Goal: Information Seeking & Learning: Learn about a topic

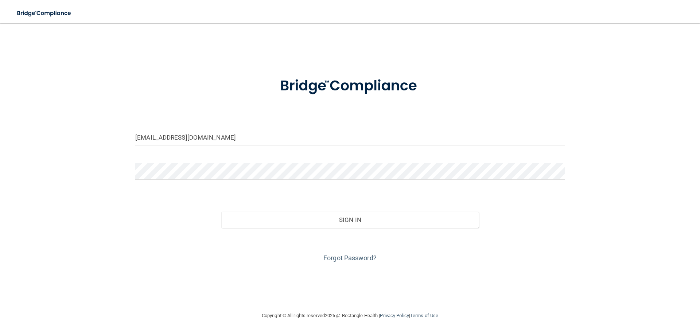
drag, startPoint x: 118, startPoint y: 149, endPoint x: 93, endPoint y: 149, distance: 25.5
click at [93, 149] on div "emmaeubanks99@gmail.com Invalid email/password. You don't have permission to ac…" at bounding box center [350, 168] width 671 height 274
drag, startPoint x: 250, startPoint y: 135, endPoint x: 64, endPoint y: 148, distance: 186.8
click at [67, 148] on div "emmaeubanks99@gmail.com Invalid email/password. You don't have permission to ac…" at bounding box center [350, 168] width 671 height 274
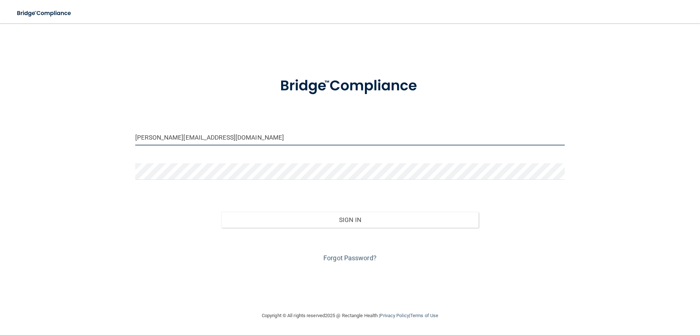
type input "[PERSON_NAME][EMAIL_ADDRESS][DOMAIN_NAME]"
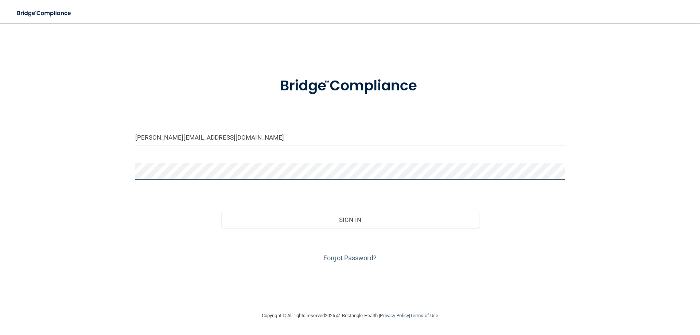
click at [104, 171] on div "kierstin@texassedationdental.com Invalid email/password. You don't have permiss…" at bounding box center [350, 168] width 671 height 274
click at [221, 212] on button "Sign In" at bounding box center [350, 220] width 258 height 16
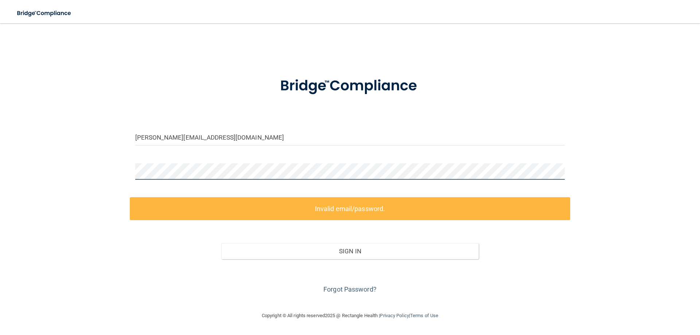
click at [124, 167] on div "kierstin@texassedationdental.com Invalid email/password. You don't have permiss…" at bounding box center [350, 168] width 671 height 274
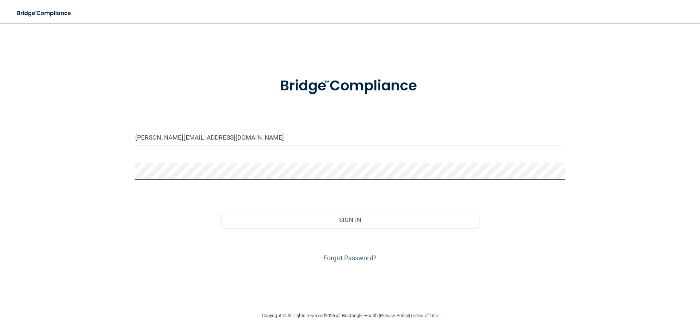
click at [221, 212] on button "Sign In" at bounding box center [350, 220] width 258 height 16
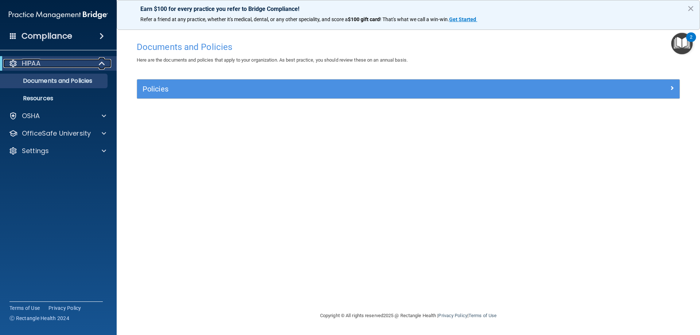
click at [51, 63] on div "HIPAA" at bounding box center [48, 63] width 90 height 9
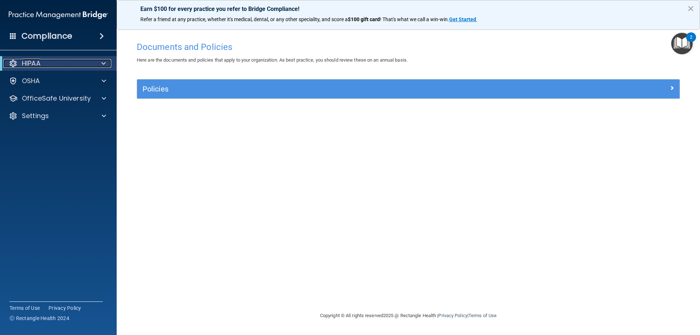
click at [51, 63] on div "HIPAA" at bounding box center [48, 63] width 90 height 9
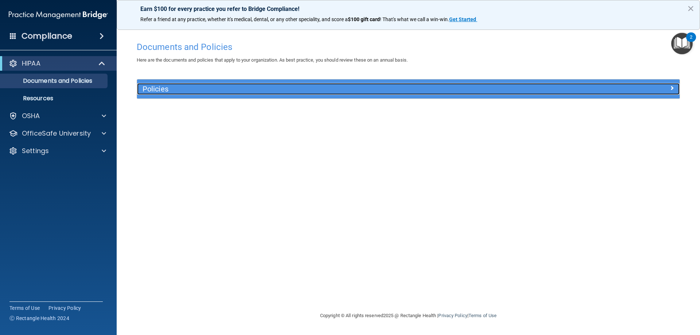
click at [175, 91] on h5 "Policies" at bounding box center [341, 89] width 396 height 8
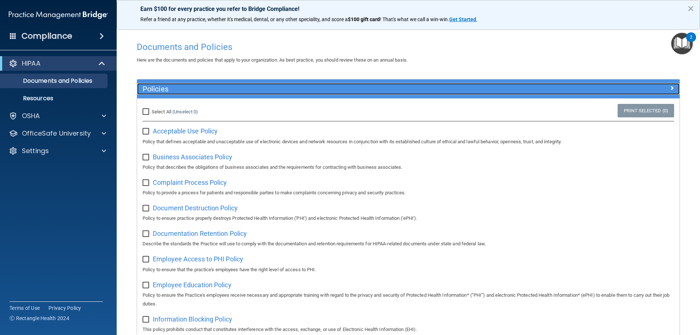
click at [175, 91] on h5 "Policies" at bounding box center [341, 89] width 396 height 8
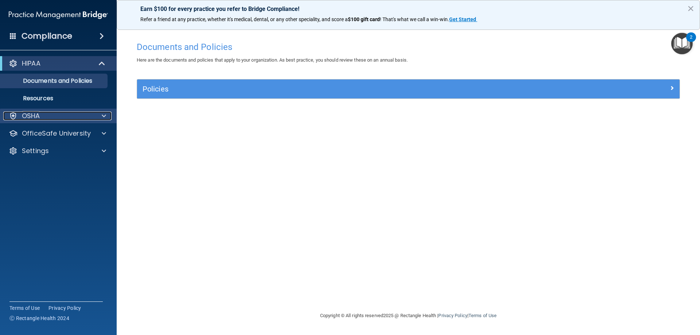
click at [94, 118] on div at bounding box center [103, 116] width 18 height 9
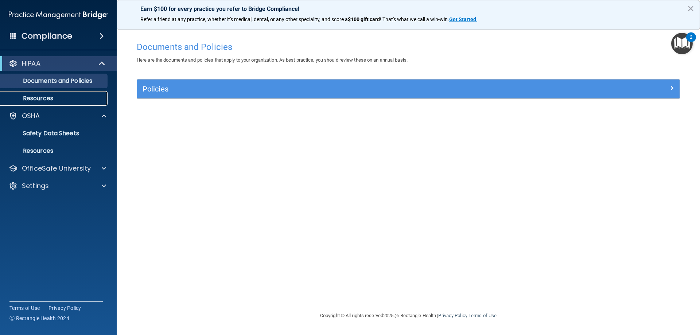
click at [39, 96] on p "Resources" at bounding box center [55, 98] width 100 height 7
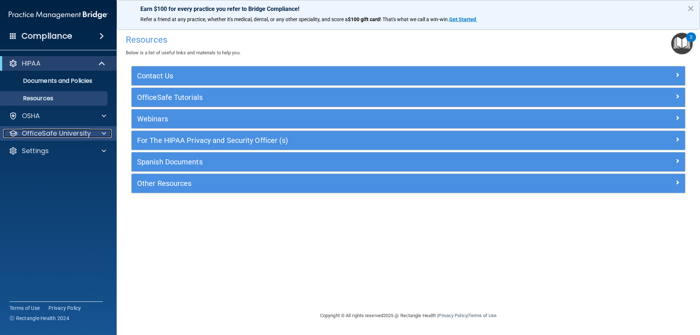
click at [91, 134] on div "OfficeSafe University" at bounding box center [48, 133] width 90 height 9
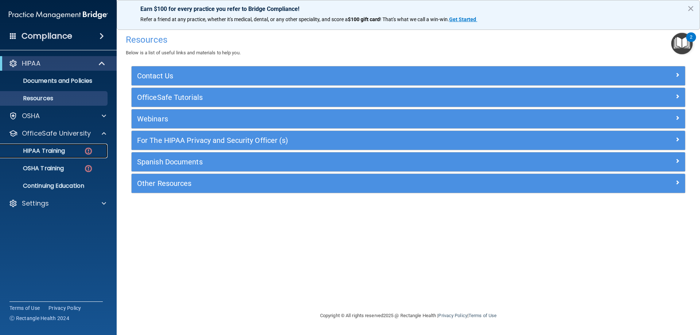
click at [75, 150] on div "HIPAA Training" at bounding box center [55, 150] width 100 height 7
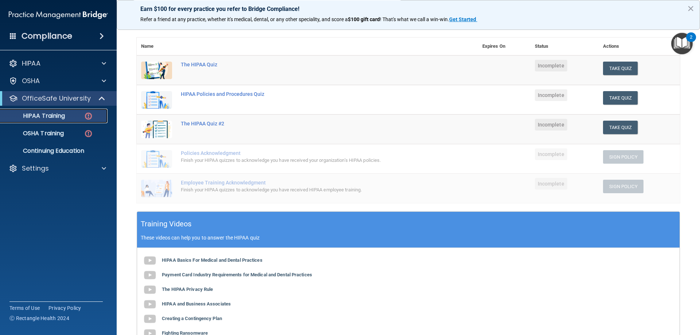
scroll to position [109, 0]
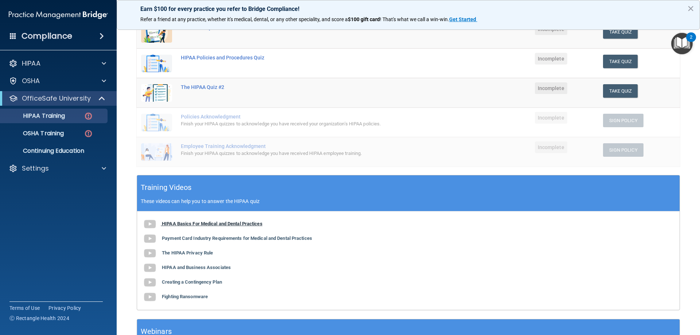
click at [167, 223] on b "HIPAA Basics For Medical and Dental Practices" at bounding box center [212, 223] width 101 height 5
click at [215, 240] on b "Payment Card Industry Requirements for Medical and Dental Practices" at bounding box center [237, 238] width 150 height 5
click at [180, 253] on b "The HIPAA Privacy Rule" at bounding box center [187, 252] width 51 height 5
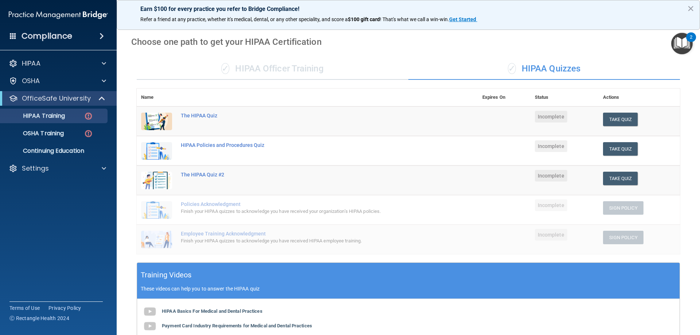
scroll to position [0, 0]
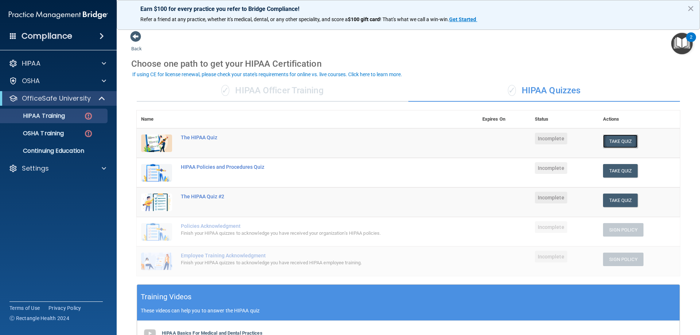
click at [617, 142] on button "Take Quiz" at bounding box center [620, 141] width 35 height 13
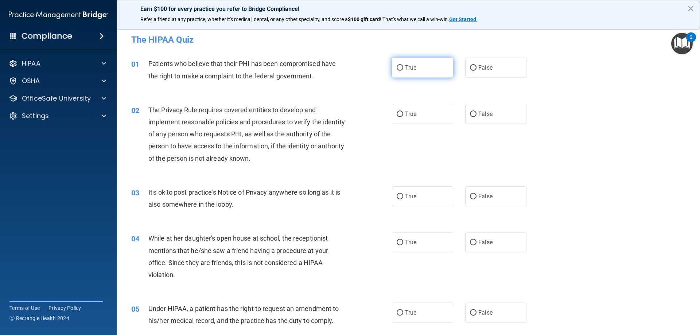
click at [398, 67] on input "True" at bounding box center [400, 67] width 7 height 5
radio input "true"
click at [399, 116] on input "True" at bounding box center [400, 114] width 7 height 5
radio input "true"
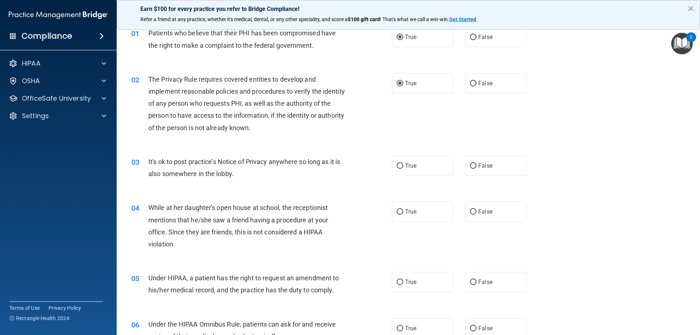
scroll to position [73, 0]
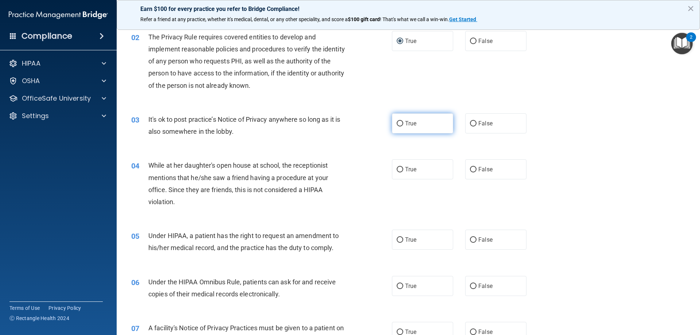
click at [397, 124] on input "True" at bounding box center [400, 123] width 7 height 5
radio input "true"
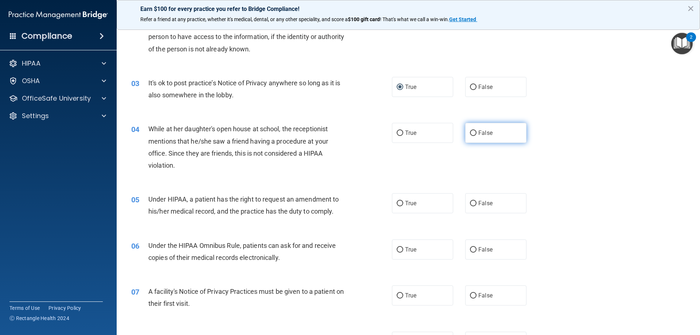
click at [470, 133] on input "False" at bounding box center [473, 133] width 7 height 5
radio input "true"
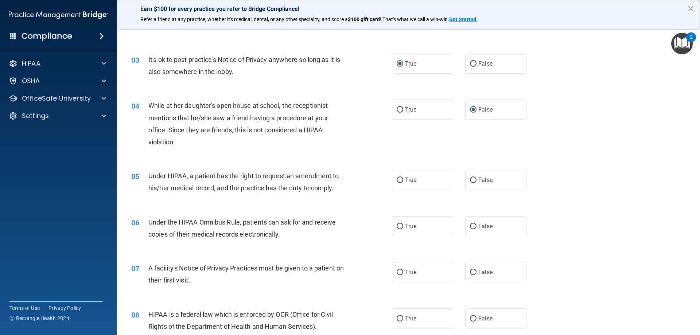
scroll to position [146, 0]
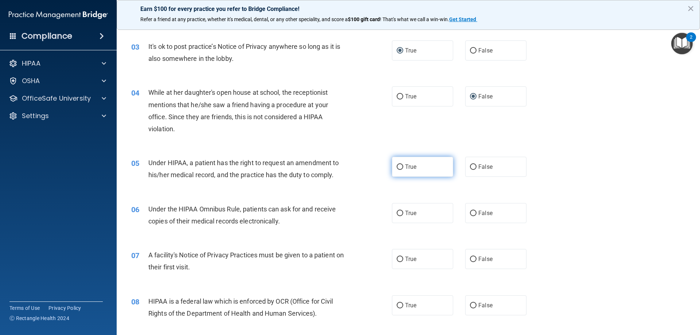
click at [397, 164] on input "True" at bounding box center [400, 166] width 7 height 5
radio input "true"
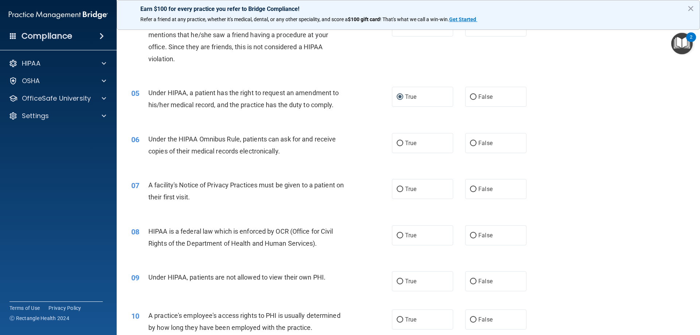
scroll to position [219, 0]
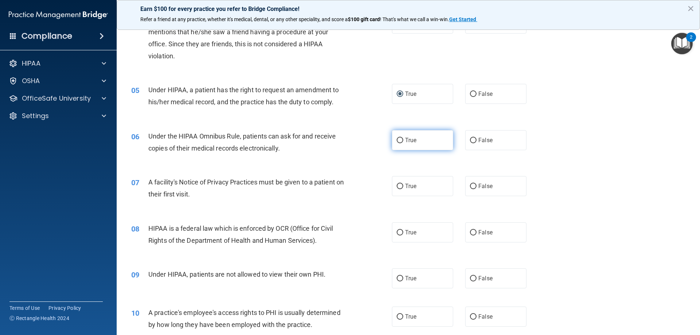
click at [399, 141] on input "True" at bounding box center [400, 140] width 7 height 5
radio input "true"
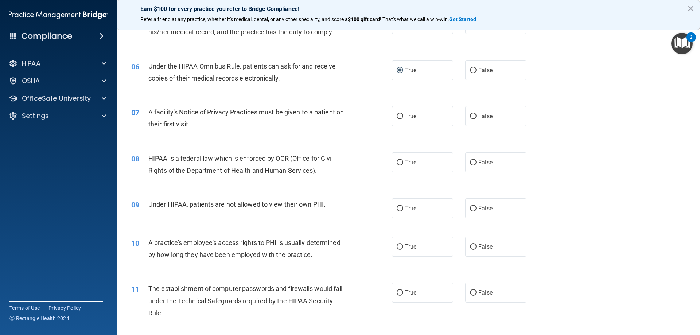
scroll to position [292, 0]
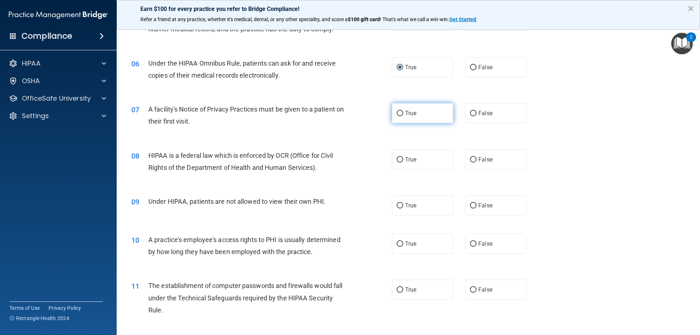
click at [397, 114] on input "True" at bounding box center [400, 113] width 7 height 5
radio input "true"
click at [398, 157] on input "True" at bounding box center [400, 159] width 7 height 5
radio input "true"
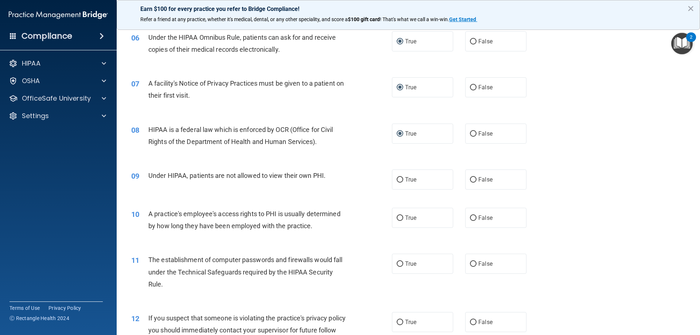
scroll to position [401, 0]
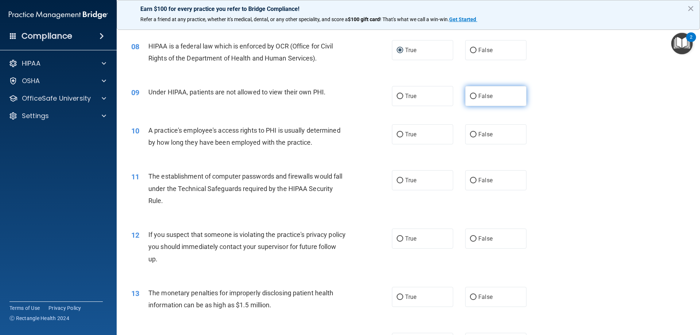
click at [472, 97] on input "False" at bounding box center [473, 96] width 7 height 5
radio input "true"
click at [470, 135] on input "False" at bounding box center [473, 134] width 7 height 5
radio input "true"
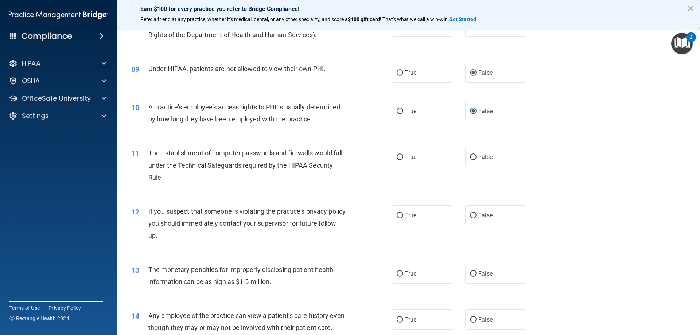
scroll to position [438, 0]
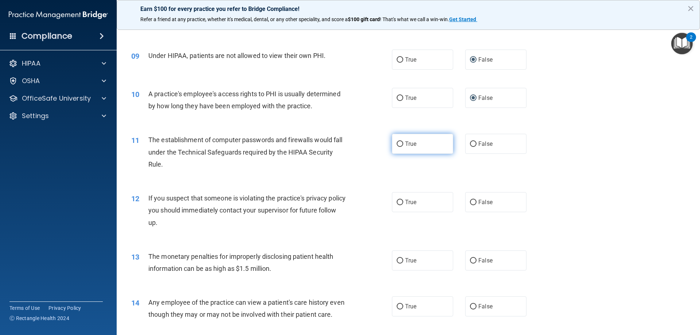
click at [399, 143] on input "True" at bounding box center [400, 143] width 7 height 5
radio input "true"
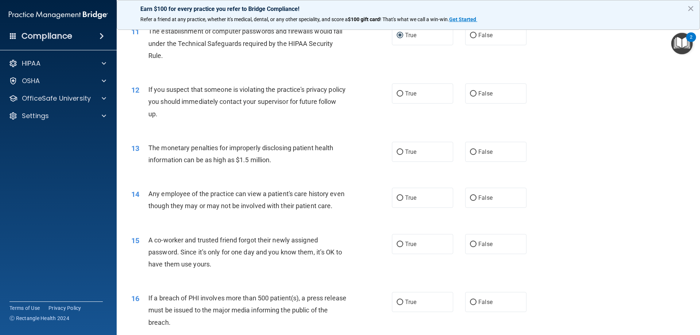
scroll to position [547, 0]
click at [398, 92] on input "True" at bounding box center [400, 92] width 7 height 5
radio input "true"
click at [470, 149] on input "False" at bounding box center [473, 151] width 7 height 5
radio input "true"
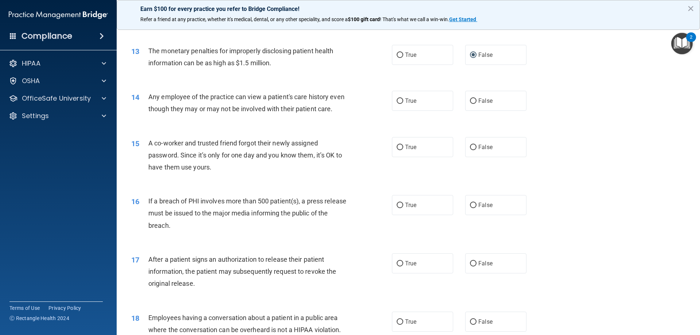
scroll to position [656, 0]
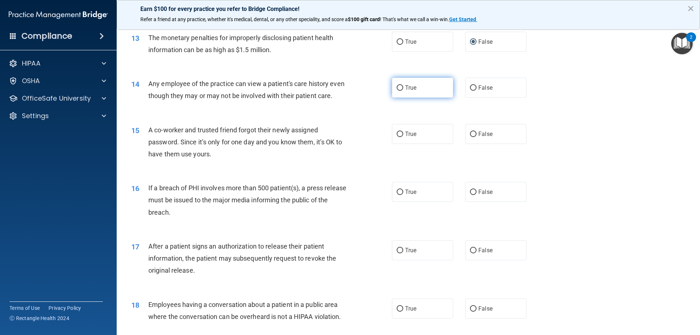
click at [397, 89] on input "True" at bounding box center [400, 87] width 7 height 5
radio input "true"
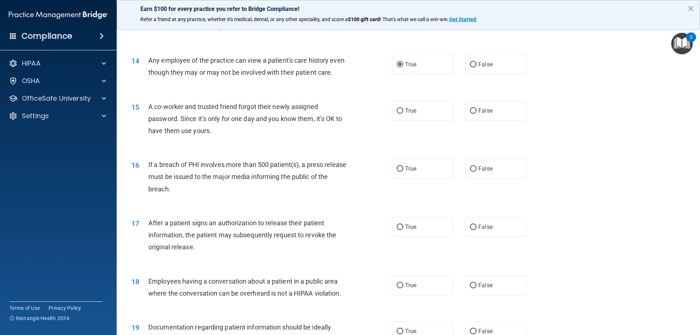
scroll to position [693, 0]
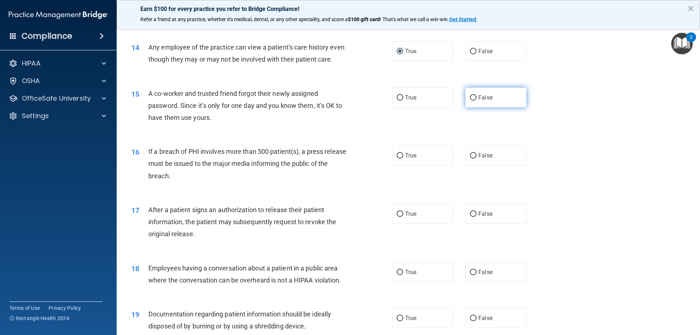
drag, startPoint x: 470, startPoint y: 109, endPoint x: 463, endPoint y: 113, distance: 8.0
click at [470, 101] on input "False" at bounding box center [473, 97] width 7 height 5
radio input "true"
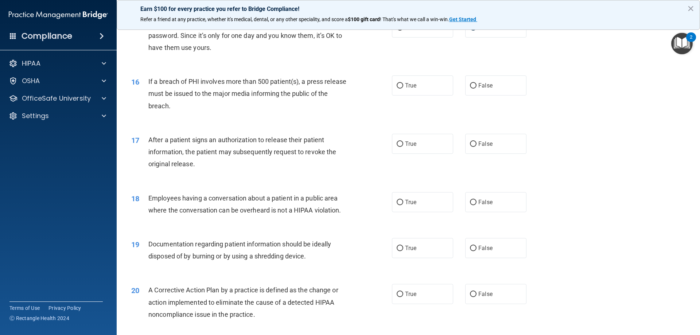
scroll to position [766, 0]
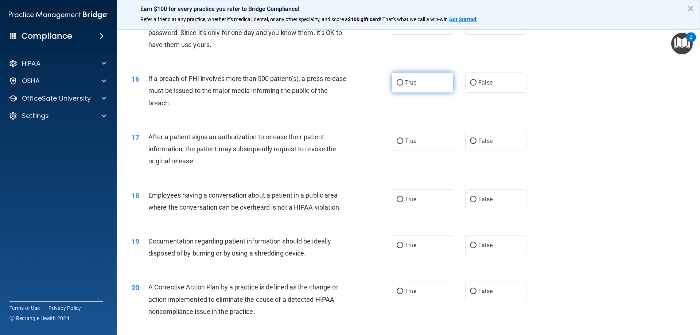
click at [400, 86] on input "True" at bounding box center [400, 82] width 7 height 5
radio input "true"
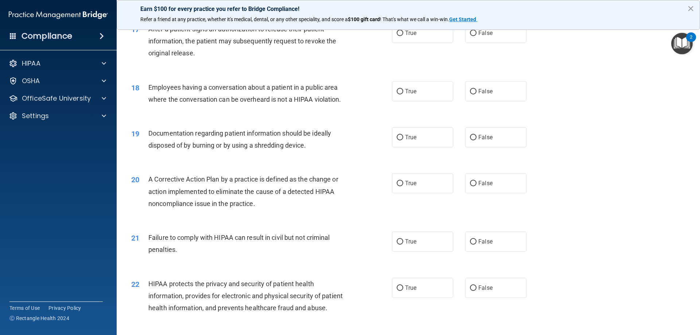
scroll to position [875, 0]
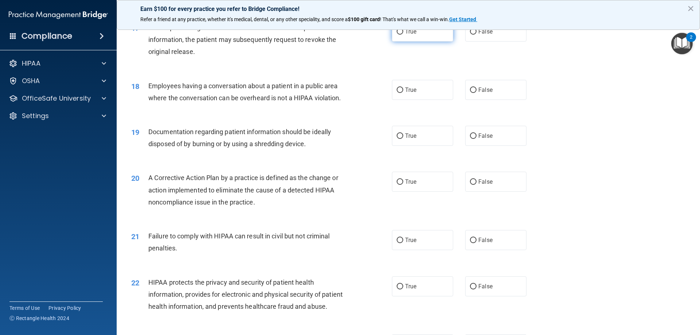
click at [399, 35] on input "True" at bounding box center [400, 31] width 7 height 5
radio input "true"
click at [470, 93] on input "False" at bounding box center [473, 90] width 7 height 5
radio input "true"
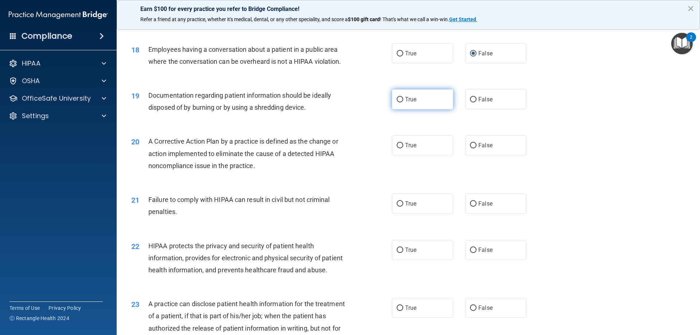
click at [397, 102] on input "True" at bounding box center [400, 99] width 7 height 5
radio input "true"
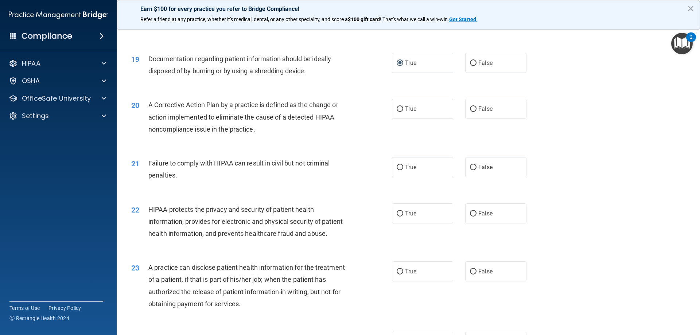
scroll to position [985, 0]
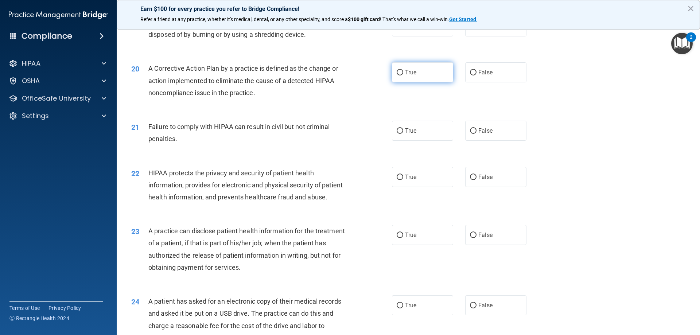
click at [399, 75] on input "True" at bounding box center [400, 72] width 7 height 5
radio input "true"
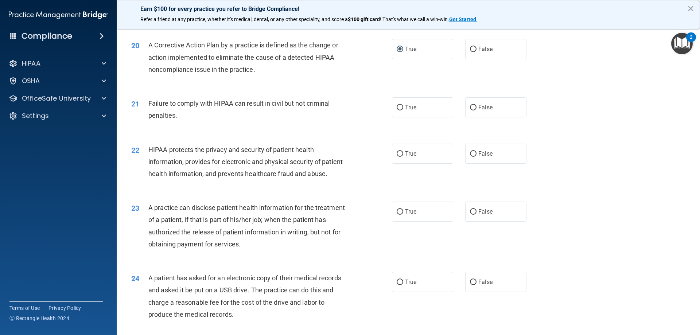
scroll to position [1021, 0]
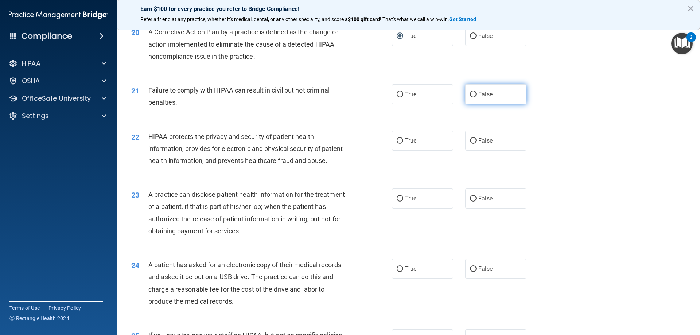
click at [470, 97] on input "False" at bounding box center [473, 94] width 7 height 5
radio input "true"
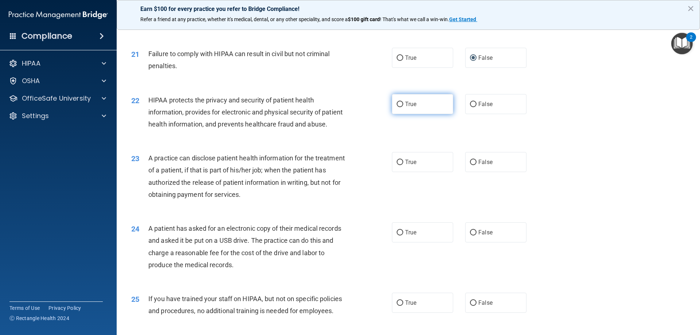
click at [397, 107] on input "True" at bounding box center [400, 104] width 7 height 5
radio input "true"
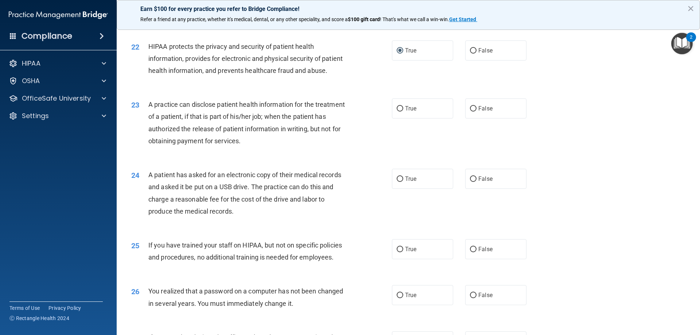
scroll to position [1130, 0]
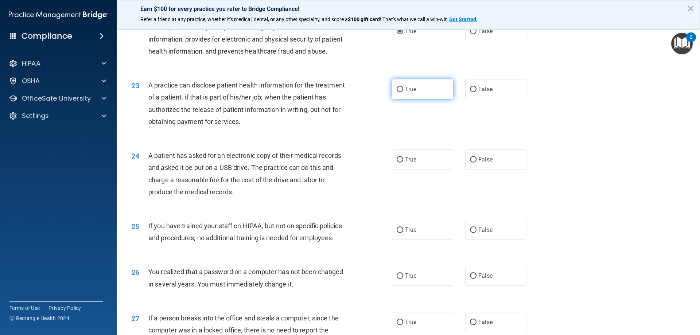
click at [398, 92] on input "True" at bounding box center [400, 89] width 7 height 5
radio input "true"
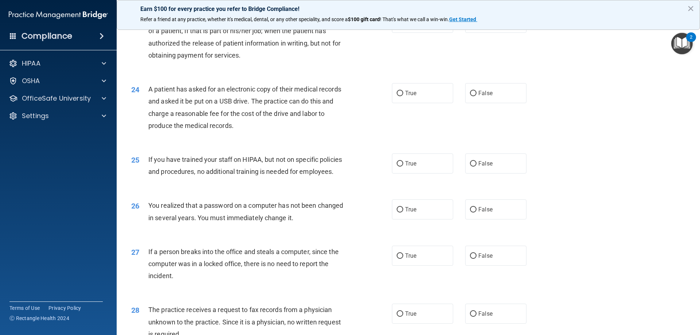
scroll to position [1203, 0]
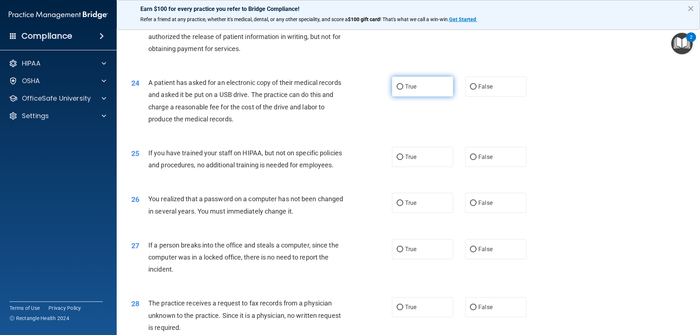
click at [398, 90] on input "True" at bounding box center [400, 86] width 7 height 5
radio input "true"
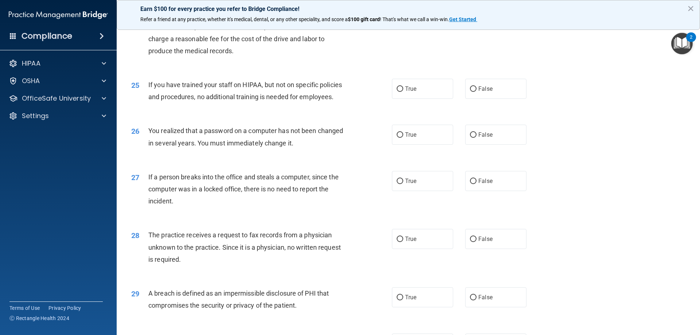
scroll to position [1276, 0]
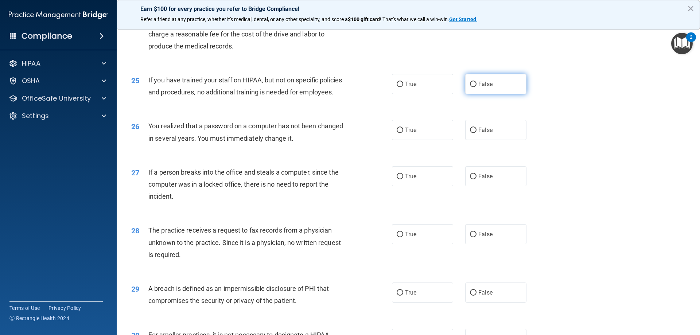
click at [470, 87] on input "False" at bounding box center [473, 84] width 7 height 5
radio input "true"
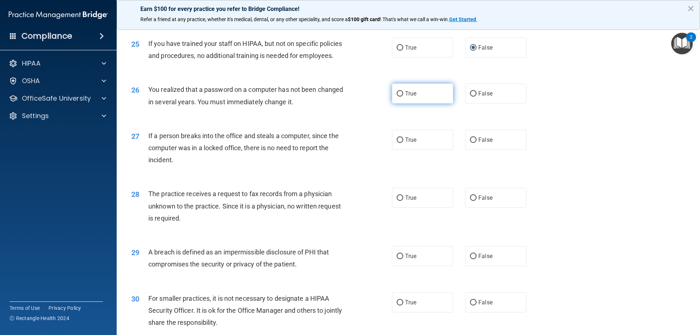
click at [399, 97] on input "True" at bounding box center [400, 93] width 7 height 5
radio input "true"
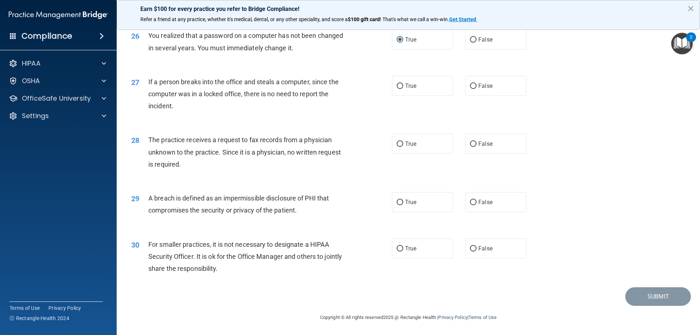
scroll to position [1386, 0]
click at [470, 89] on input "False" at bounding box center [473, 86] width 7 height 5
radio input "true"
click at [470, 147] on input "False" at bounding box center [473, 143] width 7 height 5
radio input "true"
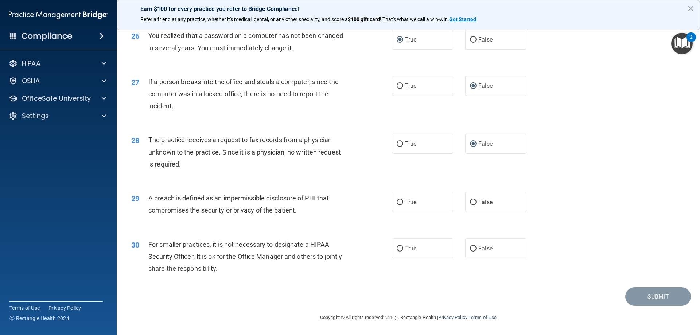
scroll to position [1391, 0]
click at [397, 203] on input "True" at bounding box center [400, 202] width 7 height 5
radio input "true"
click at [397, 248] on input "True" at bounding box center [400, 248] width 7 height 5
radio input "true"
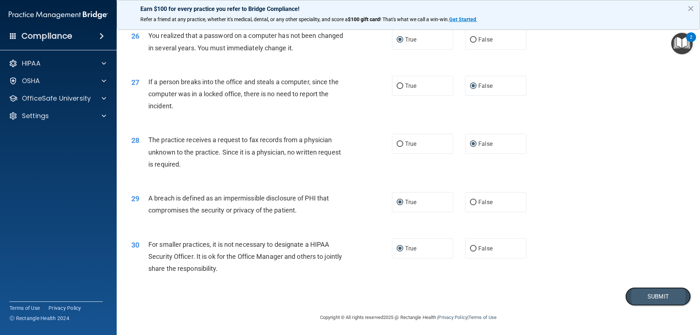
click at [637, 297] on button "Submit" at bounding box center [658, 296] width 66 height 19
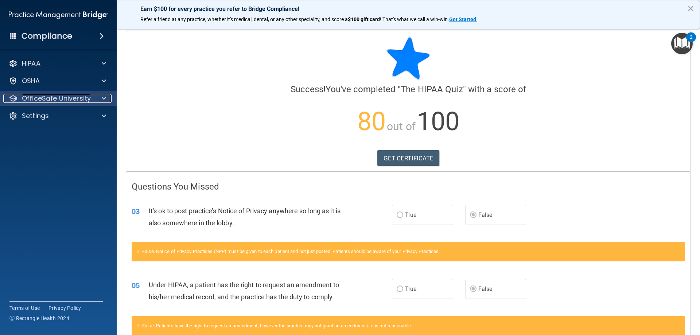
click at [49, 99] on p "OfficeSafe University" at bounding box center [56, 98] width 69 height 9
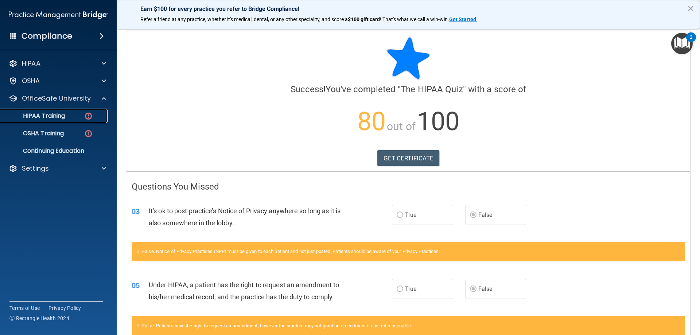
click at [81, 115] on div "HIPAA Training" at bounding box center [55, 115] width 100 height 7
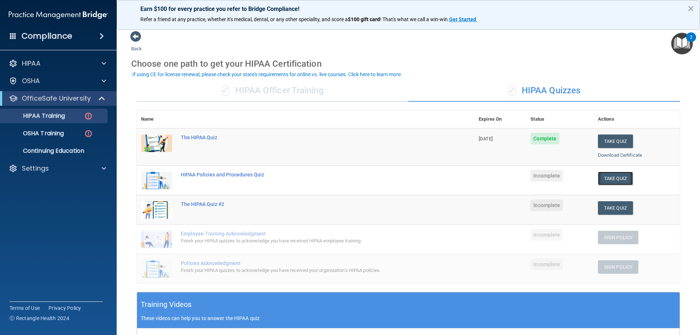
click at [602, 179] on button "Take Quiz" at bounding box center [615, 178] width 35 height 13
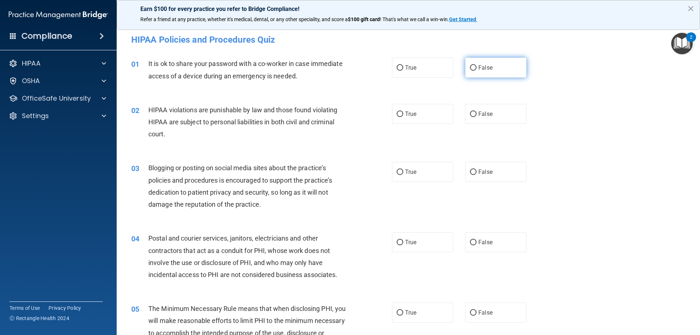
click at [470, 69] on input "False" at bounding box center [473, 67] width 7 height 5
radio input "true"
click at [397, 113] on input "True" at bounding box center [400, 114] width 7 height 5
radio input "true"
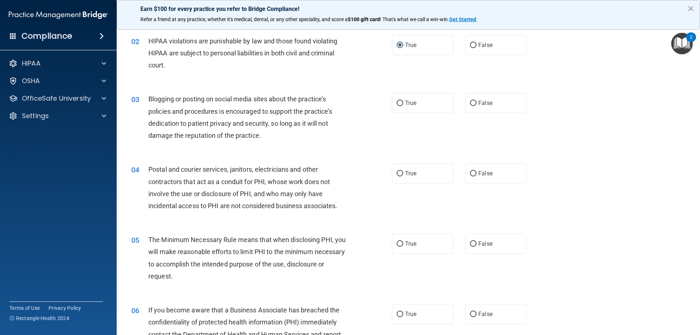
scroll to position [73, 0]
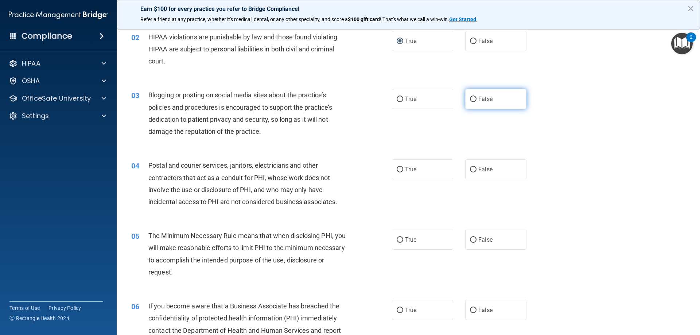
click at [470, 99] on input "False" at bounding box center [473, 99] width 7 height 5
radio input "true"
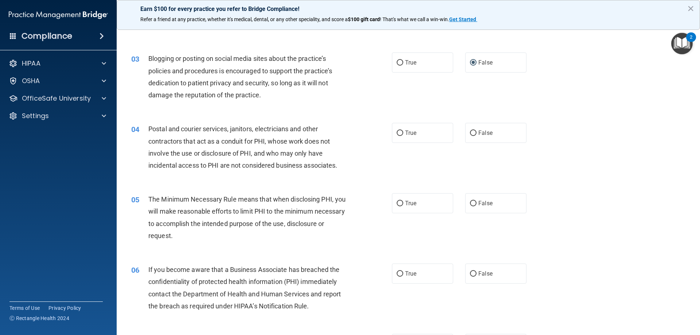
scroll to position [146, 0]
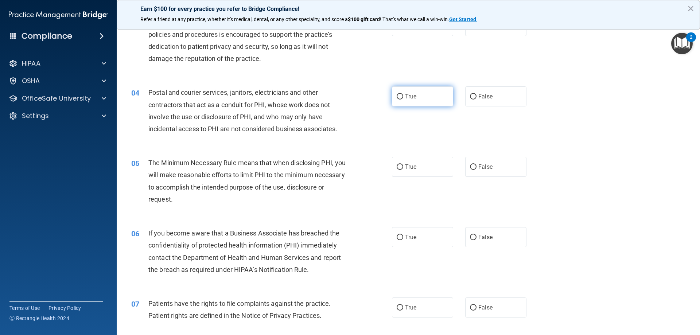
click at [397, 96] on input "True" at bounding box center [400, 96] width 7 height 5
radio input "true"
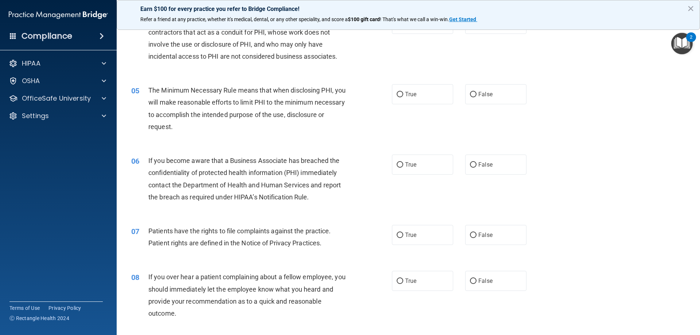
scroll to position [219, 0]
click at [402, 93] on label "True" at bounding box center [422, 94] width 61 height 20
click at [402, 93] on input "True" at bounding box center [400, 94] width 7 height 5
radio input "true"
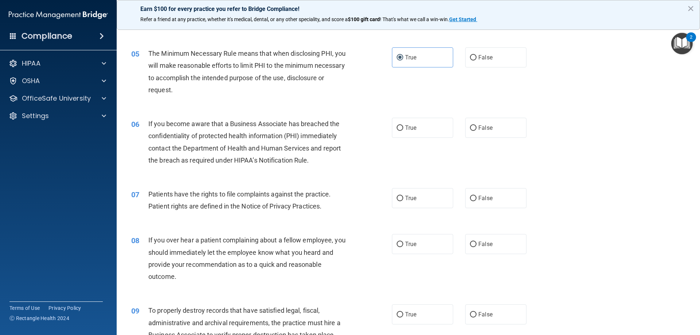
scroll to position [292, 0]
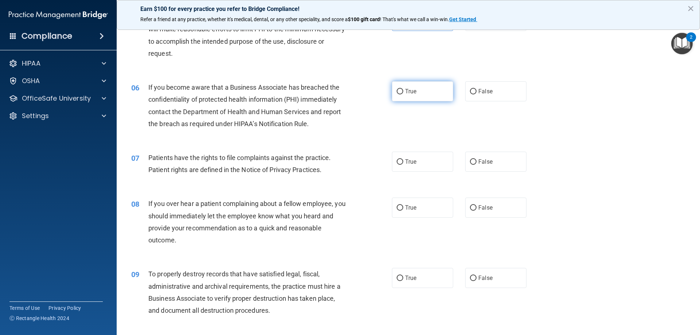
click at [397, 89] on input "True" at bounding box center [400, 91] width 7 height 5
radio input "true"
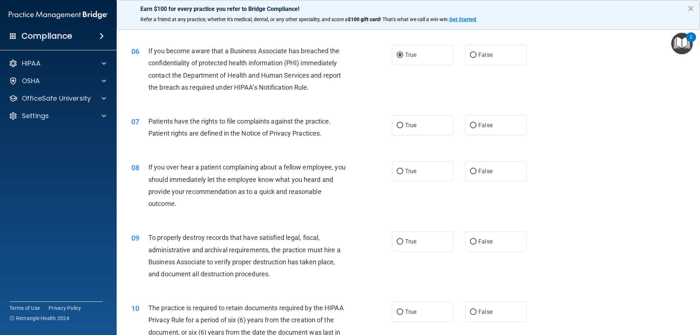
scroll to position [365, 0]
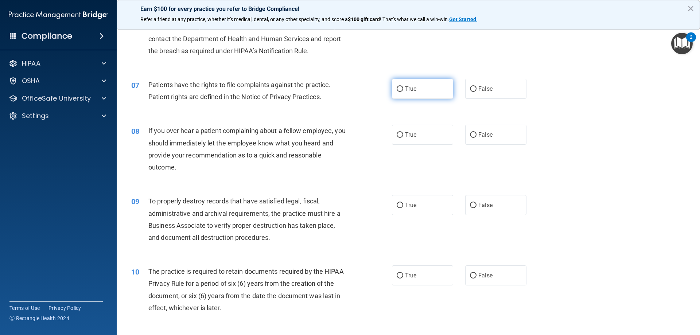
click at [399, 88] on input "True" at bounding box center [400, 88] width 7 height 5
radio input "true"
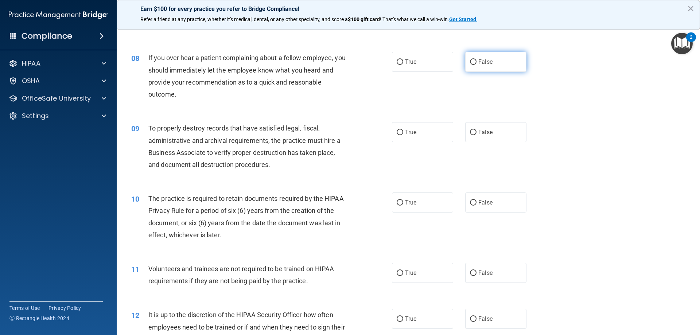
click at [471, 61] on input "False" at bounding box center [473, 61] width 7 height 5
radio input "true"
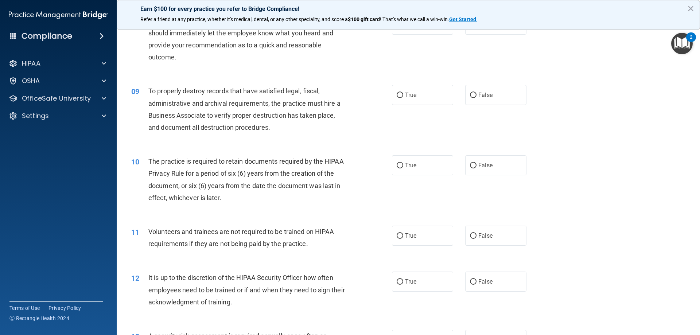
scroll to position [511, 0]
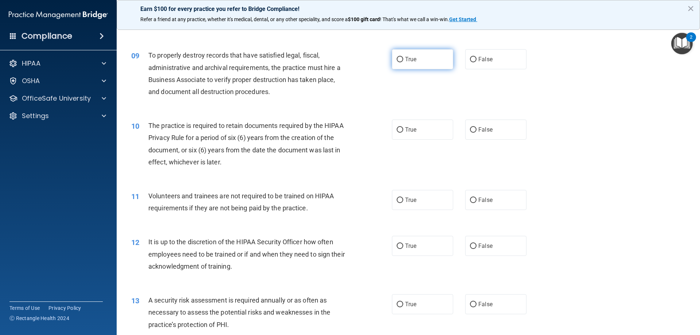
click at [398, 57] on input "True" at bounding box center [400, 59] width 7 height 5
radio input "true"
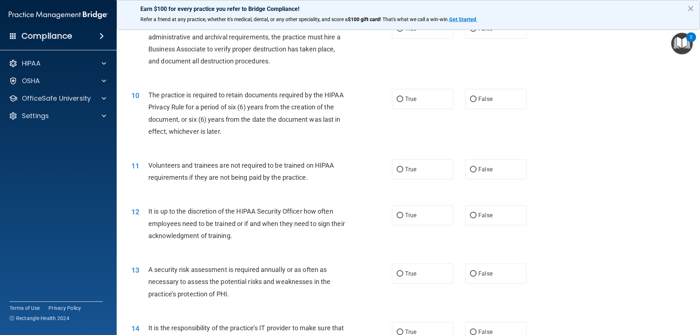
scroll to position [583, 0]
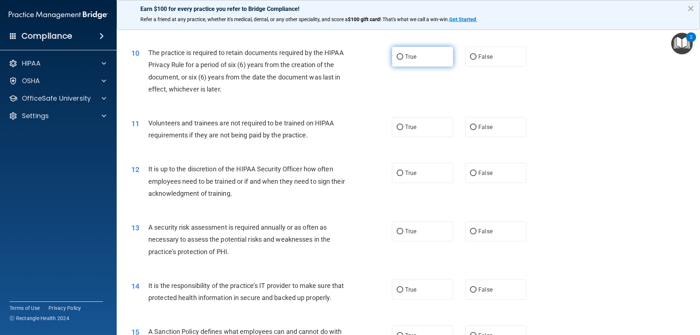
click at [400, 58] on input "True" at bounding box center [400, 56] width 7 height 5
radio input "true"
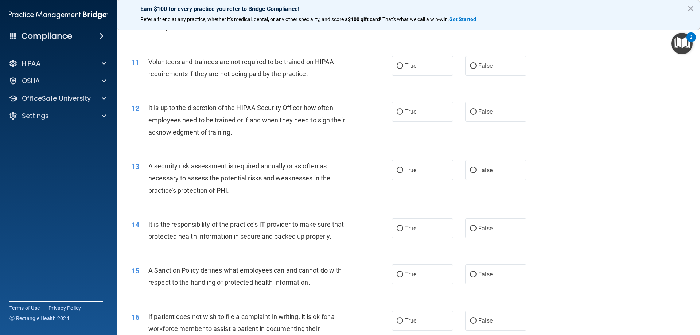
scroll to position [656, 0]
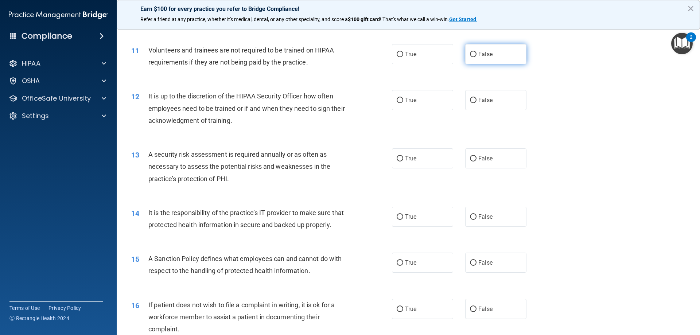
click at [470, 53] on input "False" at bounding box center [473, 54] width 7 height 5
radio input "true"
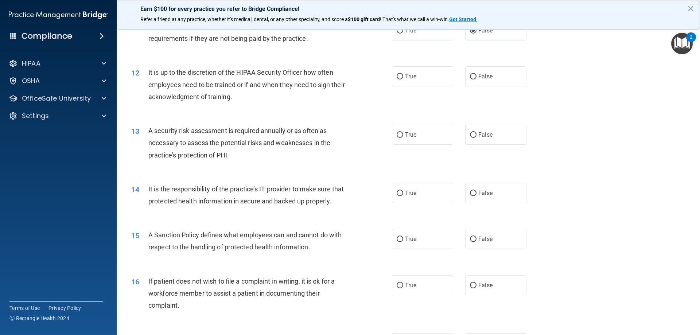
scroll to position [693, 0]
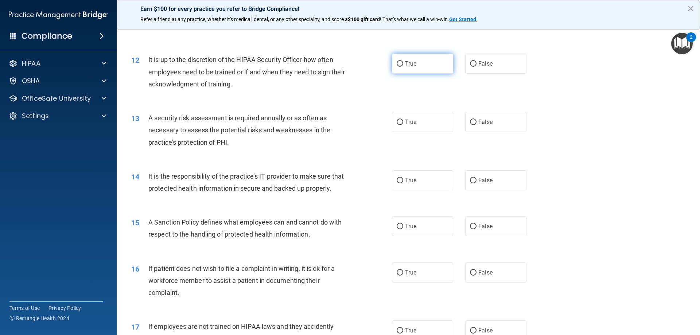
click at [397, 62] on input "True" at bounding box center [400, 63] width 7 height 5
radio input "true"
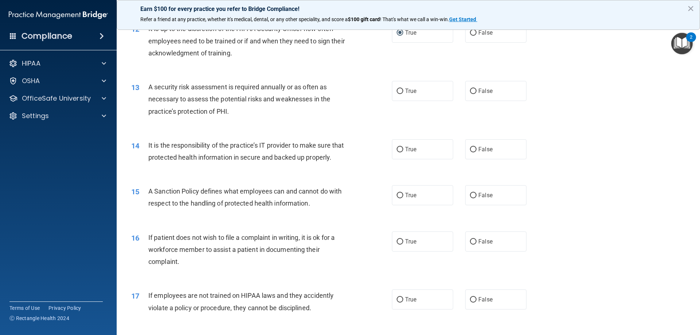
scroll to position [766, 0]
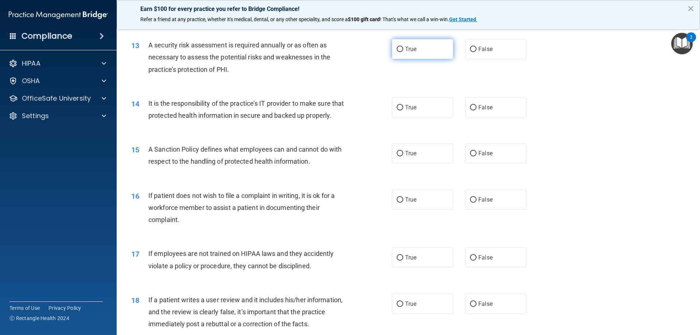
click at [397, 50] on input "True" at bounding box center [400, 49] width 7 height 5
radio input "true"
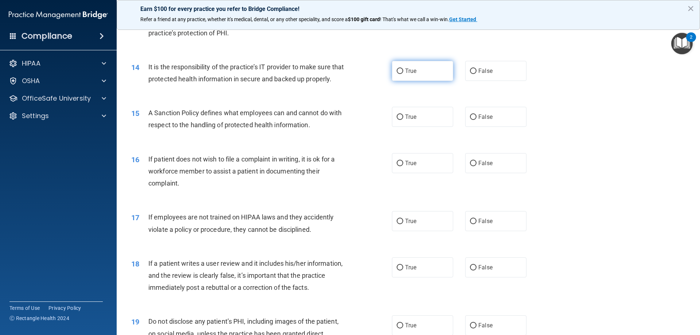
click at [398, 71] on input "True" at bounding box center [400, 71] width 7 height 5
radio input "true"
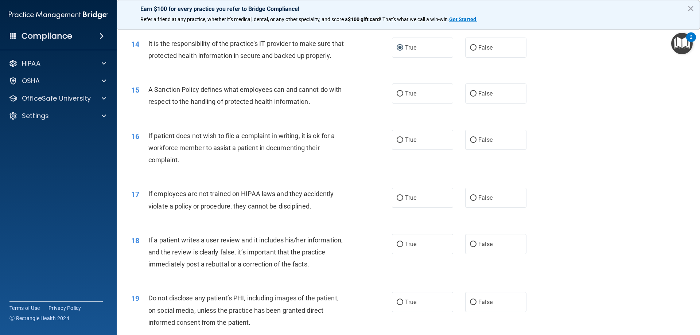
scroll to position [839, 0]
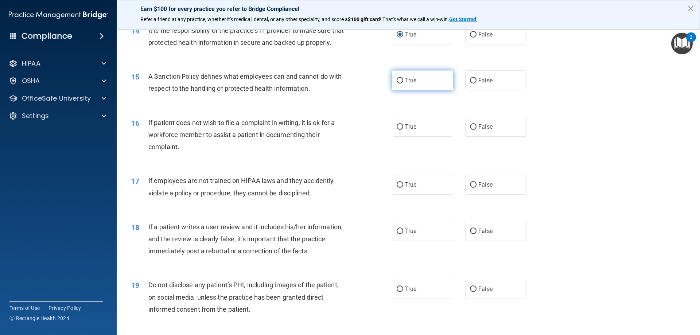
click at [397, 84] on input "True" at bounding box center [400, 80] width 7 height 5
radio input "true"
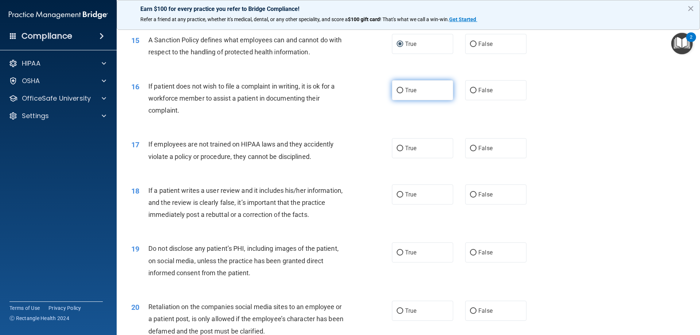
click at [397, 93] on input "True" at bounding box center [400, 90] width 7 height 5
radio input "true"
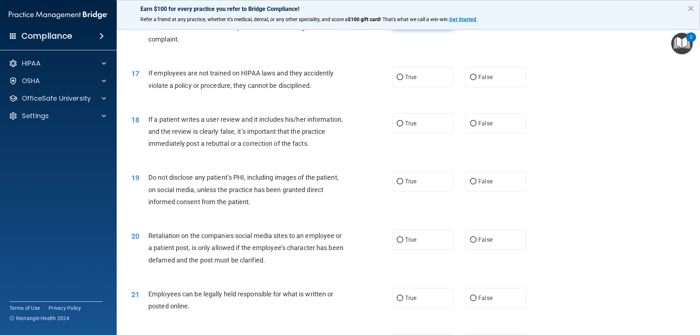
scroll to position [948, 0]
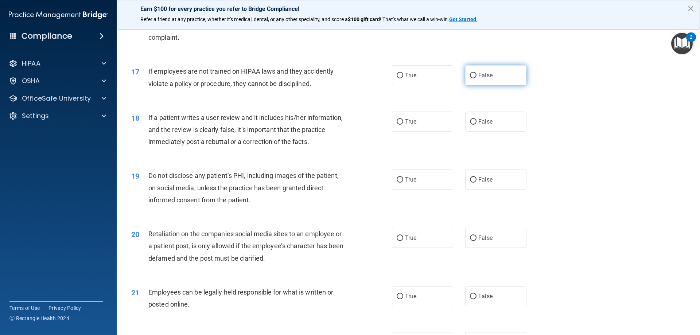
click at [471, 78] on input "False" at bounding box center [473, 75] width 7 height 5
radio input "true"
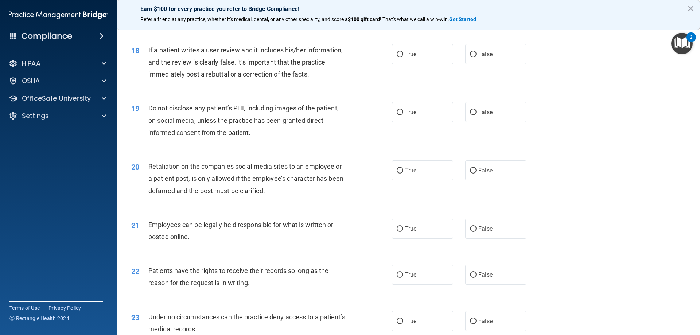
scroll to position [1021, 0]
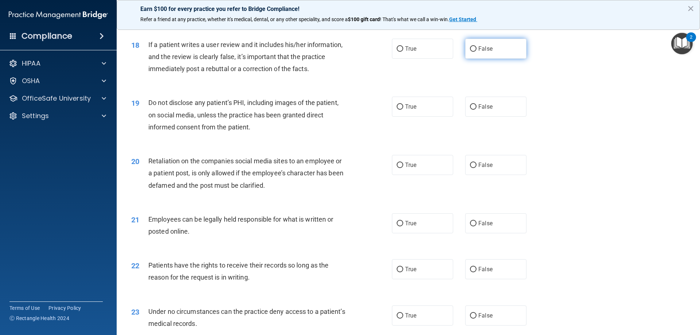
click at [470, 52] on input "False" at bounding box center [473, 48] width 7 height 5
radio input "true"
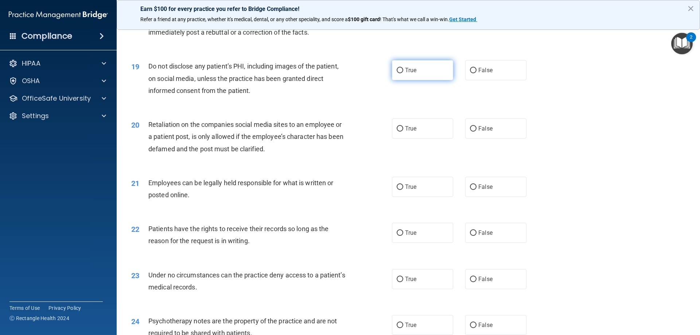
click at [398, 73] on input "True" at bounding box center [400, 70] width 7 height 5
radio input "true"
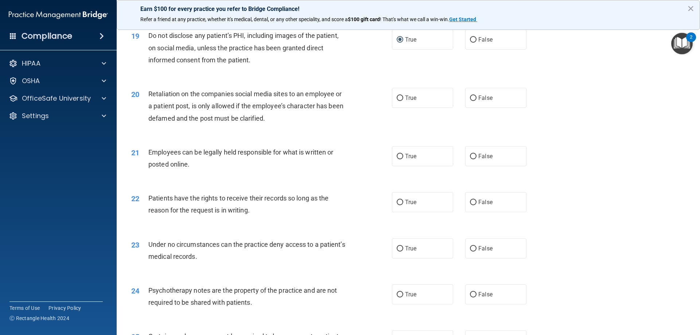
scroll to position [1130, 0]
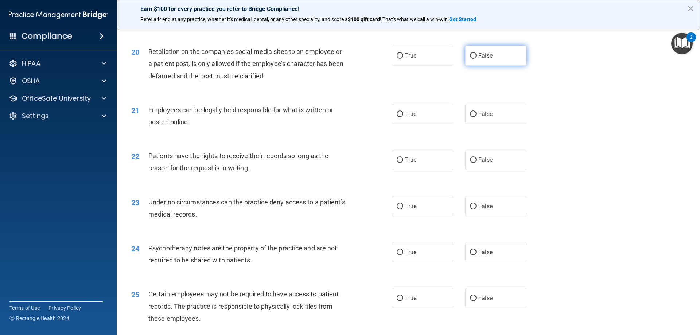
click at [470, 59] on input "False" at bounding box center [473, 55] width 7 height 5
radio input "true"
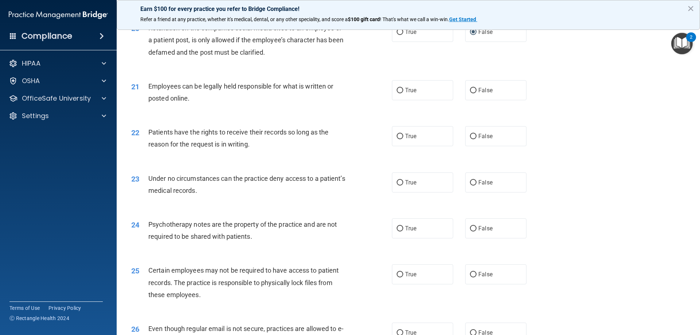
scroll to position [1167, 0]
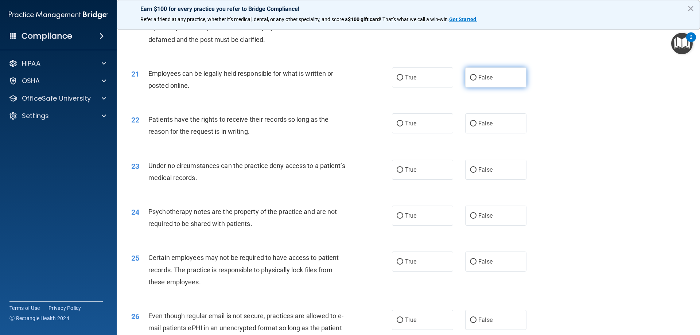
click at [470, 81] on input "False" at bounding box center [473, 77] width 7 height 5
radio input "true"
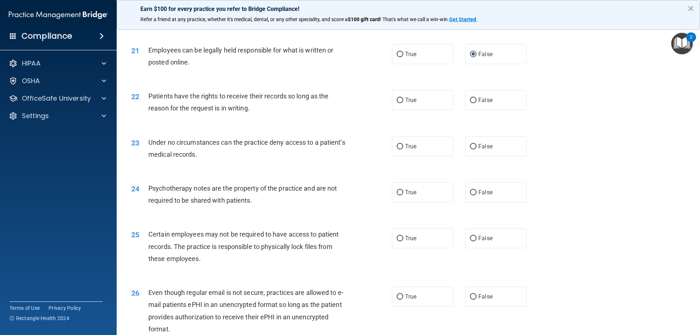
scroll to position [1203, 0]
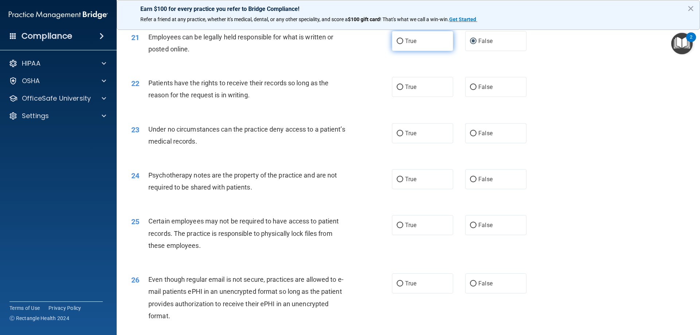
click at [397, 44] on input "True" at bounding box center [400, 41] width 7 height 5
radio input "true"
radio input "false"
click at [398, 90] on input "True" at bounding box center [400, 87] width 7 height 5
radio input "true"
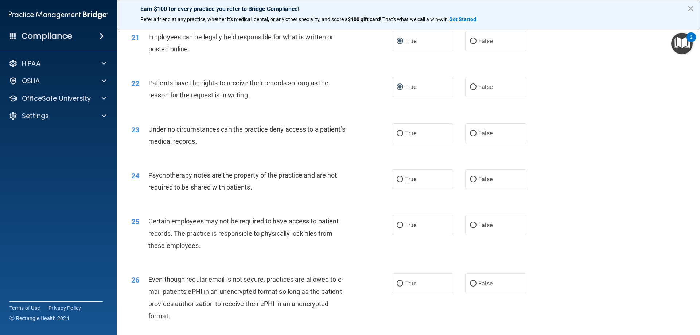
scroll to position [1240, 0]
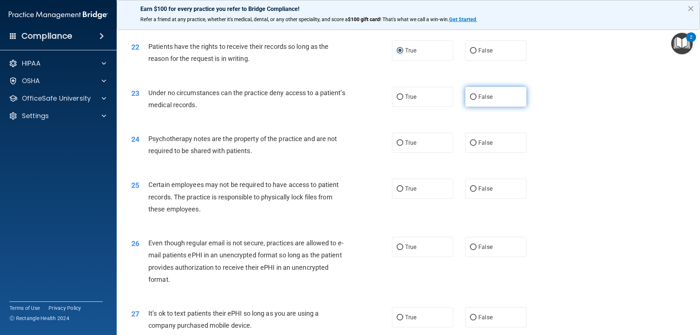
click at [471, 100] on input "False" at bounding box center [473, 96] width 7 height 5
radio input "true"
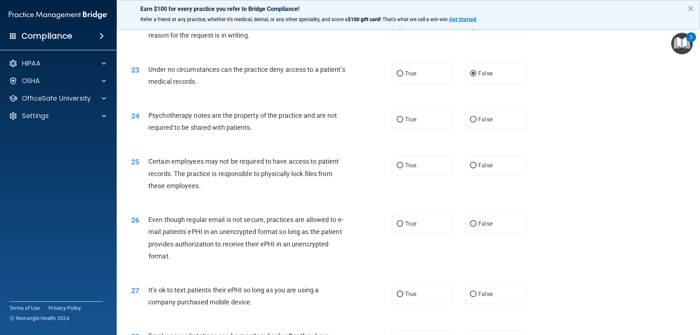
scroll to position [1276, 0]
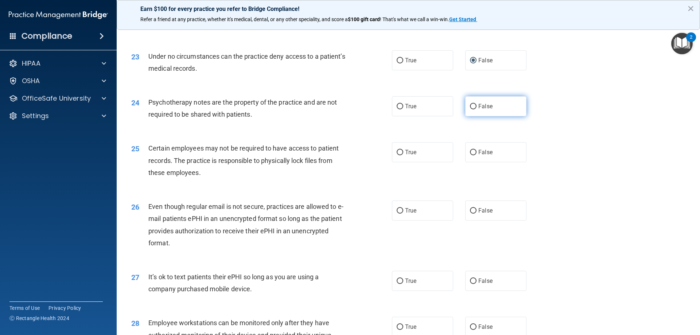
click at [470, 109] on input "False" at bounding box center [473, 106] width 7 height 5
radio input "true"
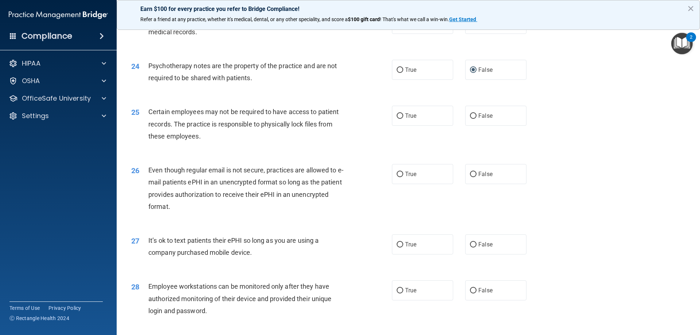
scroll to position [1349, 0]
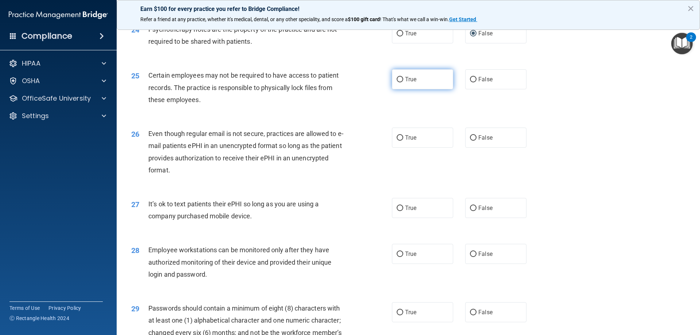
click at [398, 82] on input "True" at bounding box center [400, 79] width 7 height 5
radio input "true"
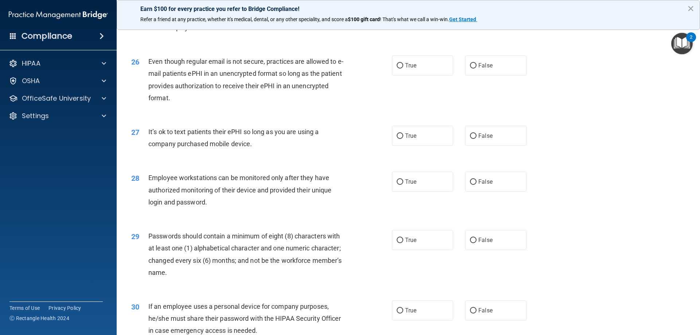
scroll to position [1422, 0]
click at [399, 68] on input "True" at bounding box center [400, 64] width 7 height 5
radio input "true"
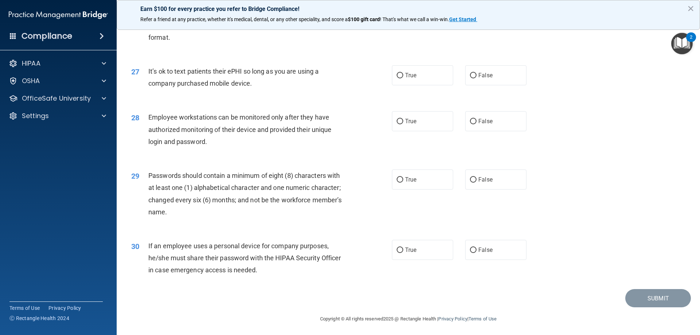
scroll to position [1495, 0]
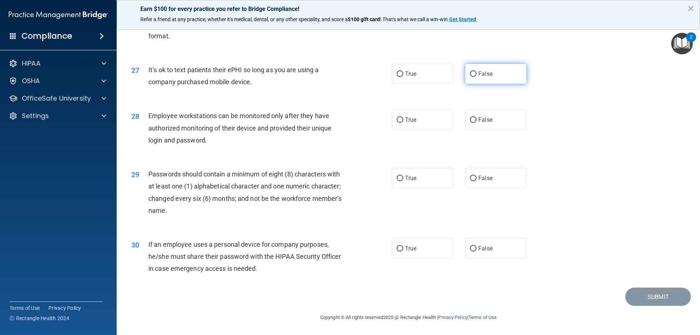
click at [470, 77] on input "False" at bounding box center [473, 73] width 7 height 5
radio input "true"
click at [400, 121] on input "True" at bounding box center [400, 119] width 7 height 5
radio input "true"
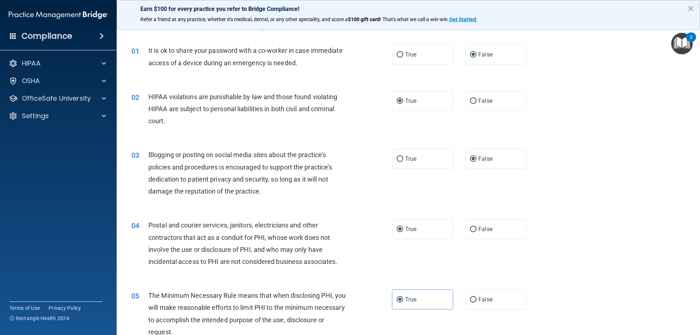
scroll to position [0, 0]
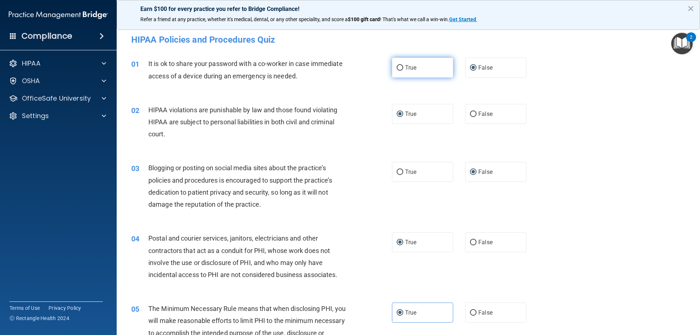
click at [397, 69] on input "True" at bounding box center [400, 67] width 7 height 5
radio input "true"
radio input "false"
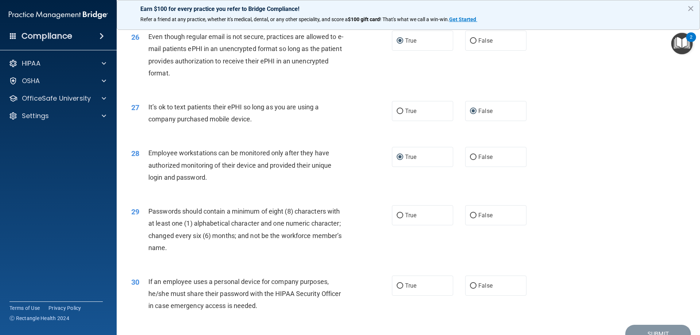
scroll to position [1496, 0]
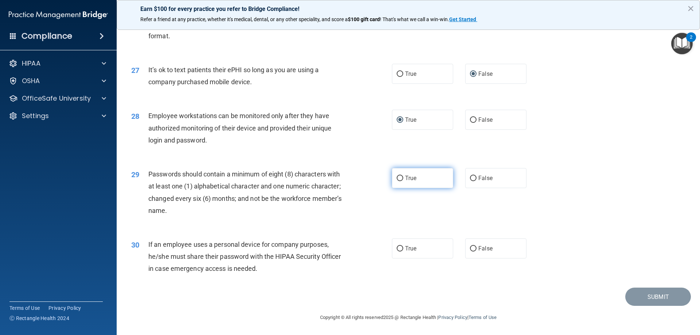
click at [397, 178] on input "True" at bounding box center [400, 178] width 7 height 5
radio input "true"
click at [397, 248] on input "True" at bounding box center [400, 248] width 7 height 5
radio input "true"
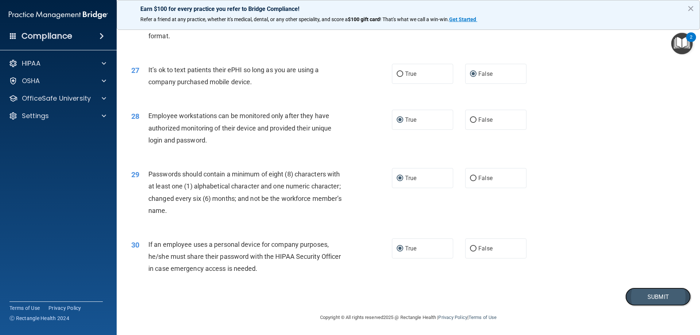
click at [636, 299] on button "Submit" at bounding box center [658, 297] width 66 height 19
click at [655, 291] on button "Submit" at bounding box center [658, 297] width 66 height 19
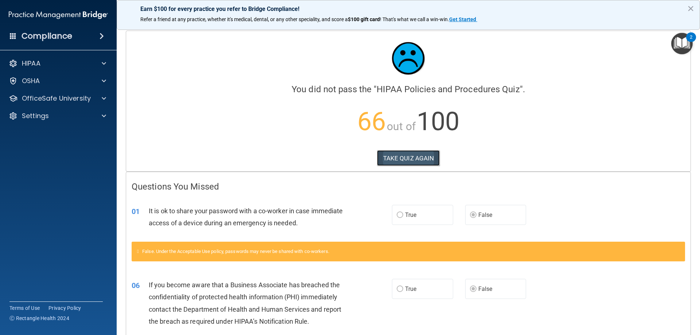
click at [422, 159] on button "TAKE QUIZ AGAIN" at bounding box center [408, 158] width 63 height 16
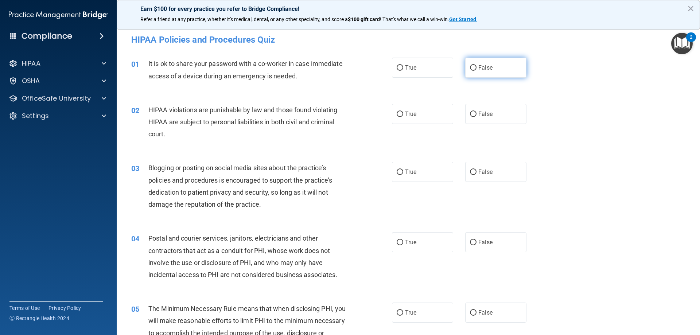
click at [472, 67] on input "False" at bounding box center [473, 67] width 7 height 5
radio input "true"
click at [397, 115] on input "True" at bounding box center [400, 114] width 7 height 5
radio input "true"
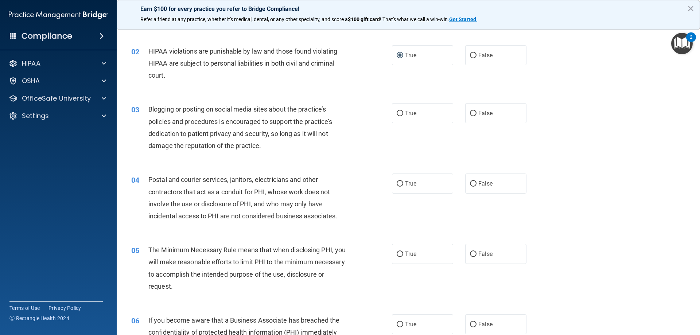
scroll to position [73, 0]
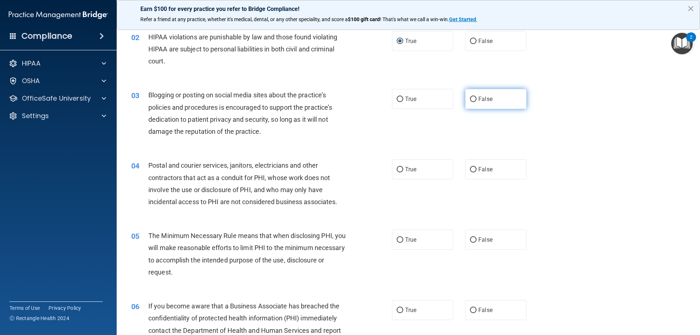
click at [471, 99] on input "False" at bounding box center [473, 99] width 7 height 5
radio input "true"
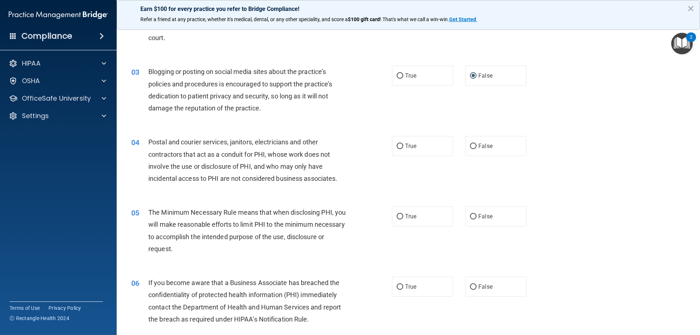
scroll to position [109, 0]
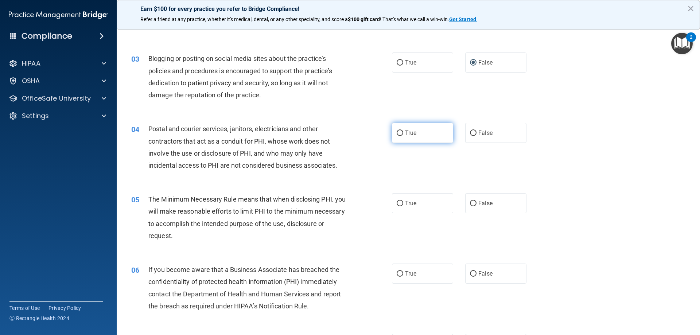
click at [399, 131] on input "True" at bounding box center [400, 133] width 7 height 5
radio input "true"
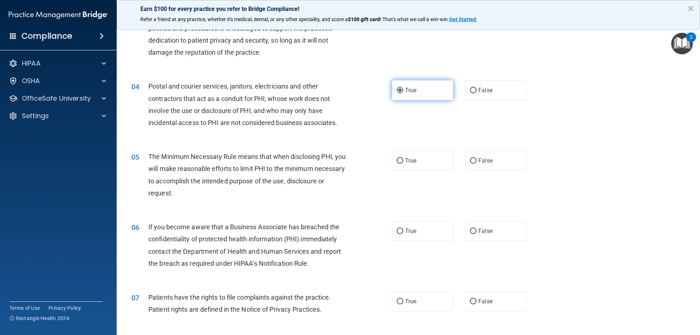
scroll to position [219, 0]
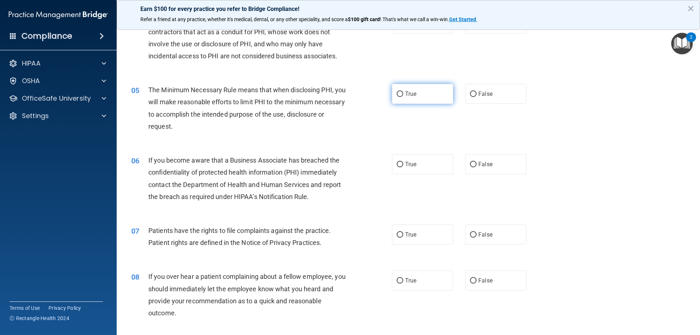
click at [397, 93] on input "True" at bounding box center [400, 94] width 7 height 5
radio input "true"
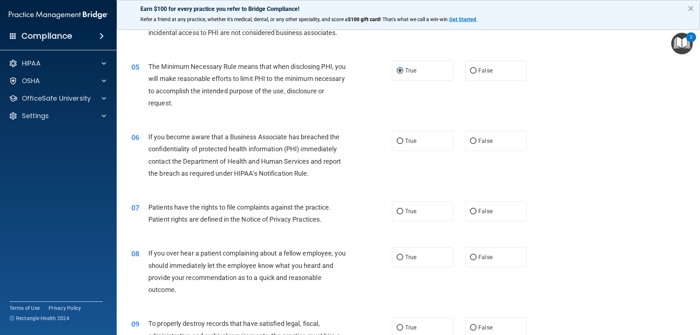
scroll to position [255, 0]
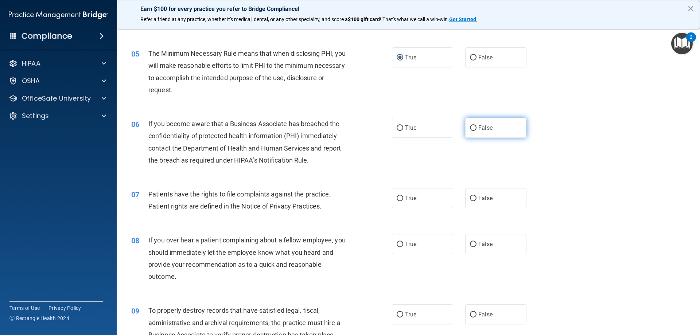
click at [470, 129] on input "False" at bounding box center [473, 127] width 7 height 5
radio input "true"
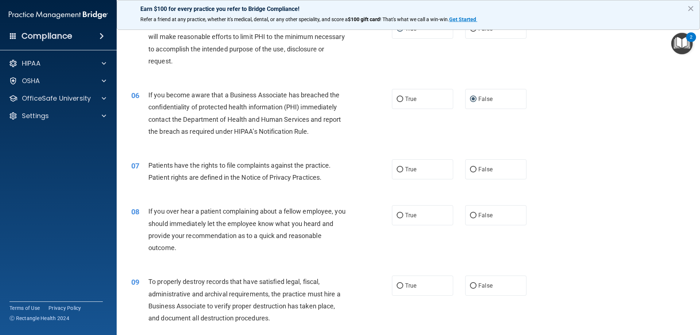
scroll to position [328, 0]
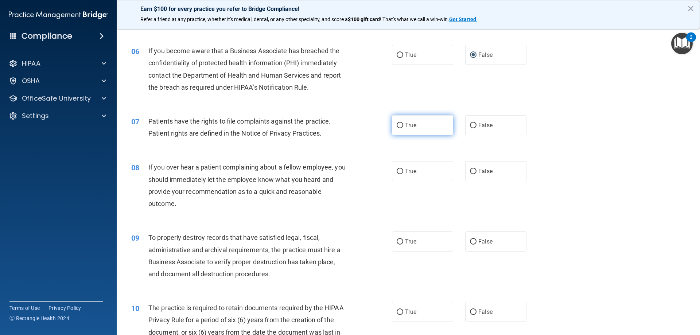
click at [397, 127] on input "True" at bounding box center [400, 125] width 7 height 5
radio input "true"
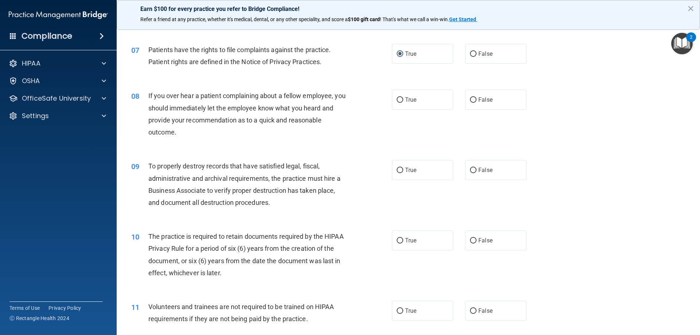
scroll to position [401, 0]
click at [470, 100] on input "False" at bounding box center [473, 98] width 7 height 5
radio input "true"
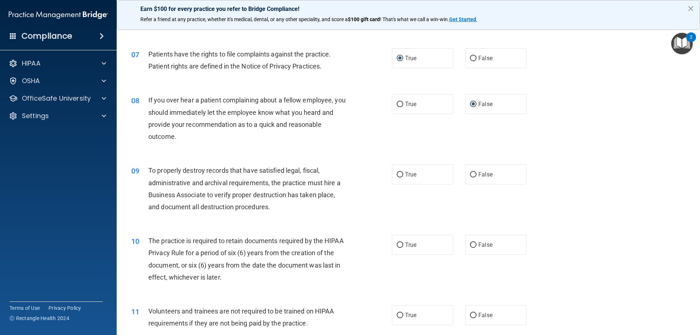
scroll to position [365, 0]
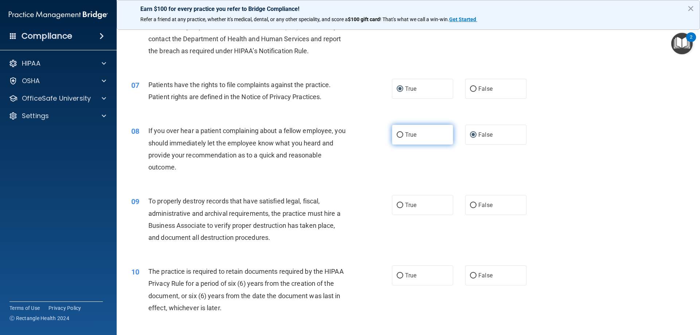
click at [397, 133] on input "True" at bounding box center [400, 134] width 7 height 5
radio input "true"
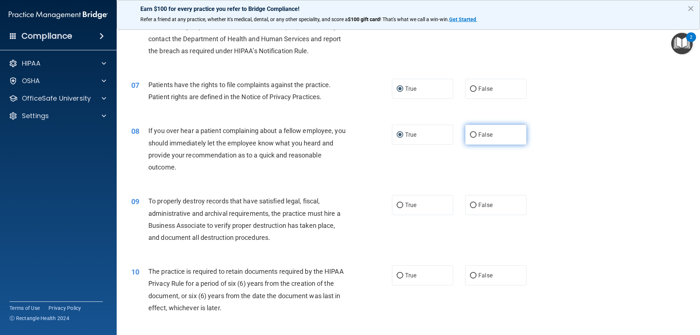
click at [478, 135] on span "False" at bounding box center [485, 134] width 14 height 7
click at [476, 135] on input "False" at bounding box center [473, 134] width 7 height 5
radio input "true"
radio input "false"
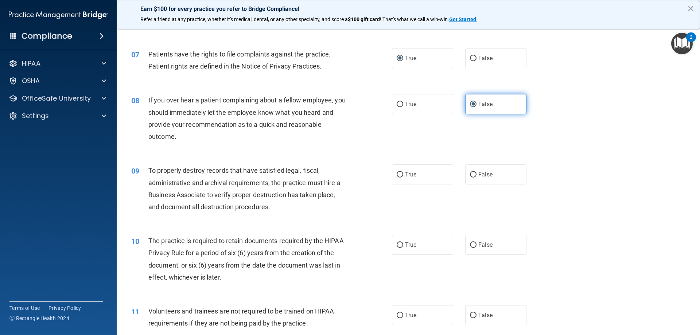
scroll to position [438, 0]
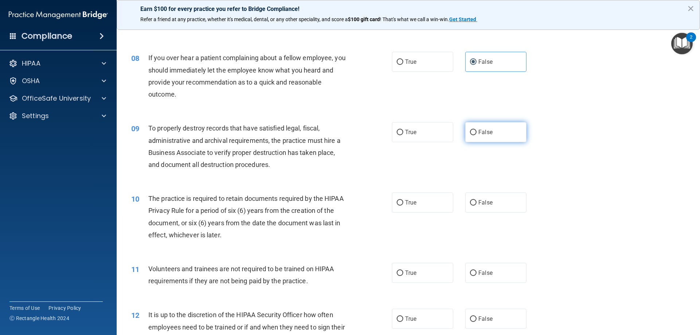
click at [470, 135] on input "False" at bounding box center [473, 132] width 7 height 5
radio input "true"
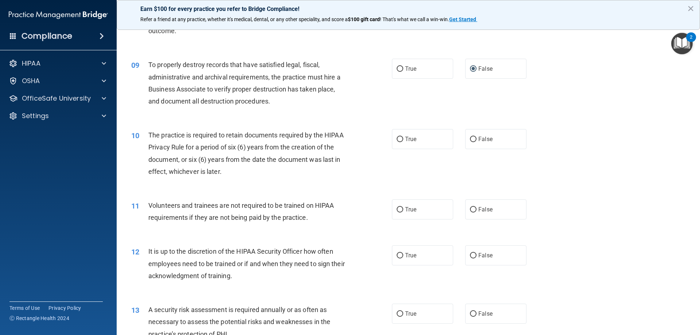
scroll to position [511, 0]
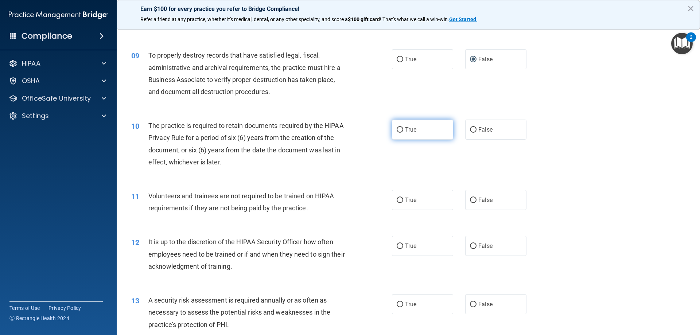
click at [401, 130] on label "True" at bounding box center [422, 130] width 61 height 20
click at [401, 130] on input "True" at bounding box center [400, 129] width 7 height 5
radio input "true"
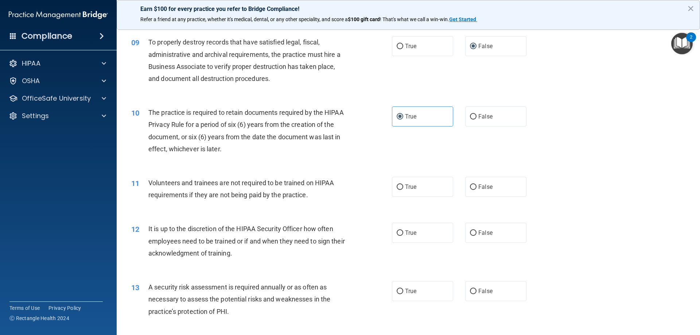
scroll to position [547, 0]
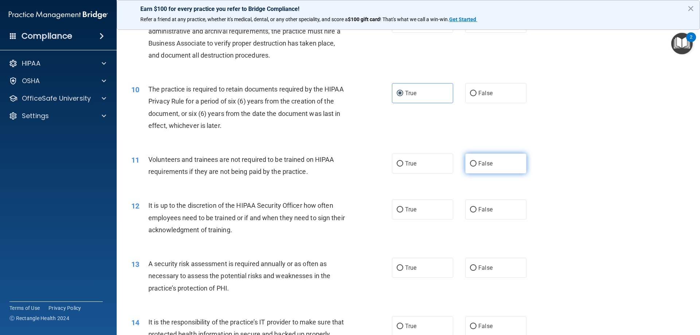
click at [470, 164] on input "False" at bounding box center [473, 163] width 7 height 5
radio input "true"
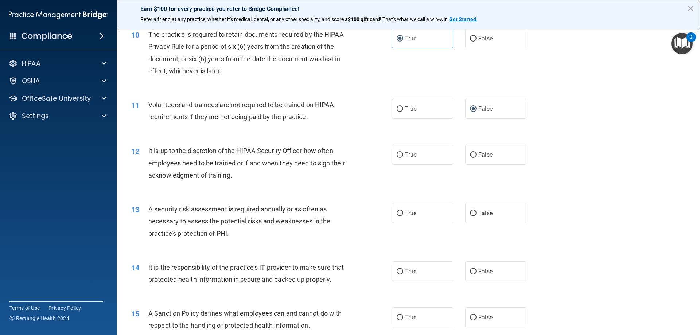
scroll to position [620, 0]
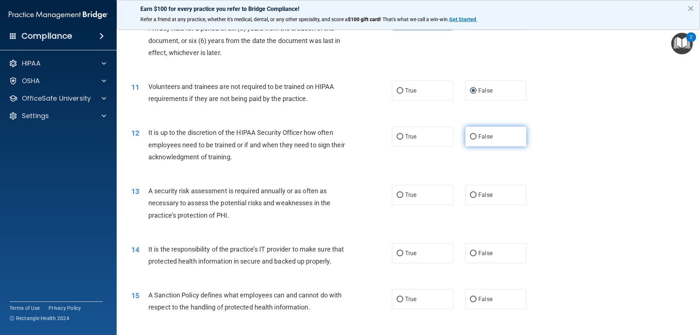
click at [470, 137] on input "False" at bounding box center [473, 136] width 7 height 5
radio input "true"
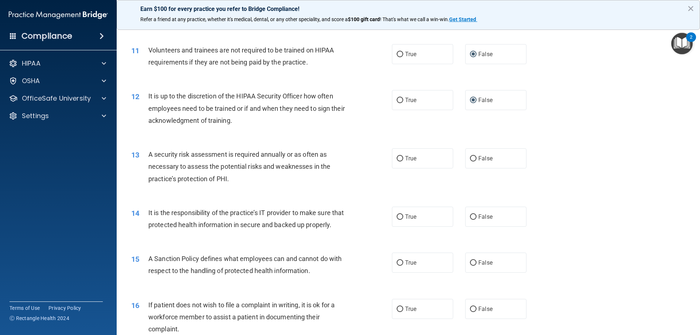
scroll to position [693, 0]
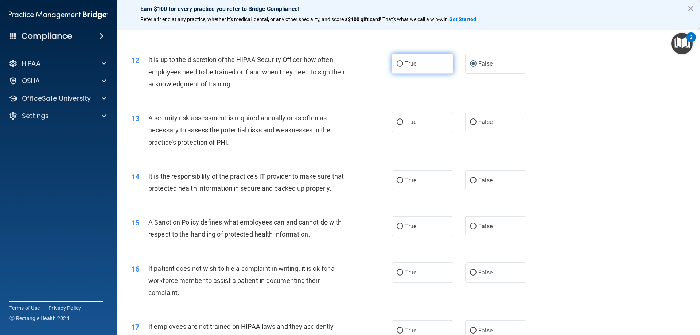
click at [397, 65] on input "True" at bounding box center [400, 63] width 7 height 5
radio input "true"
click at [470, 67] on label "False" at bounding box center [495, 64] width 61 height 20
click at [470, 67] on input "False" at bounding box center [473, 63] width 7 height 5
radio input "true"
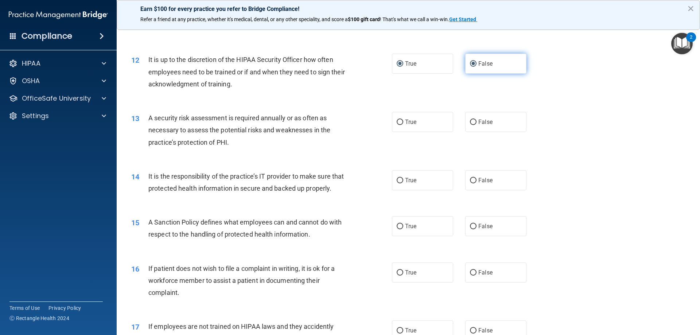
radio input "false"
click at [405, 122] on span "True" at bounding box center [410, 122] width 11 height 7
click at [403, 122] on input "True" at bounding box center [400, 122] width 7 height 5
radio input "true"
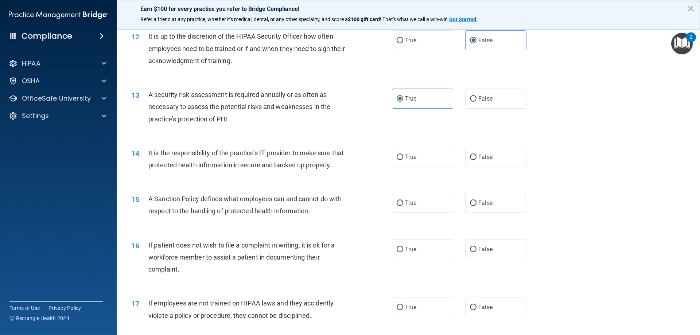
scroll to position [729, 0]
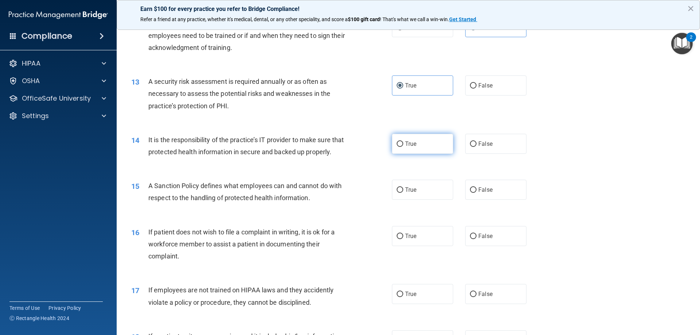
click at [426, 147] on label "True" at bounding box center [422, 144] width 61 height 20
click at [403, 147] on input "True" at bounding box center [400, 143] width 7 height 5
radio input "true"
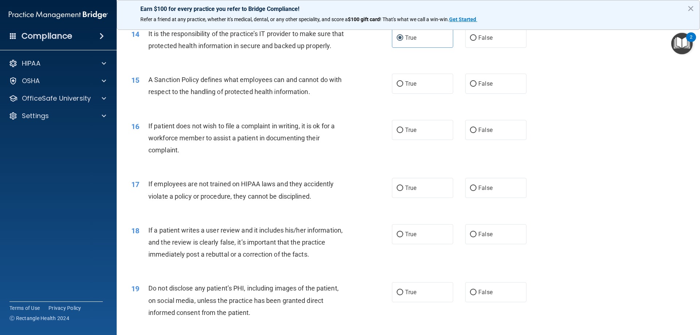
scroll to position [839, 0]
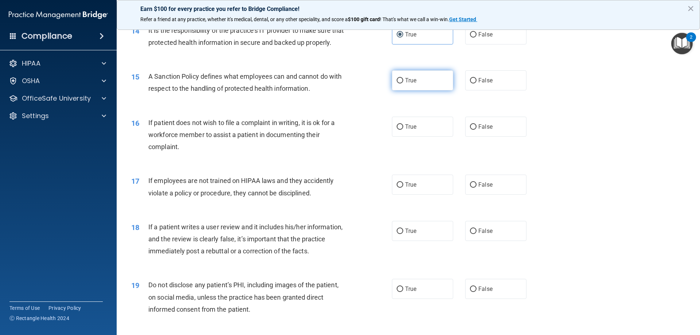
click at [420, 90] on label "True" at bounding box center [422, 80] width 61 height 20
click at [403, 84] on input "True" at bounding box center [400, 80] width 7 height 5
radio input "true"
click at [428, 137] on label "True" at bounding box center [422, 127] width 61 height 20
click at [403, 130] on input "True" at bounding box center [400, 126] width 7 height 5
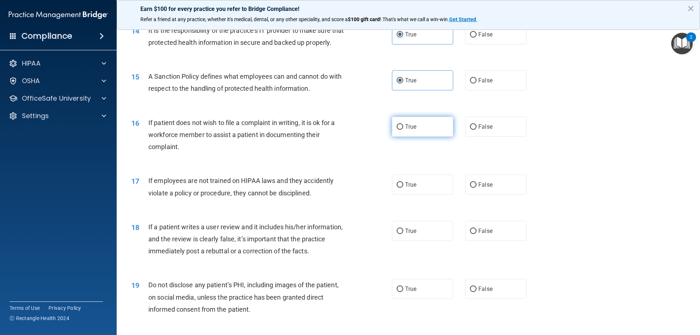
radio input "true"
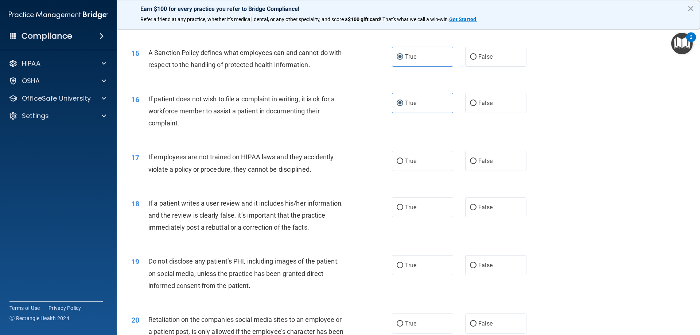
scroll to position [912, 0]
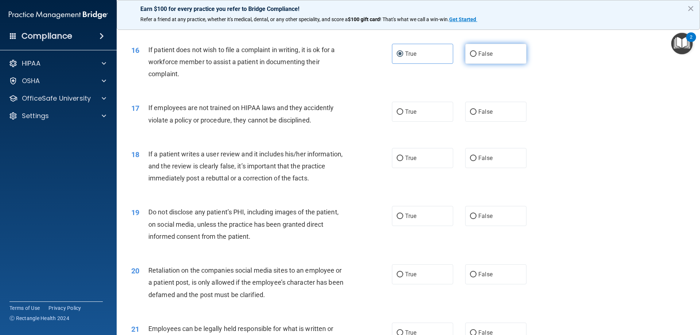
click at [478, 57] on span "False" at bounding box center [485, 53] width 14 height 7
click at [477, 57] on input "False" at bounding box center [473, 53] width 7 height 5
radio input "true"
click at [442, 63] on label "True" at bounding box center [422, 54] width 61 height 20
click at [403, 57] on input "True" at bounding box center [400, 53] width 7 height 5
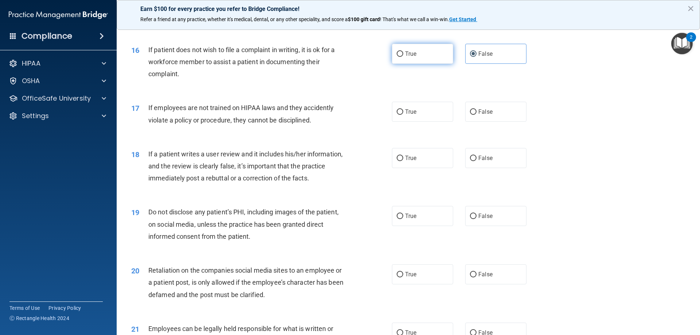
radio input "true"
click at [465, 64] on label "False" at bounding box center [495, 54] width 61 height 20
click at [470, 57] on input "False" at bounding box center [473, 53] width 7 height 5
radio input "true"
radio input "false"
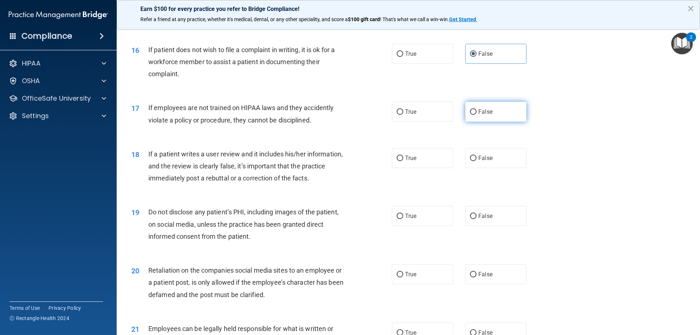
click at [484, 122] on label "False" at bounding box center [495, 112] width 61 height 20
click at [477, 115] on input "False" at bounding box center [473, 111] width 7 height 5
radio input "true"
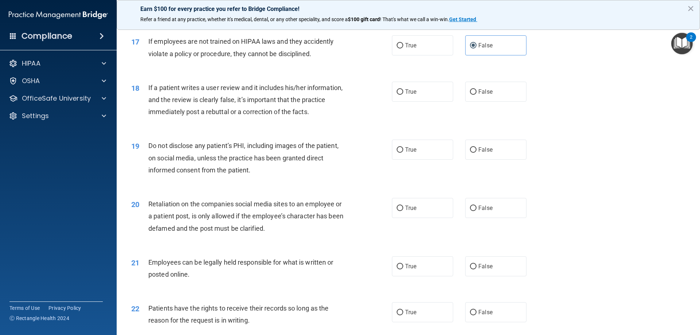
scroll to position [985, 0]
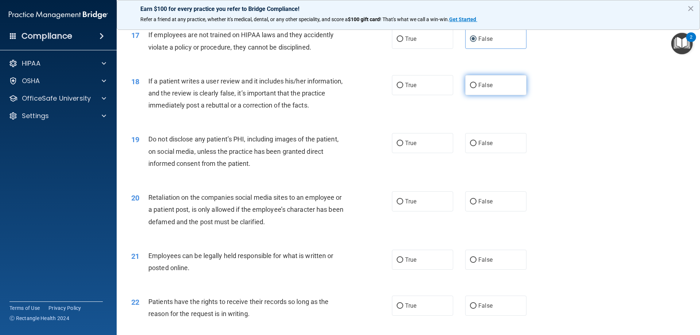
click at [488, 89] on span "False" at bounding box center [485, 85] width 14 height 7
click at [477, 88] on input "False" at bounding box center [473, 85] width 7 height 5
radio input "true"
click at [414, 147] on span "True" at bounding box center [410, 143] width 11 height 7
click at [403, 146] on input "True" at bounding box center [400, 143] width 7 height 5
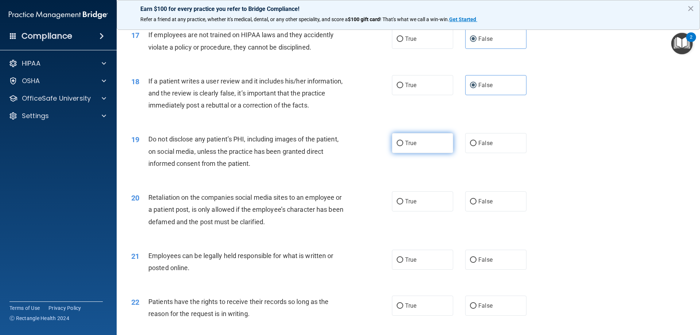
radio input "true"
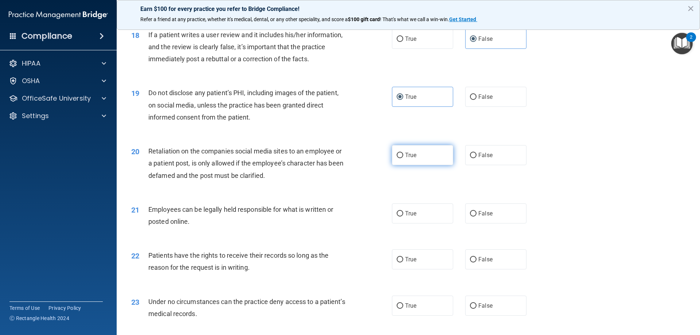
scroll to position [1058, 0]
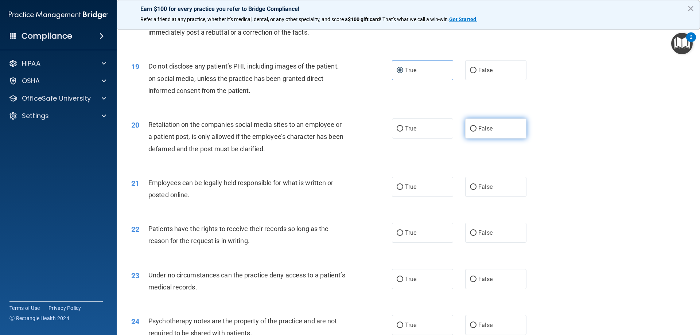
click at [473, 139] on label "False" at bounding box center [495, 129] width 61 height 20
click at [473, 132] on input "False" at bounding box center [473, 128] width 7 height 5
radio input "true"
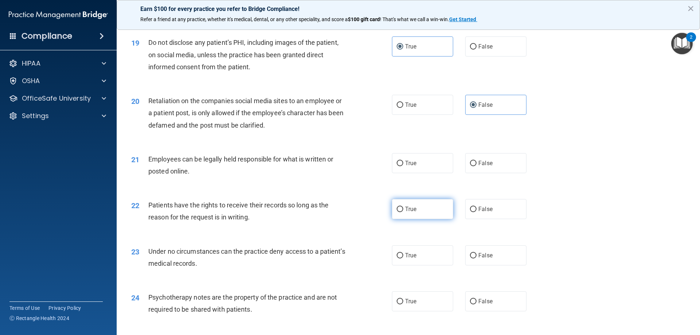
scroll to position [1094, 0]
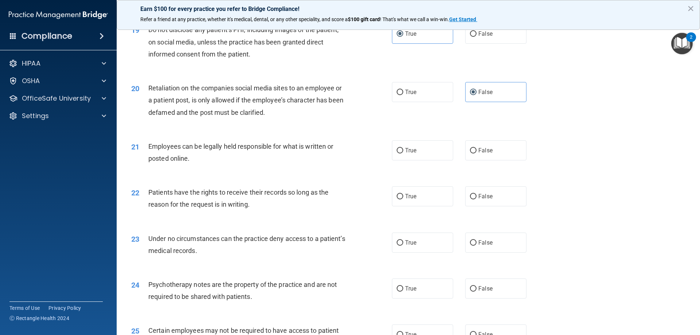
drag, startPoint x: 497, startPoint y: 177, endPoint x: 492, endPoint y: 178, distance: 4.5
click at [494, 177] on div "21 Employees can be legally held responsible for what is written or posted onli…" at bounding box center [408, 154] width 565 height 46
click at [500, 160] on label "False" at bounding box center [495, 150] width 61 height 20
click at [477, 154] on input "False" at bounding box center [473, 150] width 7 height 5
radio input "true"
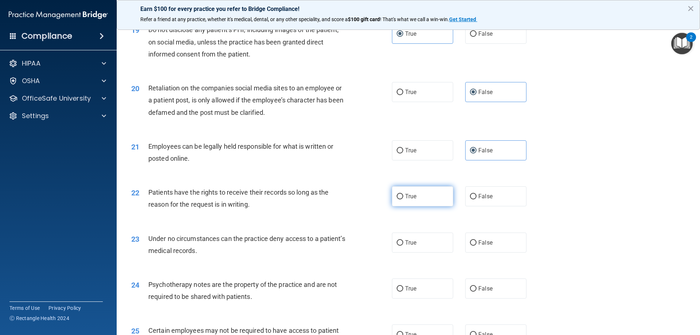
click at [410, 200] on span "True" at bounding box center [410, 196] width 11 height 7
click at [403, 199] on input "True" at bounding box center [400, 196] width 7 height 5
radio input "true"
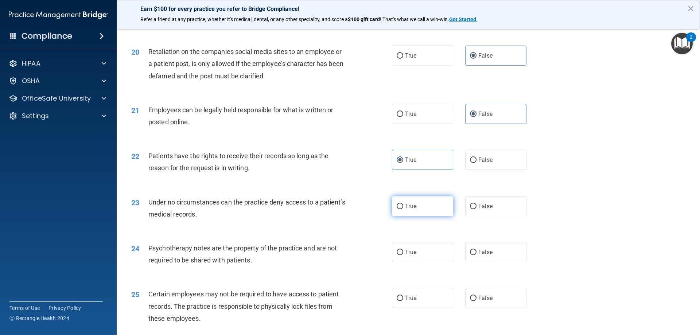
click at [420, 216] on label "True" at bounding box center [422, 206] width 61 height 20
click at [403, 209] on input "True" at bounding box center [400, 206] width 7 height 5
radio input "true"
click at [420, 216] on label "True" at bounding box center [422, 206] width 61 height 20
click at [403, 209] on input "True" at bounding box center [400, 206] width 7 height 5
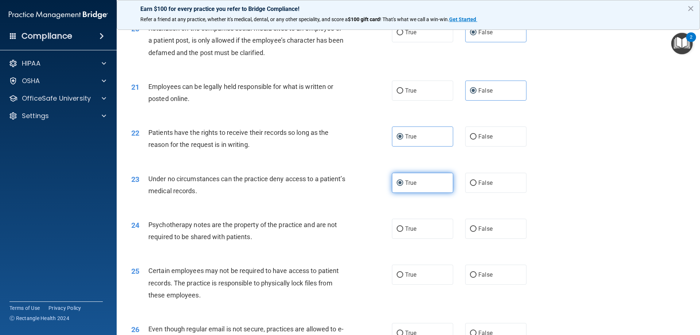
scroll to position [1167, 0]
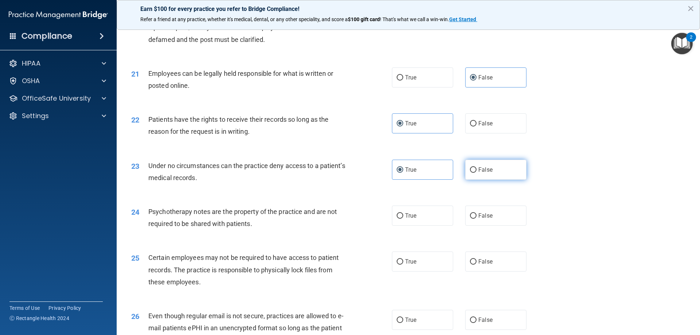
click at [478, 173] on span "False" at bounding box center [485, 169] width 14 height 7
click at [476, 173] on input "False" at bounding box center [473, 169] width 7 height 5
radio input "true"
radio input "false"
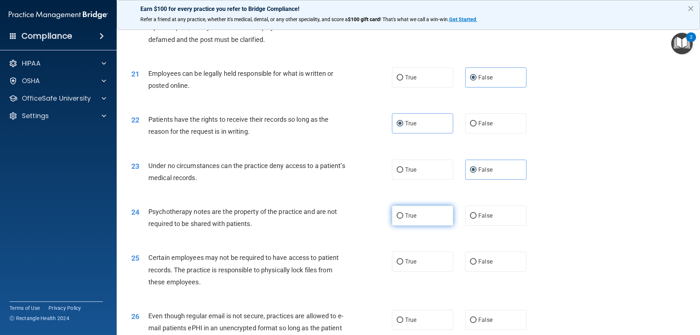
click at [443, 225] on label "True" at bounding box center [422, 216] width 61 height 20
click at [403, 219] on input "True" at bounding box center [400, 215] width 7 height 5
radio input "true"
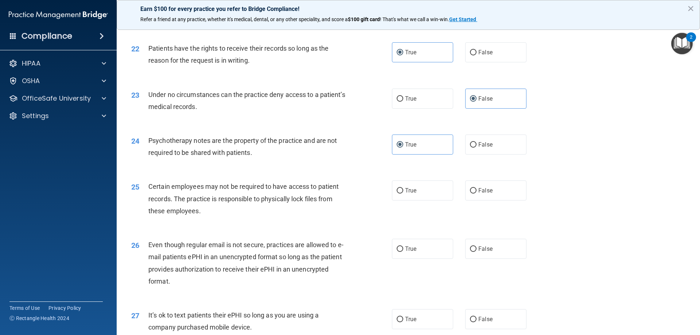
scroll to position [1240, 0]
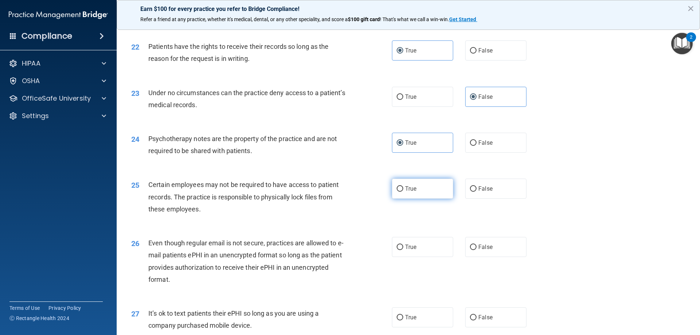
click at [408, 192] on span "True" at bounding box center [410, 188] width 11 height 7
click at [403, 192] on input "True" at bounding box center [400, 188] width 7 height 5
radio input "true"
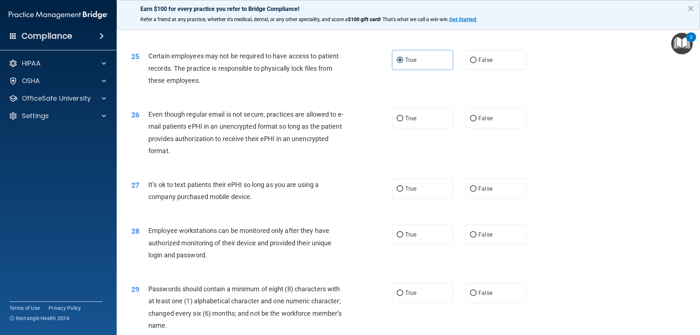
scroll to position [1386, 0]
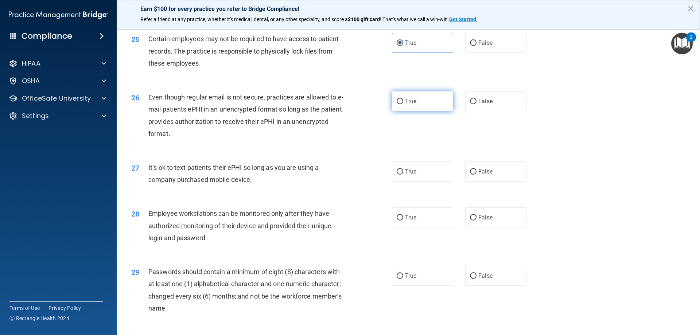
click at [432, 111] on label "True" at bounding box center [422, 101] width 61 height 20
click at [403, 104] on input "True" at bounding box center [400, 101] width 7 height 5
radio input "true"
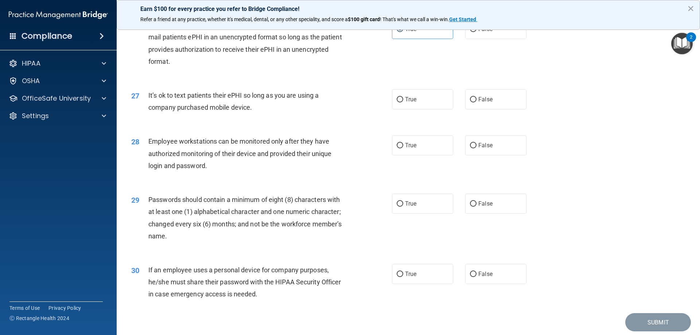
scroll to position [1459, 0]
click at [492, 109] on label "False" at bounding box center [495, 99] width 61 height 20
click at [477, 102] on input "False" at bounding box center [473, 98] width 7 height 5
radio input "true"
click at [422, 155] on label "True" at bounding box center [422, 145] width 61 height 20
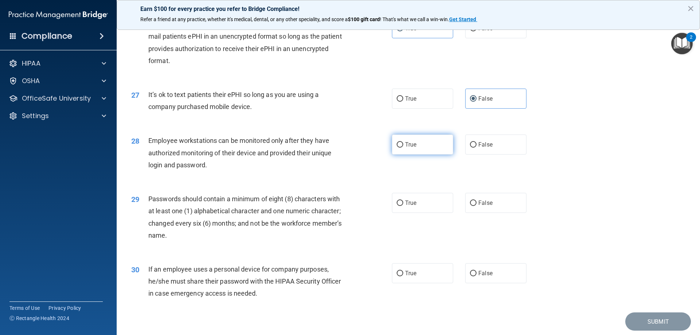
click at [403, 148] on input "True" at bounding box center [400, 144] width 7 height 5
radio input "true"
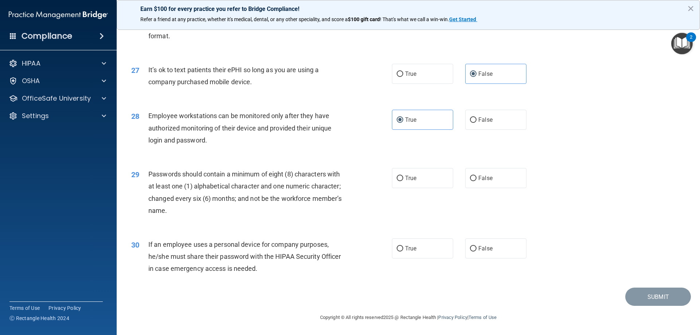
scroll to position [1496, 0]
click at [471, 118] on input "False" at bounding box center [473, 119] width 7 height 5
radio input "true"
radio input "false"
click at [397, 176] on input "True" at bounding box center [400, 178] width 7 height 5
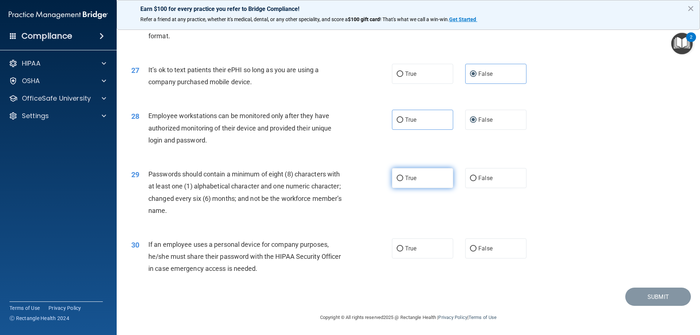
radio input "true"
click at [397, 252] on label "True" at bounding box center [422, 248] width 61 height 20
click at [397, 252] on input "True" at bounding box center [400, 248] width 7 height 5
radio input "true"
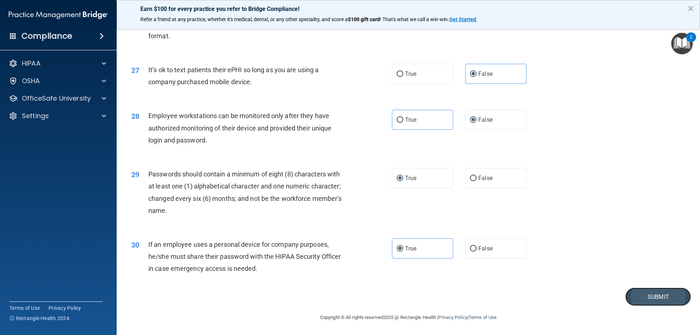
drag, startPoint x: 652, startPoint y: 298, endPoint x: 657, endPoint y: 296, distance: 5.2
click at [652, 298] on button "Submit" at bounding box center [658, 297] width 66 height 19
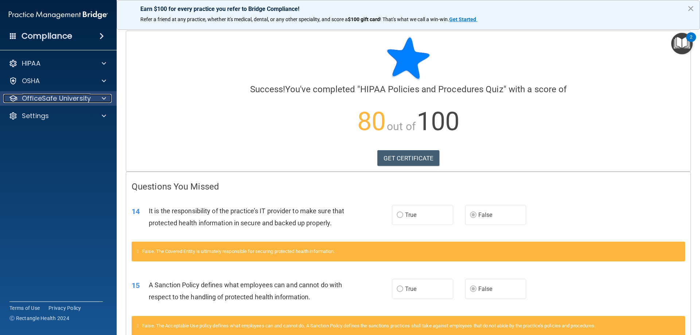
click at [46, 99] on p "OfficeSafe University" at bounding box center [56, 98] width 69 height 9
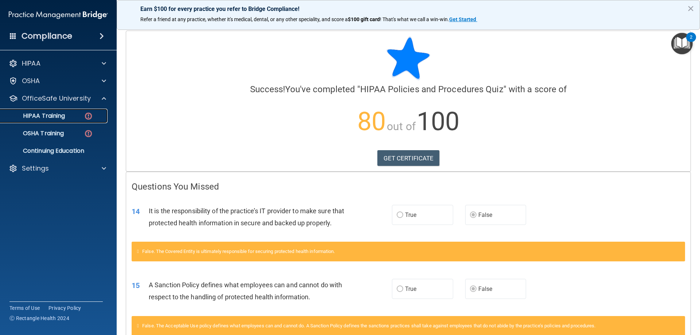
click at [53, 119] on p "HIPAA Training" at bounding box center [35, 115] width 60 height 7
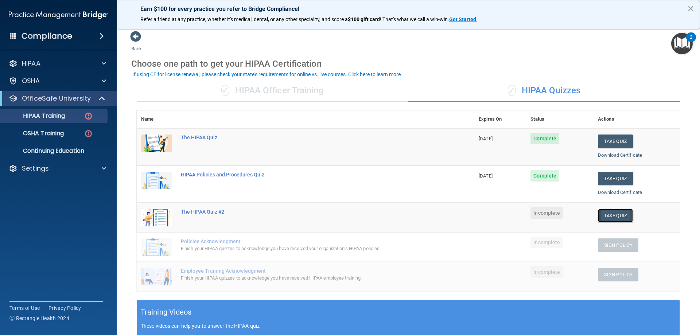
click at [619, 218] on button "Take Quiz" at bounding box center [615, 215] width 35 height 13
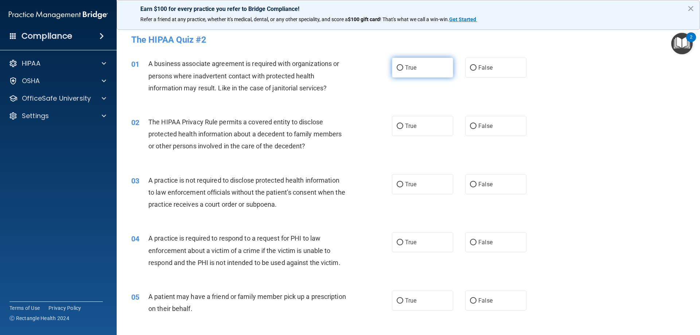
click at [398, 66] on input "True" at bounding box center [400, 67] width 7 height 5
radio input "true"
click at [397, 127] on input "True" at bounding box center [400, 126] width 7 height 5
radio input "true"
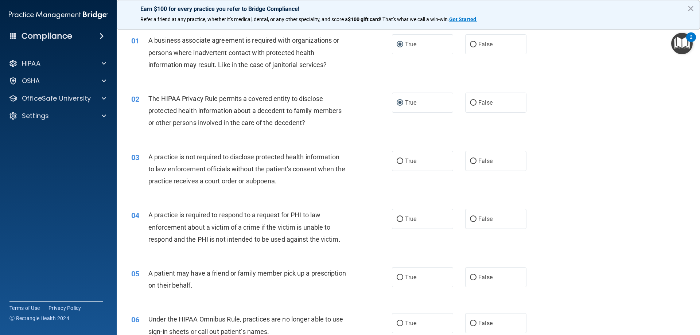
scroll to position [36, 0]
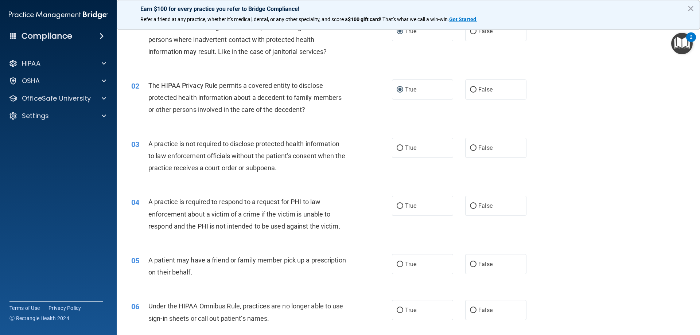
drag, startPoint x: 472, startPoint y: 148, endPoint x: 422, endPoint y: 159, distance: 51.0
click at [471, 148] on input "False" at bounding box center [473, 148] width 7 height 5
radio input "true"
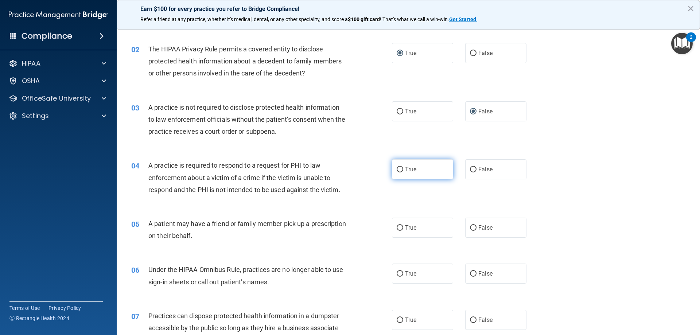
click at [399, 170] on input "True" at bounding box center [400, 169] width 7 height 5
radio input "true"
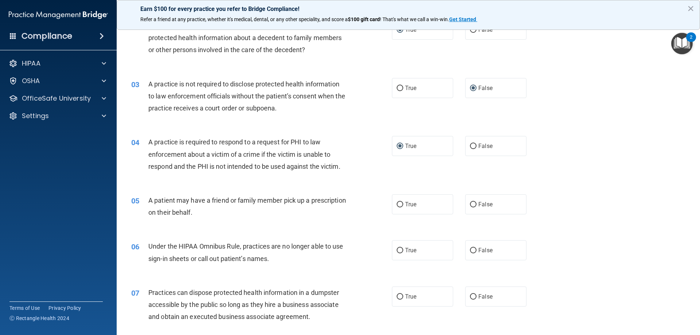
scroll to position [109, 0]
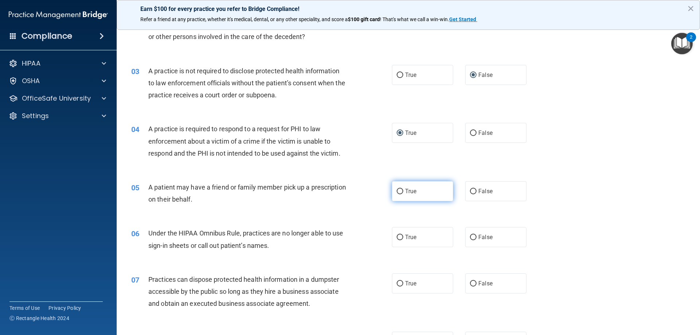
click at [397, 192] on input "True" at bounding box center [400, 191] width 7 height 5
radio input "true"
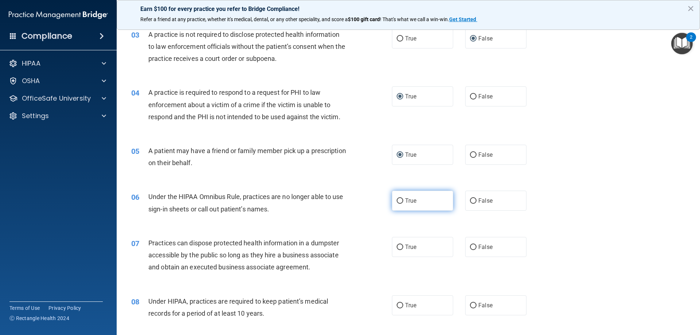
click at [398, 200] on input "True" at bounding box center [400, 200] width 7 height 5
radio input "true"
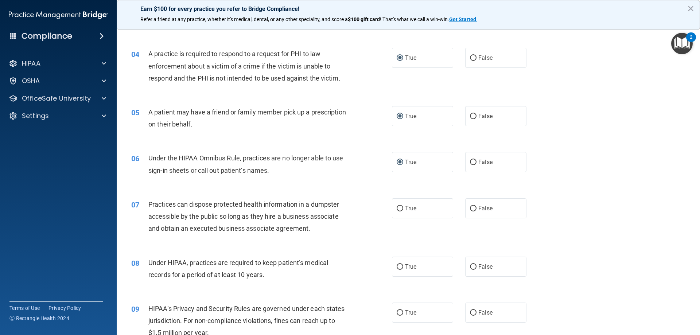
scroll to position [219, 0]
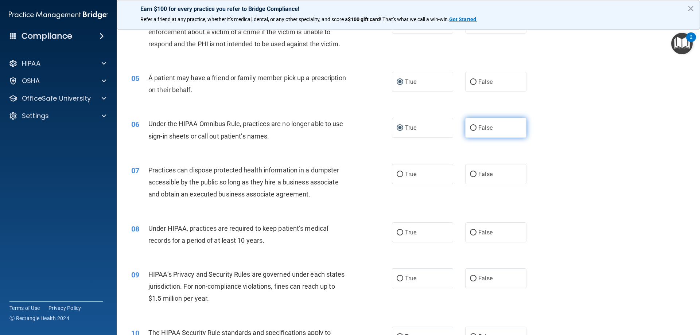
click at [470, 127] on input "False" at bounding box center [473, 127] width 7 height 5
radio input "true"
radio input "false"
click at [470, 173] on input "False" at bounding box center [473, 174] width 7 height 5
radio input "true"
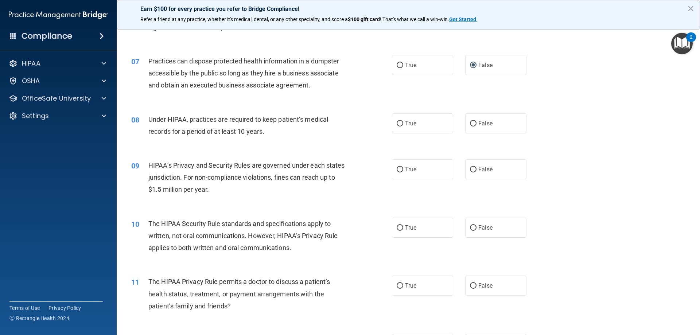
scroll to position [328, 0]
click at [398, 123] on input "True" at bounding box center [400, 123] width 7 height 5
radio input "true"
click at [397, 167] on input "True" at bounding box center [400, 169] width 7 height 5
radio input "true"
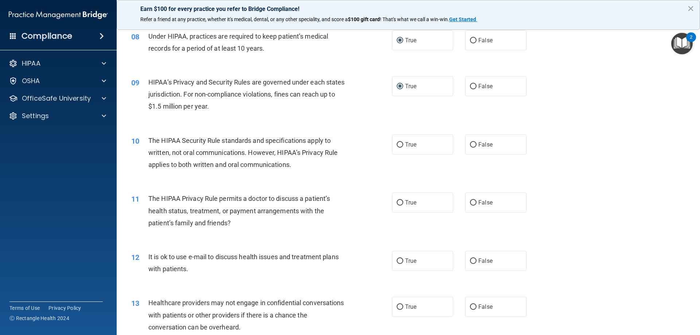
scroll to position [401, 0]
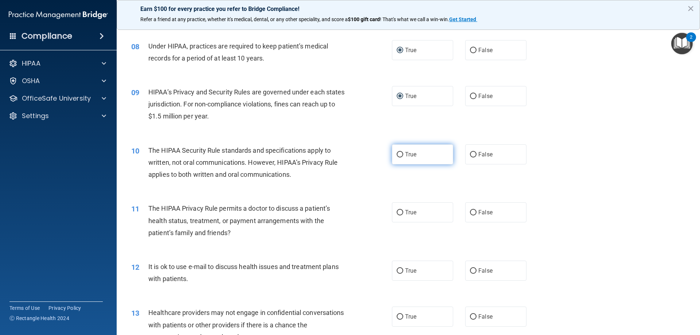
click at [401, 155] on label "True" at bounding box center [422, 154] width 61 height 20
click at [401, 155] on input "True" at bounding box center [400, 154] width 7 height 5
radio input "true"
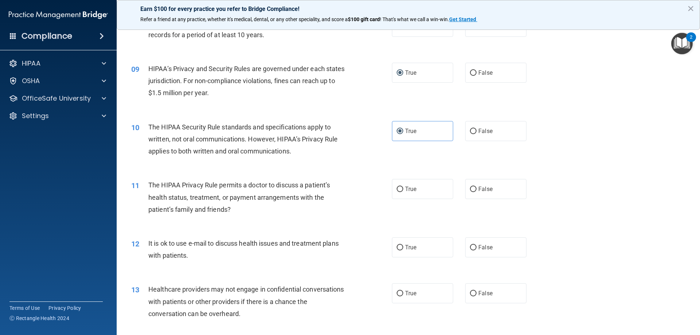
scroll to position [438, 0]
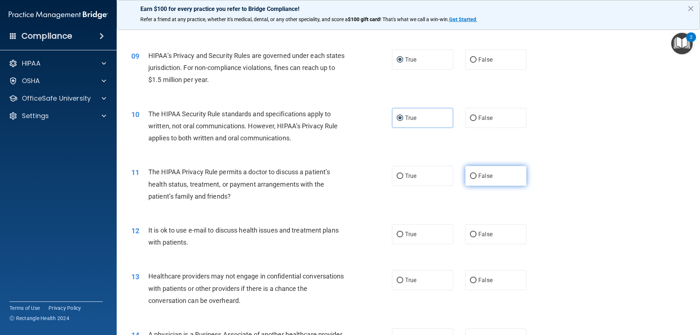
click at [472, 177] on input "False" at bounding box center [473, 176] width 7 height 5
radio input "true"
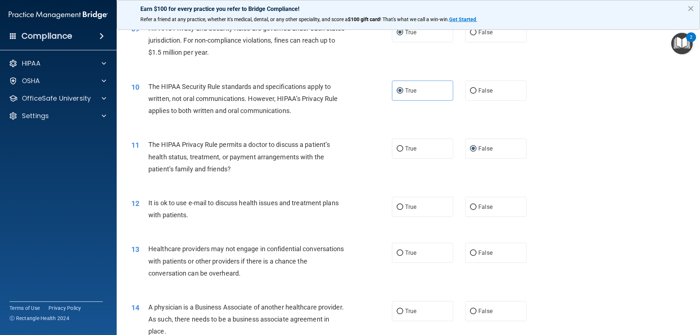
scroll to position [511, 0]
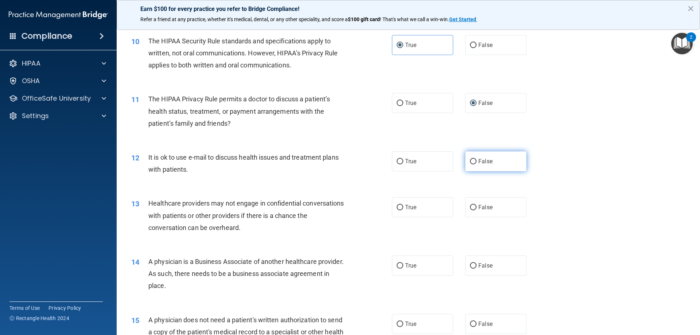
click at [470, 159] on input "False" at bounding box center [473, 161] width 7 height 5
radio input "true"
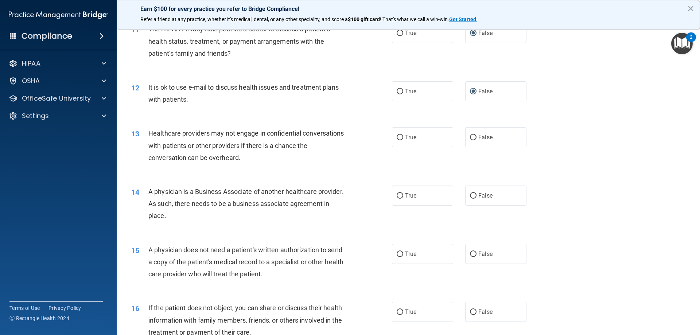
scroll to position [583, 0]
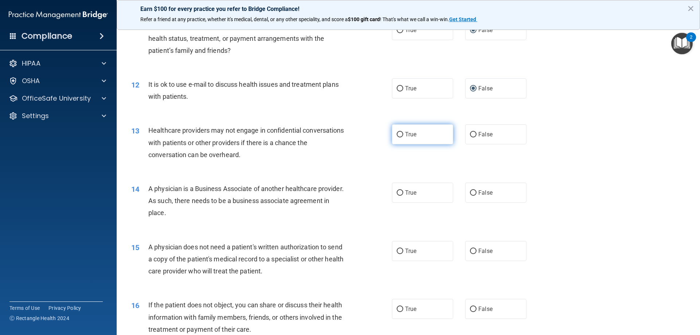
click at [397, 135] on input "True" at bounding box center [400, 134] width 7 height 5
radio input "true"
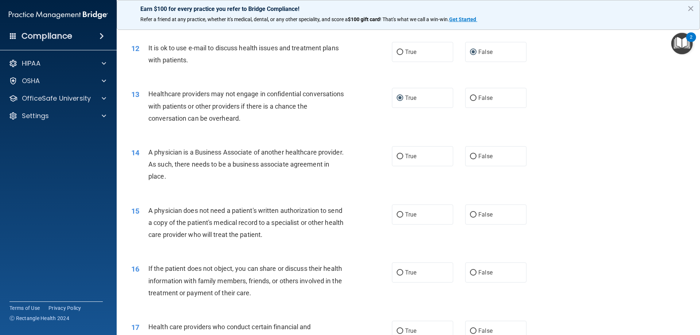
scroll to position [656, 0]
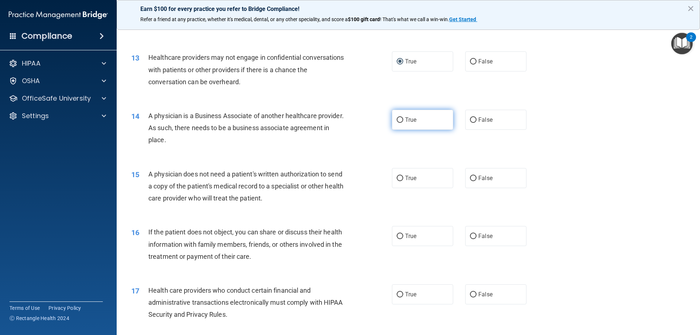
click at [397, 120] on input "True" at bounding box center [400, 119] width 7 height 5
radio input "true"
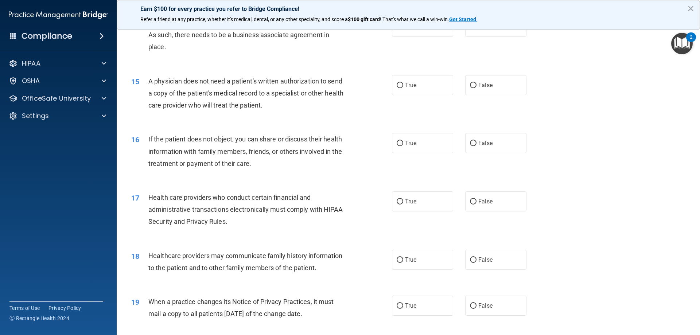
scroll to position [766, 0]
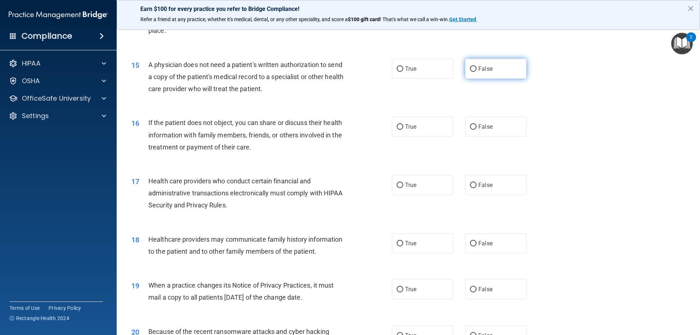
click at [471, 68] on input "False" at bounding box center [473, 68] width 7 height 5
radio input "true"
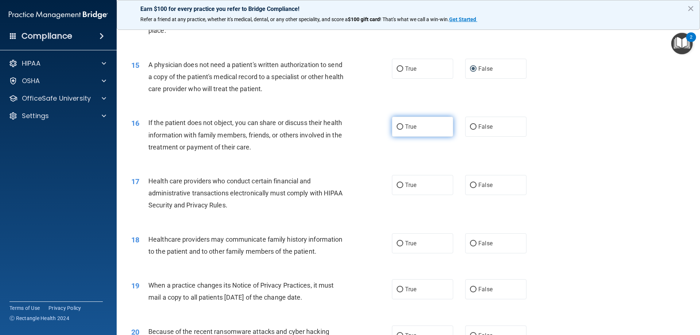
click at [398, 127] on input "True" at bounding box center [400, 126] width 7 height 5
radio input "true"
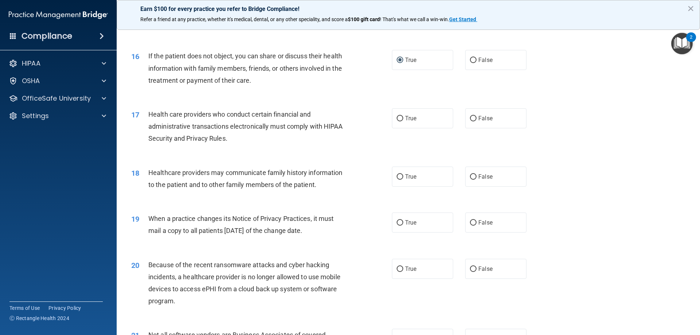
scroll to position [875, 0]
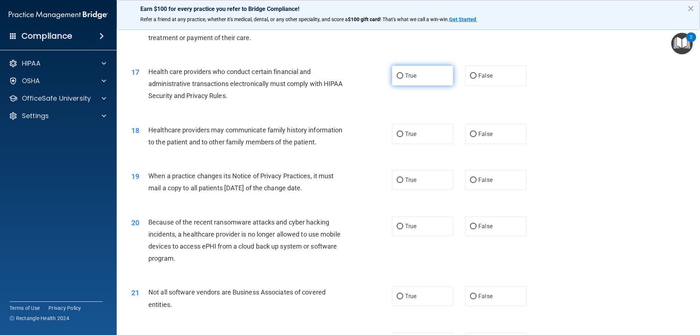
click at [398, 74] on input "True" at bounding box center [400, 75] width 7 height 5
radio input "true"
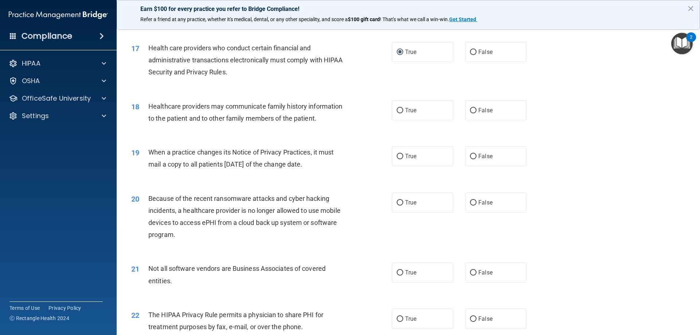
scroll to position [912, 0]
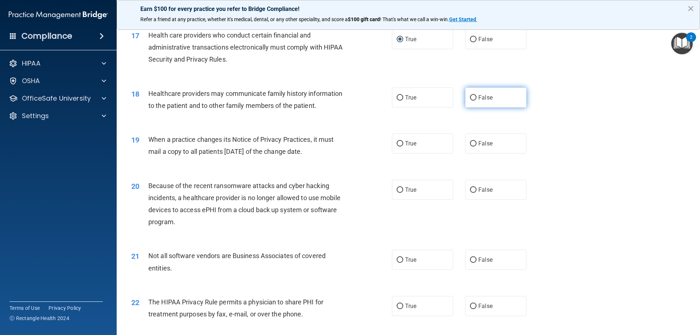
click at [470, 98] on input "False" at bounding box center [473, 97] width 7 height 5
radio input "true"
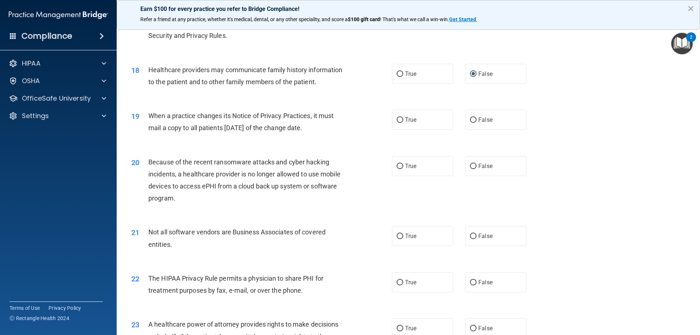
scroll to position [948, 0]
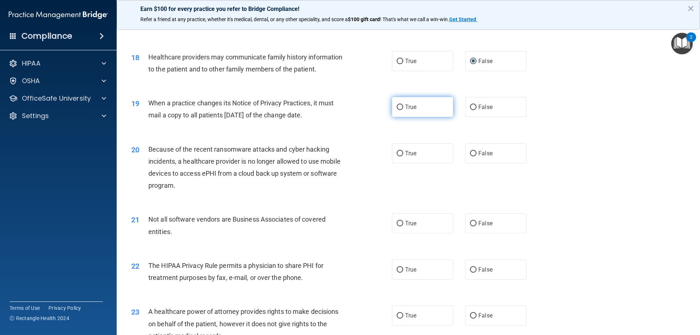
click at [400, 104] on label "True" at bounding box center [422, 107] width 61 height 20
click at [400, 105] on input "True" at bounding box center [400, 107] width 7 height 5
radio input "true"
click at [398, 151] on input "True" at bounding box center [400, 153] width 7 height 5
radio input "true"
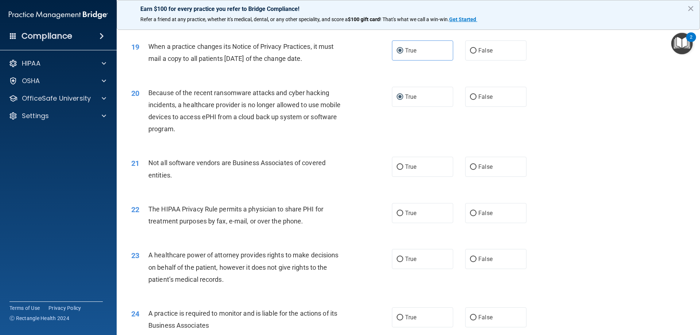
scroll to position [1021, 0]
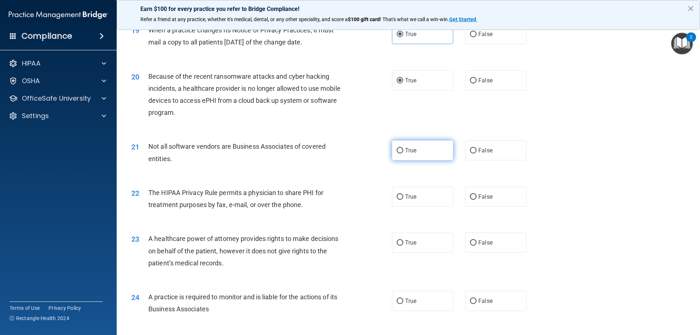
click at [398, 148] on input "True" at bounding box center [400, 150] width 7 height 5
radio input "true"
click at [470, 151] on input "False" at bounding box center [473, 150] width 7 height 5
radio input "true"
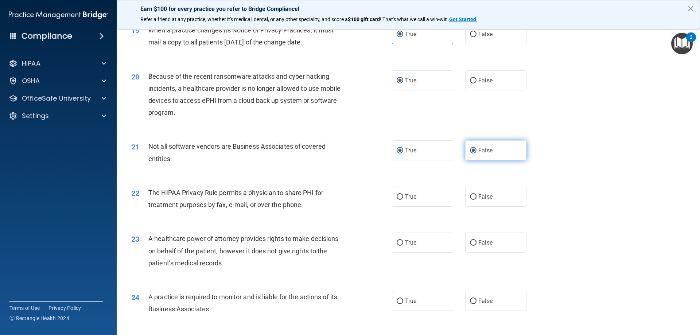
radio input "false"
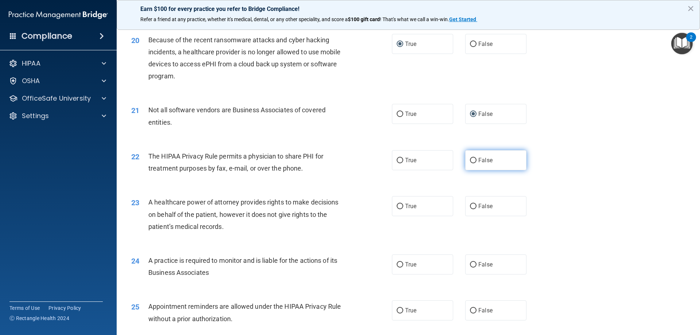
click at [471, 163] on input "False" at bounding box center [473, 160] width 7 height 5
radio input "true"
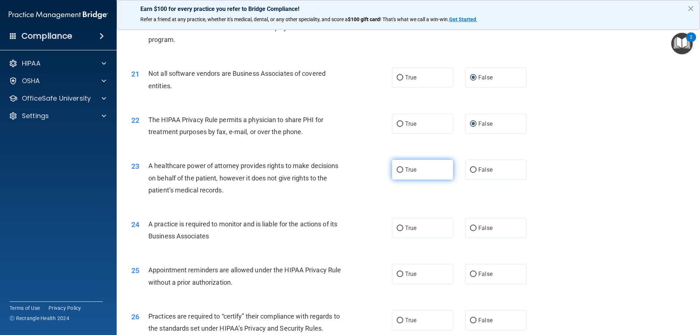
click at [400, 171] on input "True" at bounding box center [400, 169] width 7 height 5
radio input "true"
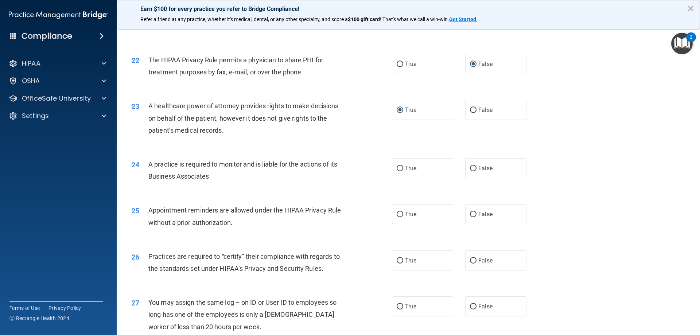
scroll to position [1167, 0]
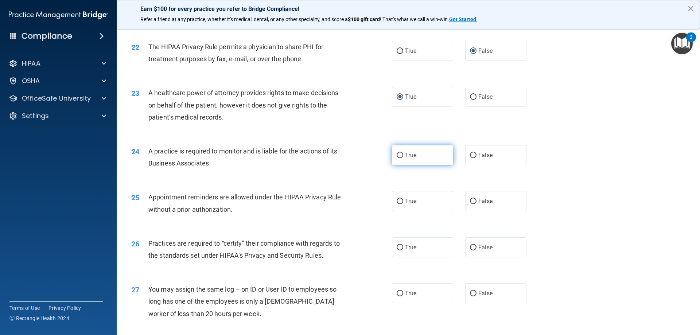
click at [399, 155] on input "True" at bounding box center [400, 155] width 7 height 5
radio input "true"
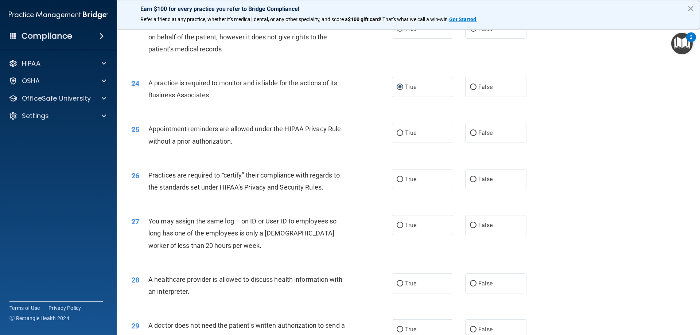
scroll to position [1240, 0]
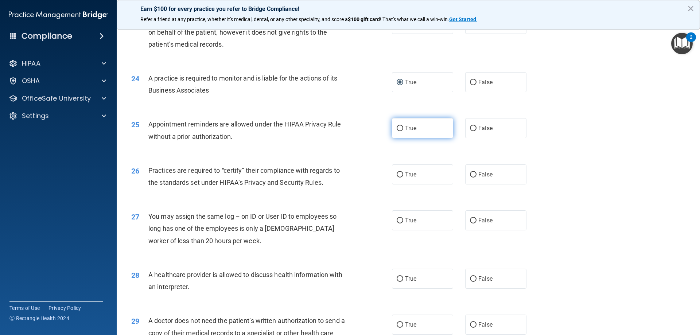
click at [397, 129] on input "True" at bounding box center [400, 128] width 7 height 5
radio input "true"
click at [398, 172] on input "True" at bounding box center [400, 174] width 7 height 5
radio input "true"
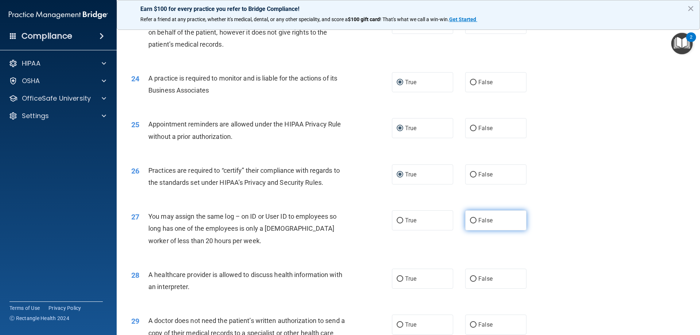
click at [470, 218] on input "False" at bounding box center [473, 220] width 7 height 5
radio input "true"
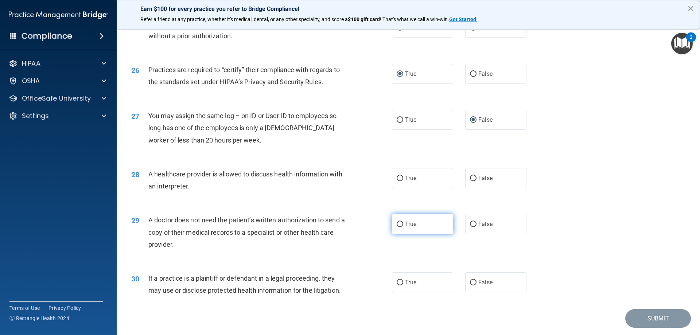
scroll to position [1349, 0]
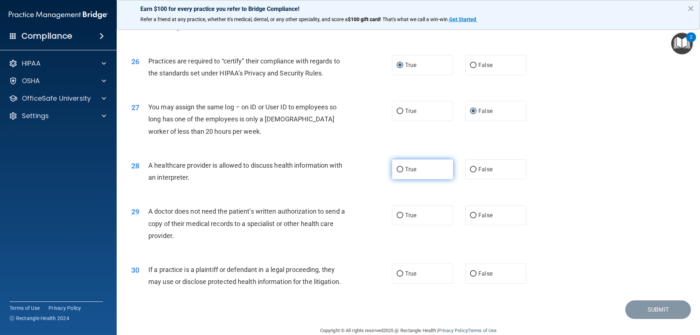
click at [399, 168] on input "True" at bounding box center [400, 169] width 7 height 5
radio input "true"
click at [473, 217] on input "False" at bounding box center [473, 215] width 7 height 5
radio input "true"
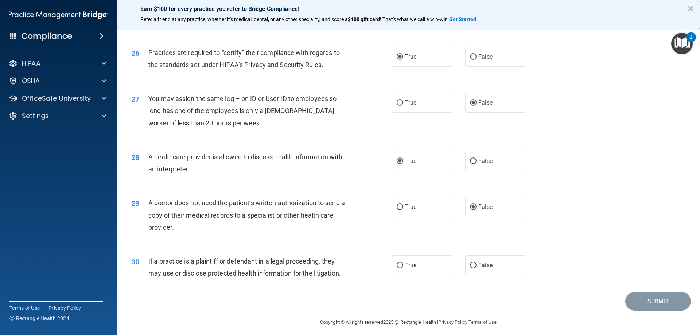
scroll to position [1362, 0]
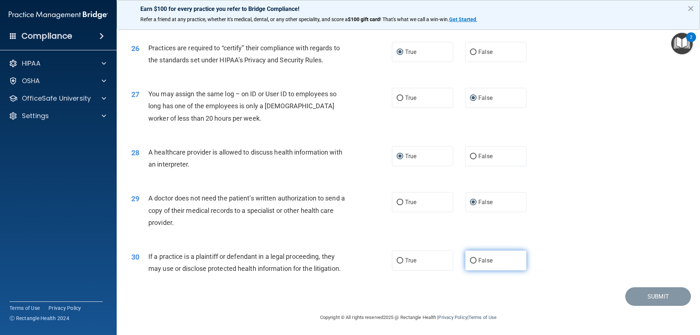
click at [471, 262] on input "False" at bounding box center [473, 260] width 7 height 5
radio input "true"
click at [638, 300] on button "Submit" at bounding box center [658, 296] width 66 height 19
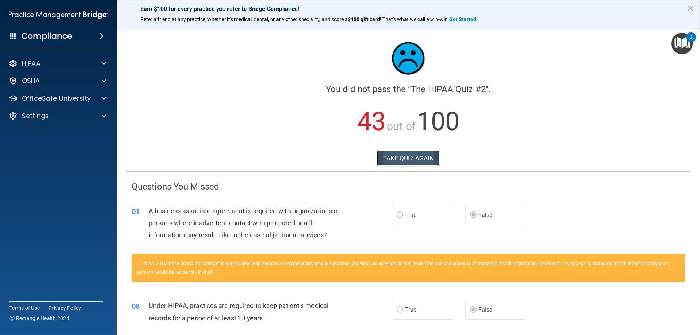
click at [398, 162] on button "TAKE QUIZ AGAIN" at bounding box center [408, 158] width 63 height 16
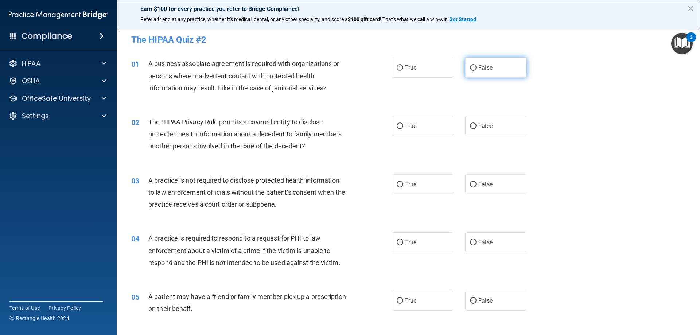
click at [470, 70] on input "False" at bounding box center [473, 67] width 7 height 5
radio input "true"
click at [397, 127] on input "True" at bounding box center [400, 126] width 7 height 5
radio input "true"
click at [472, 183] on input "False" at bounding box center [473, 184] width 7 height 5
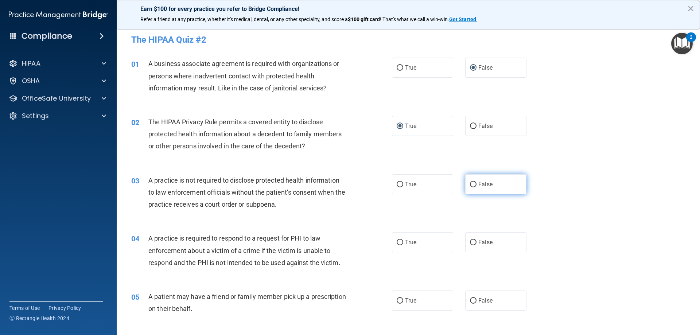
radio input "true"
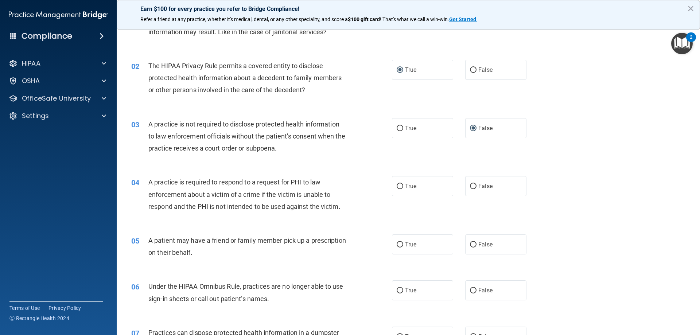
scroll to position [73, 0]
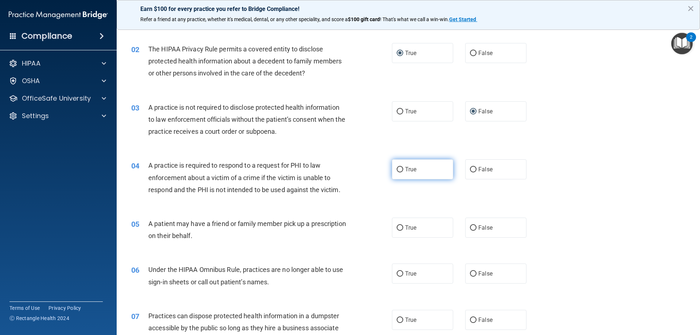
click at [398, 170] on input "True" at bounding box center [400, 169] width 7 height 5
radio input "true"
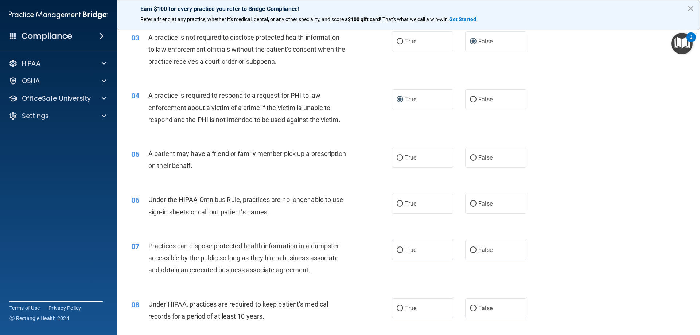
scroll to position [146, 0]
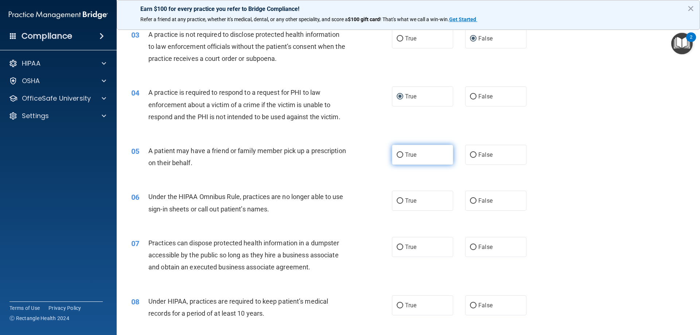
click at [397, 155] on input "True" at bounding box center [400, 154] width 7 height 5
radio input "true"
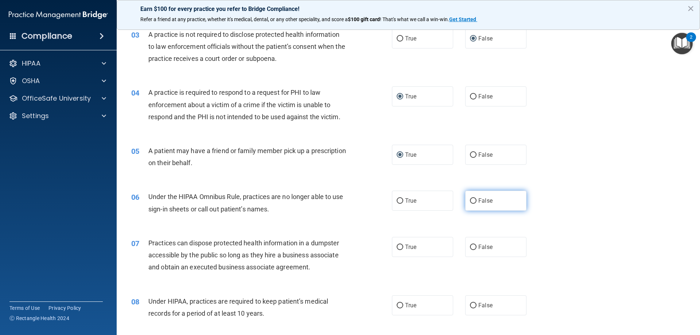
click at [472, 199] on input "False" at bounding box center [473, 200] width 7 height 5
radio input "true"
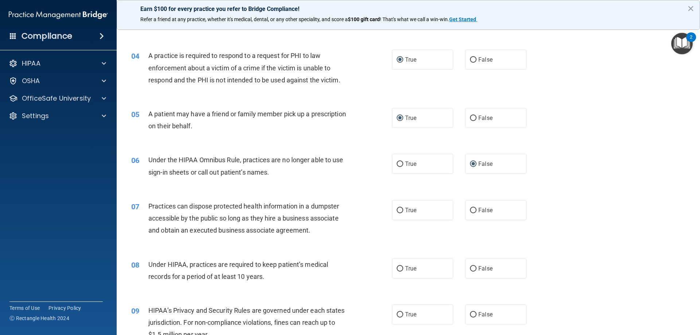
scroll to position [219, 0]
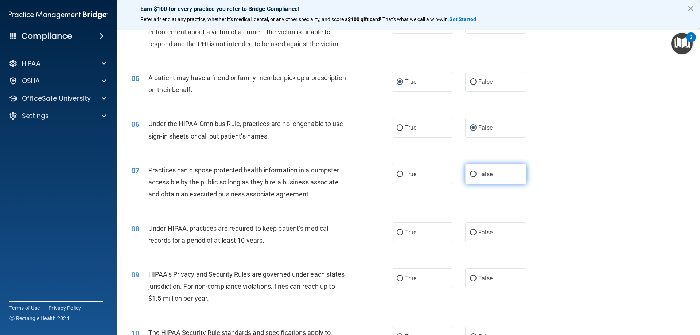
click at [470, 175] on input "False" at bounding box center [473, 174] width 7 height 5
radio input "true"
click at [472, 230] on input "False" at bounding box center [473, 232] width 7 height 5
radio input "true"
click at [470, 279] on input "False" at bounding box center [473, 278] width 7 height 5
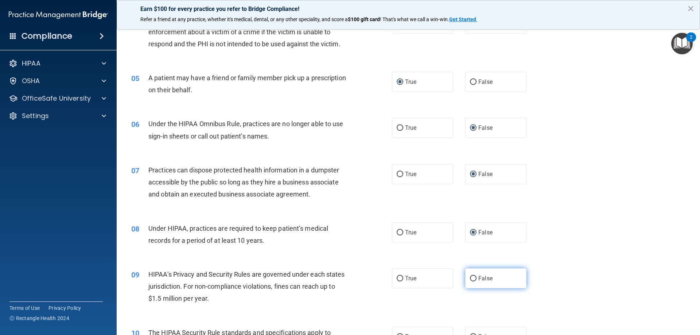
radio input "true"
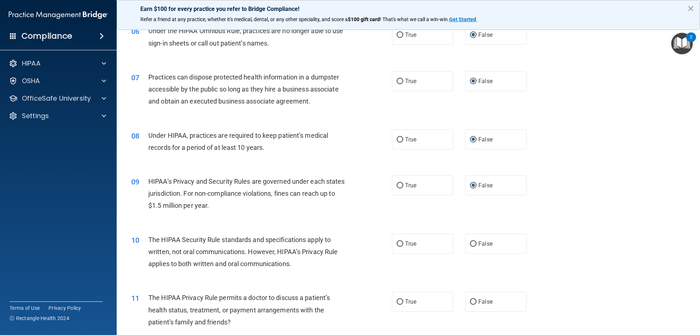
scroll to position [328, 0]
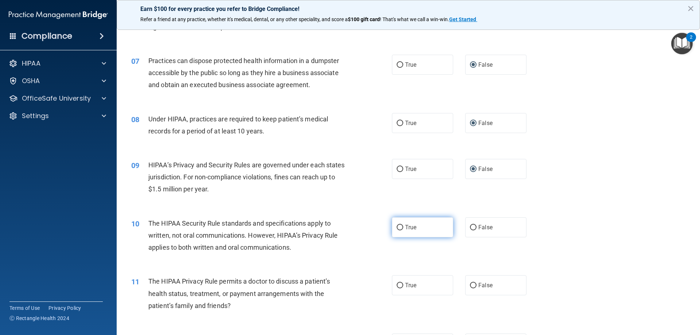
click at [401, 226] on label "True" at bounding box center [422, 227] width 61 height 20
click at [401, 226] on input "True" at bounding box center [400, 227] width 7 height 5
radio input "true"
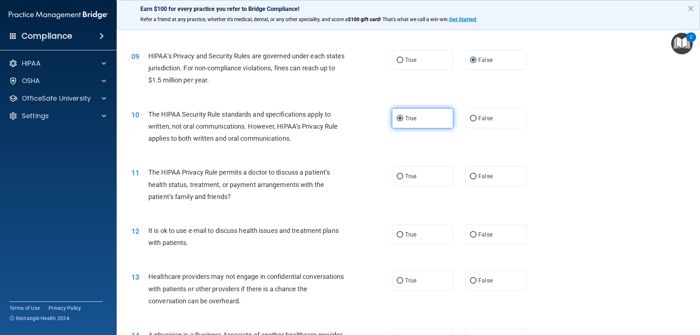
scroll to position [438, 0]
click at [470, 179] on input "False" at bounding box center [473, 176] width 7 height 5
radio input "true"
click at [397, 234] on input "True" at bounding box center [400, 234] width 7 height 5
radio input "true"
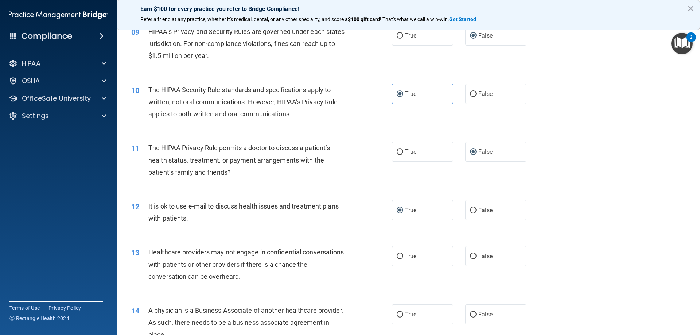
scroll to position [511, 0]
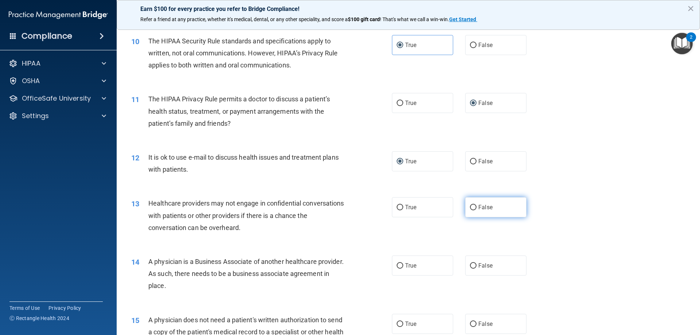
click at [472, 209] on input "False" at bounding box center [473, 207] width 7 height 5
radio input "true"
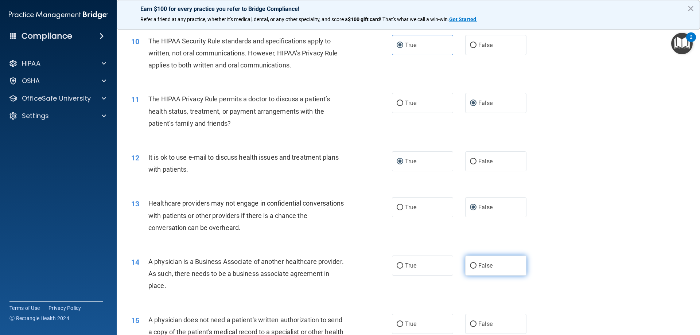
click at [471, 266] on input "False" at bounding box center [473, 265] width 7 height 5
radio input "true"
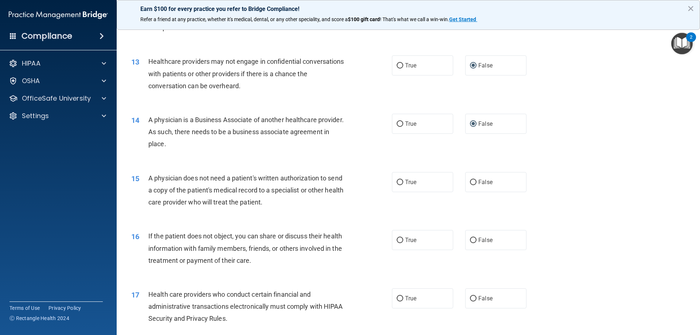
scroll to position [656, 0]
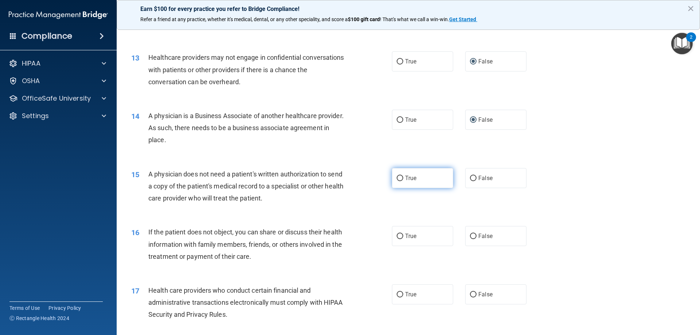
click at [399, 177] on input "True" at bounding box center [400, 178] width 7 height 5
radio input "true"
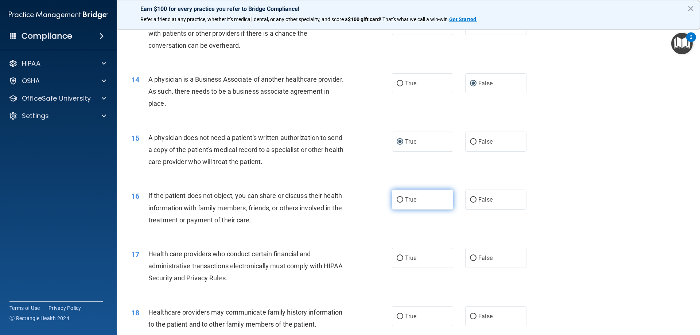
click at [397, 200] on input "True" at bounding box center [400, 199] width 7 height 5
radio input "true"
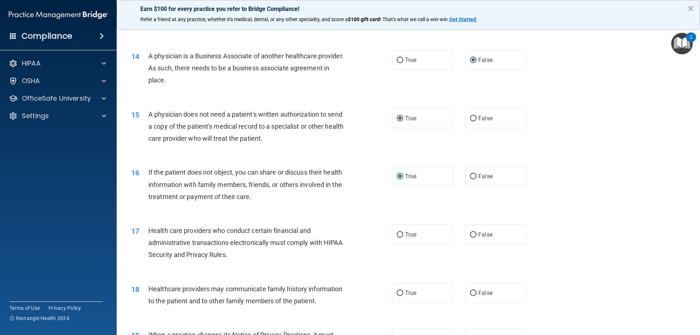
scroll to position [729, 0]
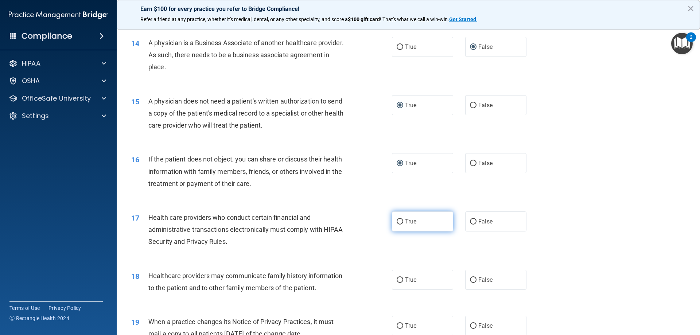
click at [399, 220] on input "True" at bounding box center [400, 221] width 7 height 5
radio input "true"
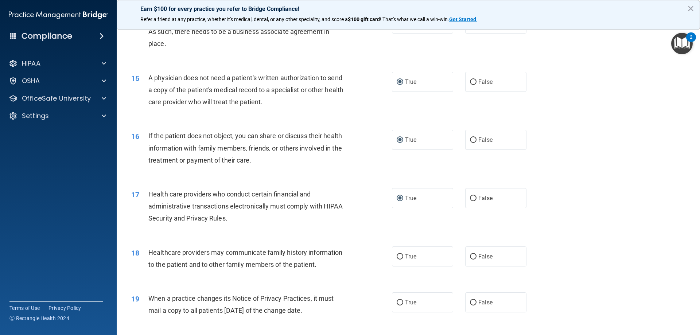
scroll to position [766, 0]
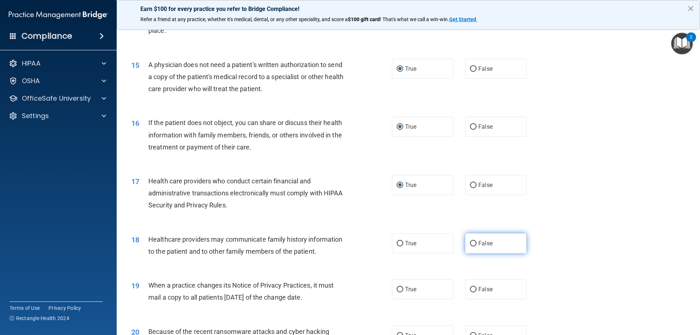
click at [470, 243] on input "False" at bounding box center [473, 243] width 7 height 5
radio input "true"
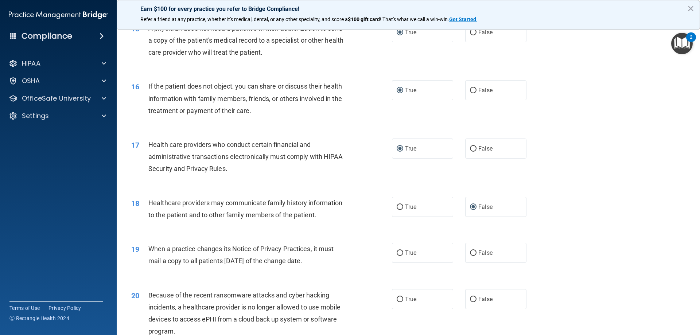
scroll to position [839, 0]
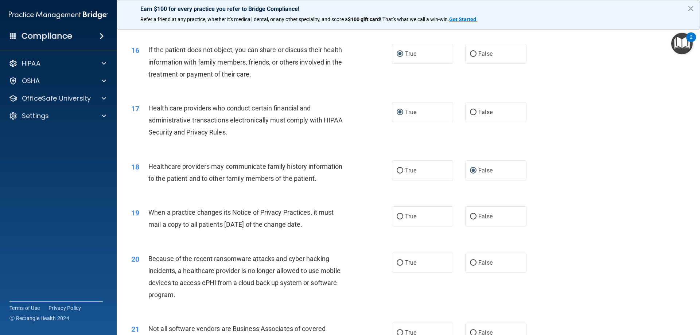
drag, startPoint x: 473, startPoint y: 218, endPoint x: 467, endPoint y: 239, distance: 21.9
click at [472, 218] on input "False" at bounding box center [473, 216] width 7 height 5
radio input "true"
click at [470, 261] on input "False" at bounding box center [473, 262] width 7 height 5
radio input "true"
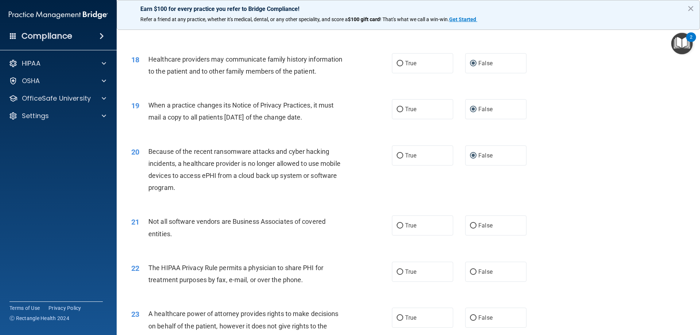
scroll to position [948, 0]
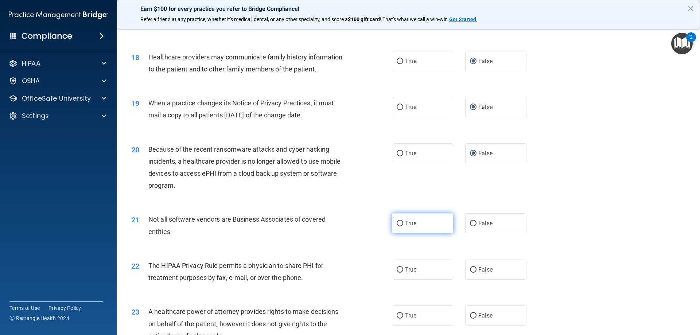
click at [398, 224] on input "True" at bounding box center [400, 223] width 7 height 5
radio input "true"
click at [397, 270] on input "True" at bounding box center [400, 269] width 7 height 5
radio input "true"
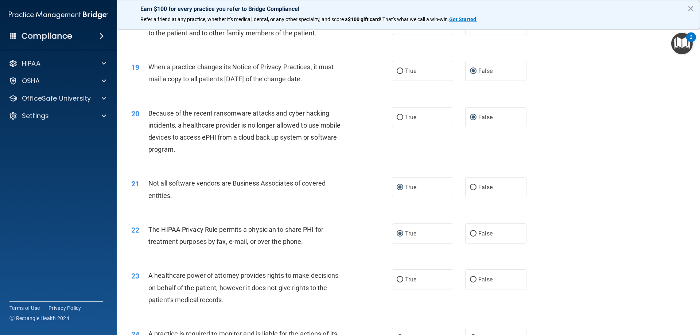
scroll to position [985, 0]
click at [472, 278] on input "False" at bounding box center [473, 279] width 7 height 5
radio input "true"
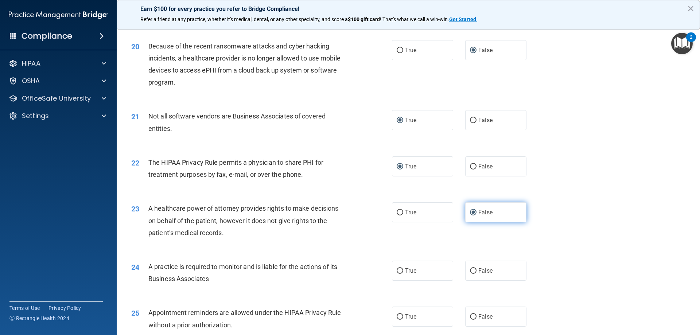
scroll to position [1058, 0]
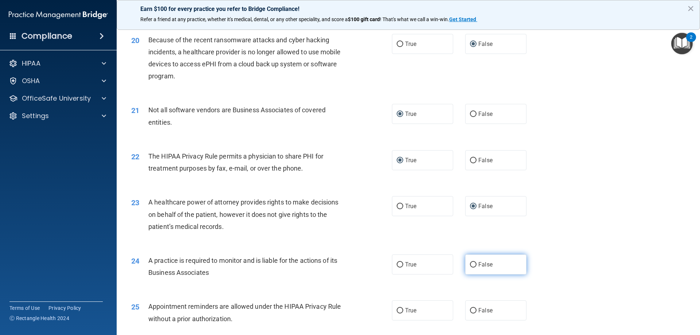
click at [470, 265] on input "False" at bounding box center [473, 264] width 7 height 5
radio input "true"
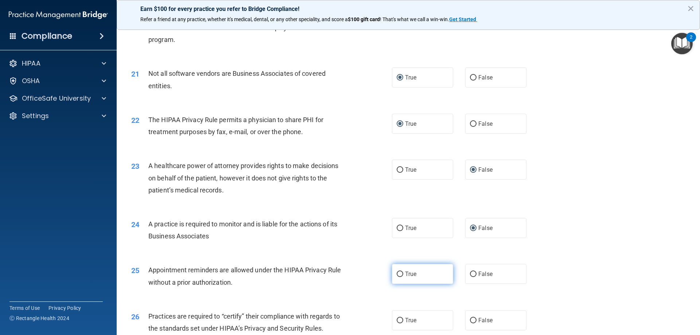
click at [397, 272] on input "True" at bounding box center [400, 274] width 7 height 5
radio input "true"
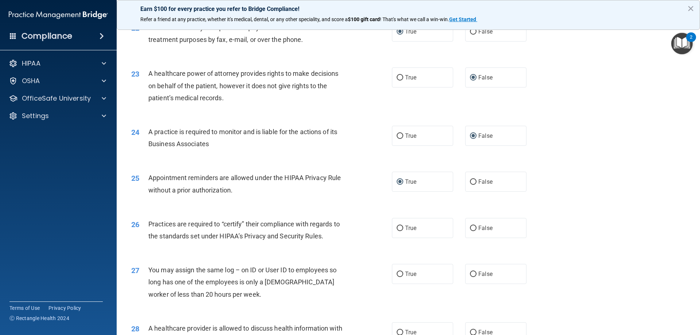
scroll to position [1203, 0]
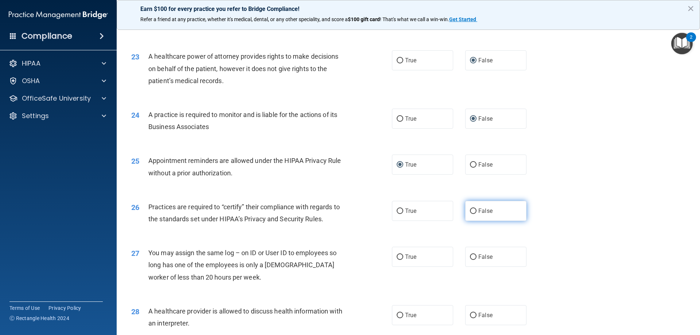
click at [473, 209] on label "False" at bounding box center [495, 211] width 61 height 20
click at [473, 209] on input "False" at bounding box center [473, 211] width 7 height 5
radio input "true"
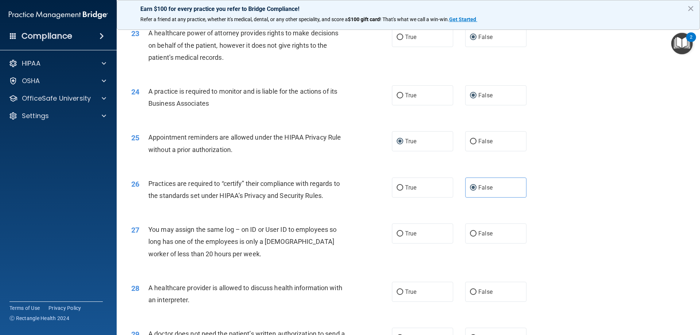
scroll to position [1240, 0]
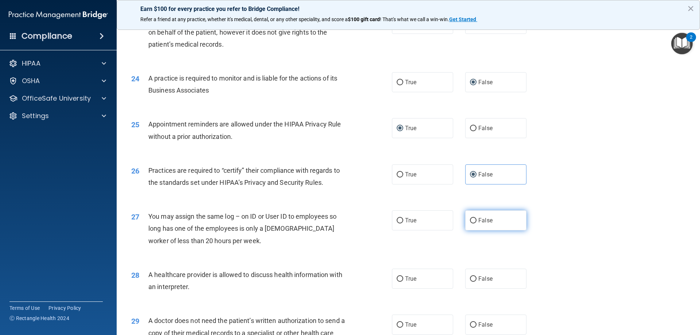
click at [470, 223] on input "False" at bounding box center [473, 220] width 7 height 5
radio input "true"
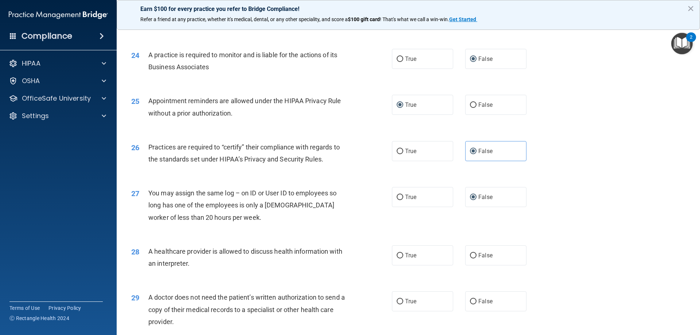
scroll to position [1276, 0]
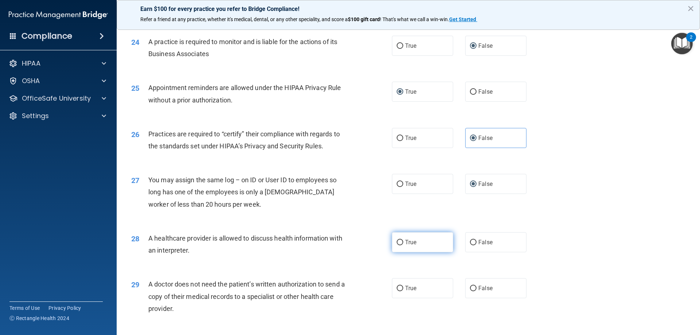
click at [399, 240] on input "True" at bounding box center [400, 242] width 7 height 5
radio input "true"
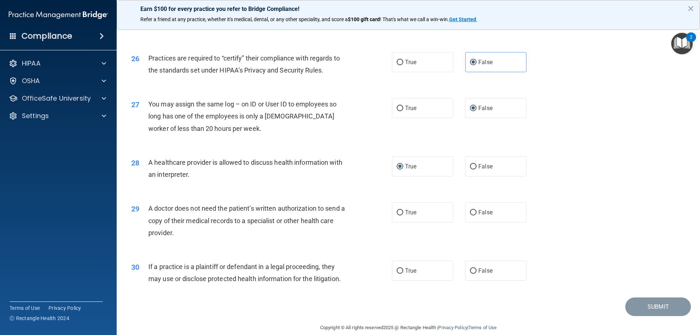
scroll to position [1362, 0]
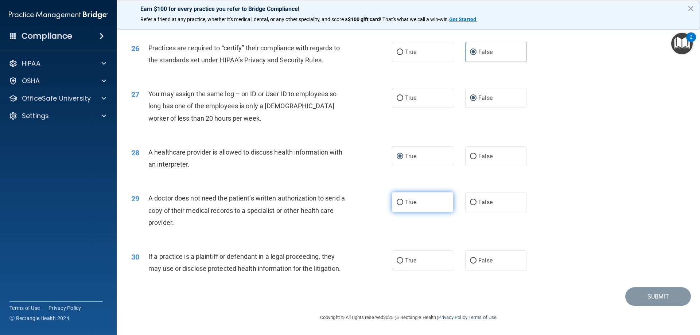
click at [400, 203] on input "True" at bounding box center [400, 202] width 7 height 5
radio input "true"
drag, startPoint x: 399, startPoint y: 259, endPoint x: 529, endPoint y: 270, distance: 130.0
click at [399, 259] on input "True" at bounding box center [400, 260] width 7 height 5
radio input "true"
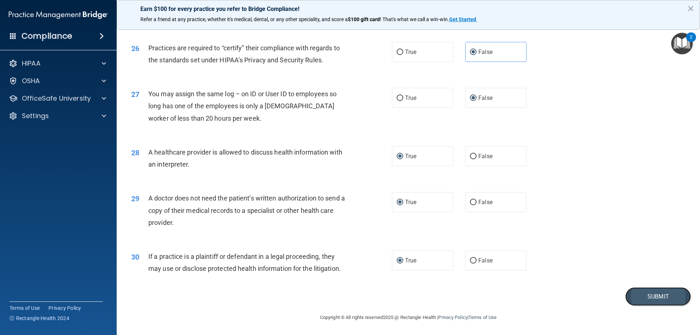
click at [633, 298] on button "Submit" at bounding box center [658, 296] width 66 height 19
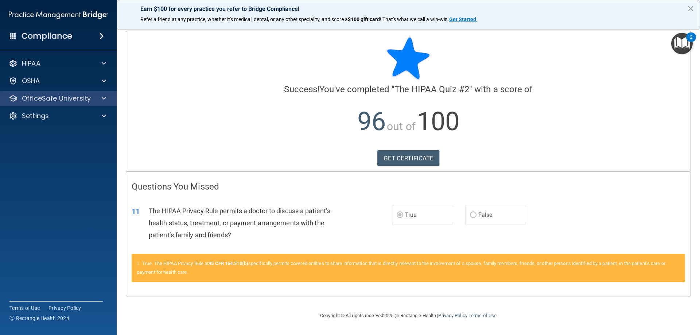
click at [47, 103] on div "OfficeSafe University" at bounding box center [58, 98] width 117 height 15
click at [109, 97] on div at bounding box center [103, 98] width 18 height 9
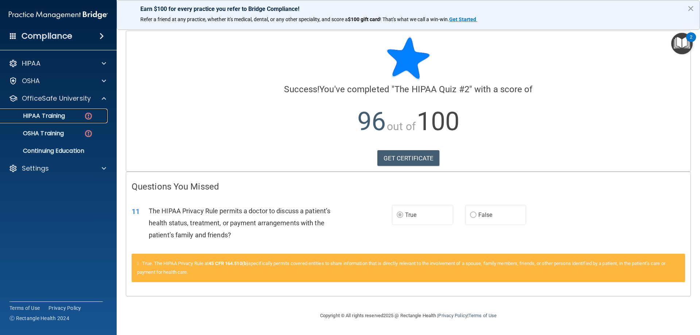
click at [90, 114] on img at bounding box center [88, 116] width 9 height 9
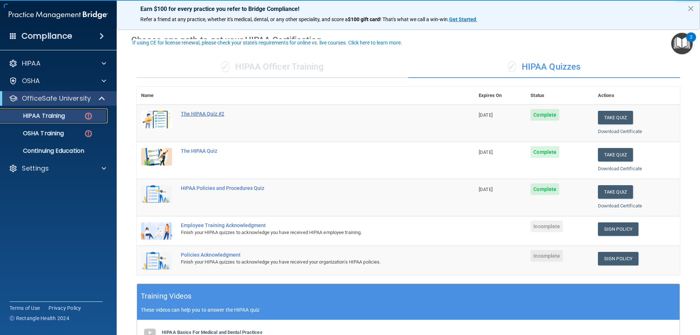
scroll to position [36, 0]
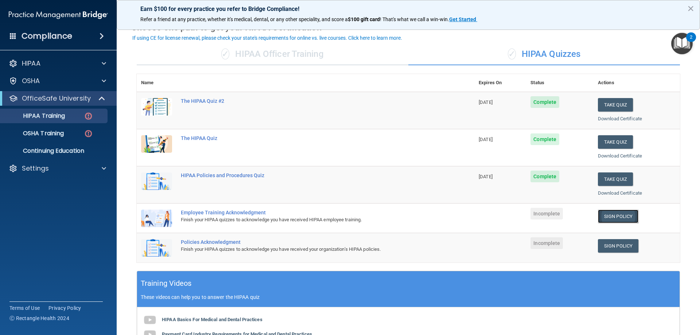
click at [622, 214] on link "Sign Policy" at bounding box center [618, 216] width 40 height 13
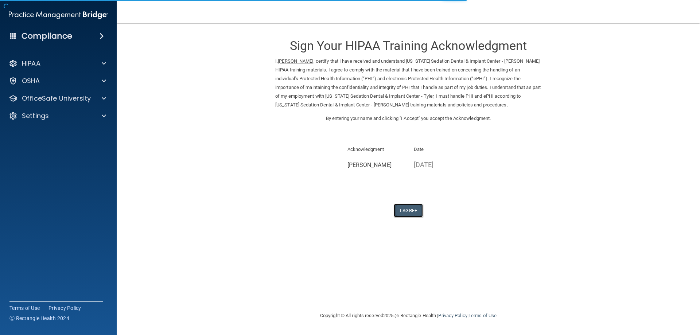
click at [403, 209] on button "I Agree" at bounding box center [408, 210] width 29 height 13
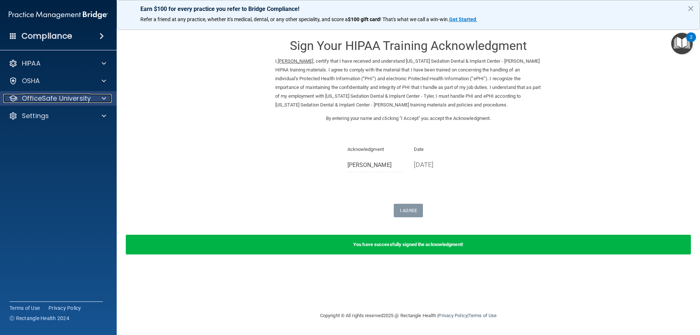
click at [58, 97] on p "OfficeSafe University" at bounding box center [56, 98] width 69 height 9
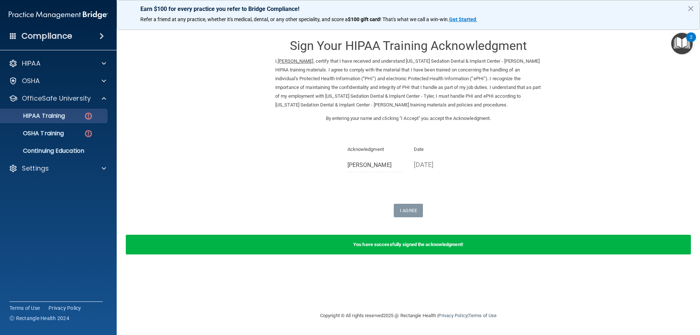
click at [62, 110] on ul "HIPAA Training OSHA Training Continuing Education" at bounding box center [59, 132] width 132 height 53
click at [61, 111] on link "HIPAA Training" at bounding box center [50, 116] width 115 height 15
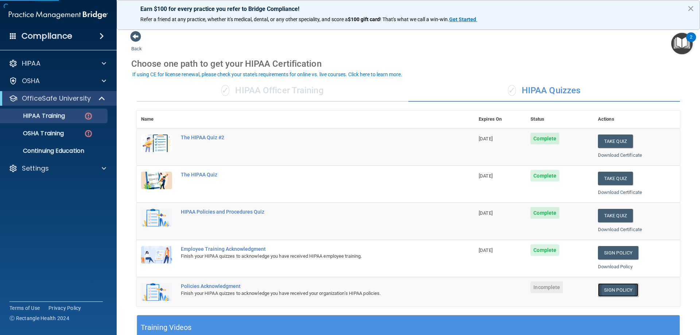
click at [626, 294] on link "Sign Policy" at bounding box center [618, 289] width 40 height 13
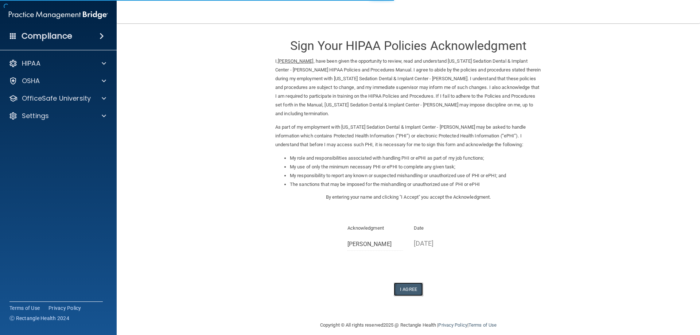
click at [404, 283] on button "I Agree" at bounding box center [408, 289] width 29 height 13
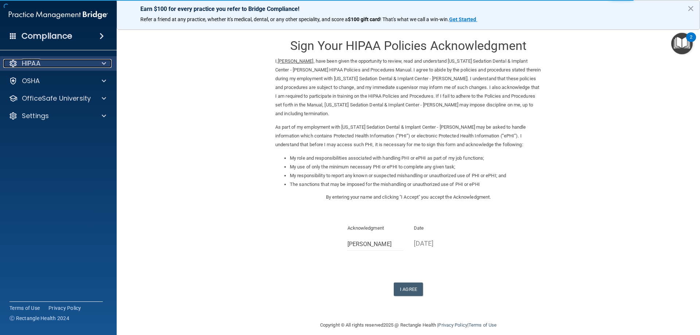
click at [63, 63] on div "HIPAA" at bounding box center [48, 63] width 90 height 9
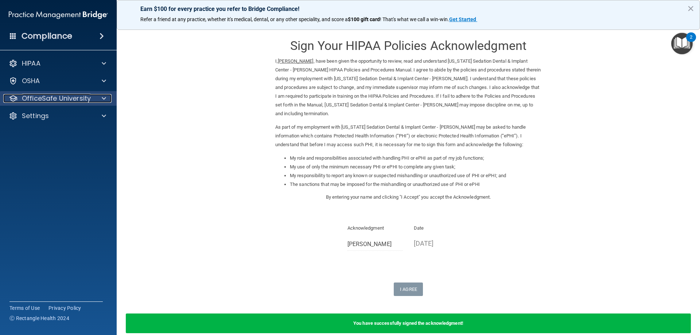
click at [58, 102] on p "OfficeSafe University" at bounding box center [56, 98] width 69 height 9
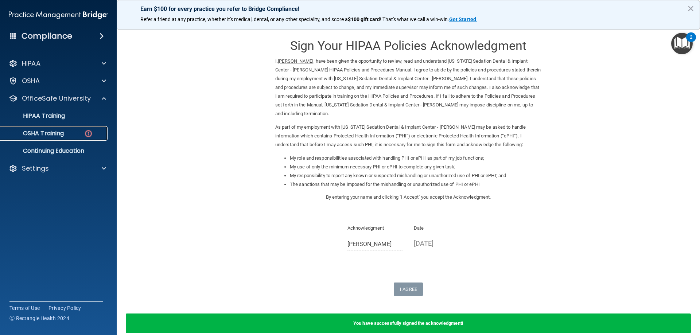
click at [58, 139] on link "OSHA Training" at bounding box center [50, 133] width 115 height 15
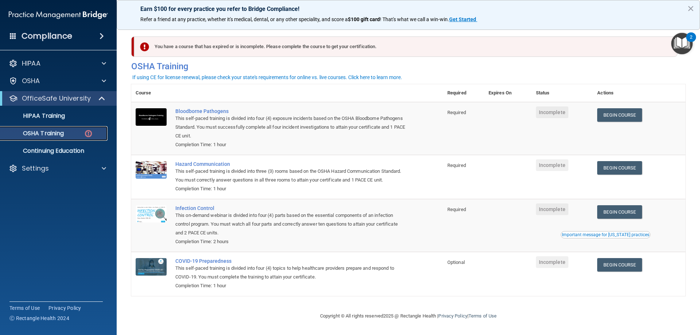
scroll to position [9, 0]
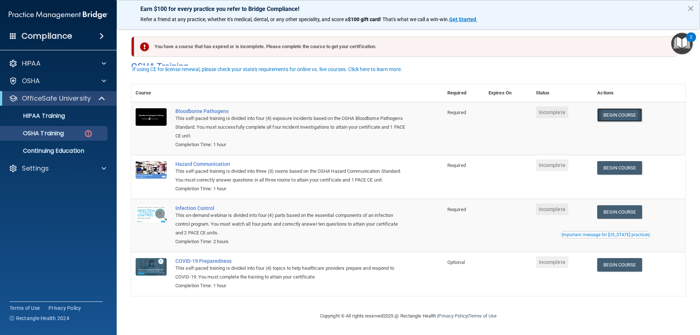
click at [613, 108] on link "Begin Course" at bounding box center [619, 114] width 44 height 13
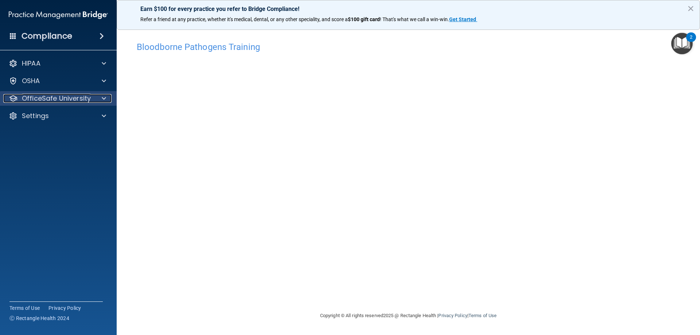
click at [69, 97] on p "OfficeSafe University" at bounding box center [56, 98] width 69 height 9
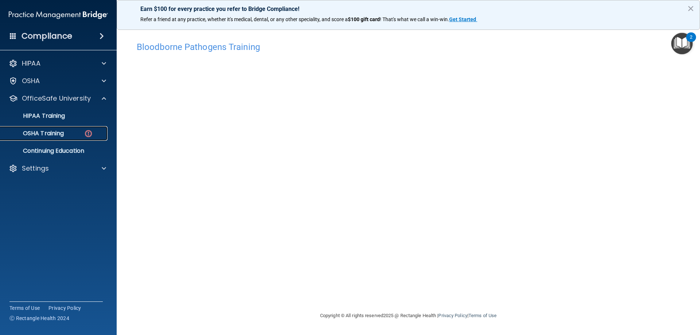
click at [73, 135] on div "OSHA Training" at bounding box center [55, 133] width 100 height 7
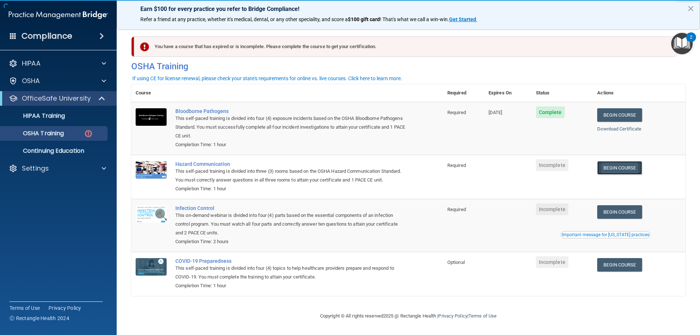
click at [622, 171] on link "Begin Course" at bounding box center [619, 167] width 44 height 13
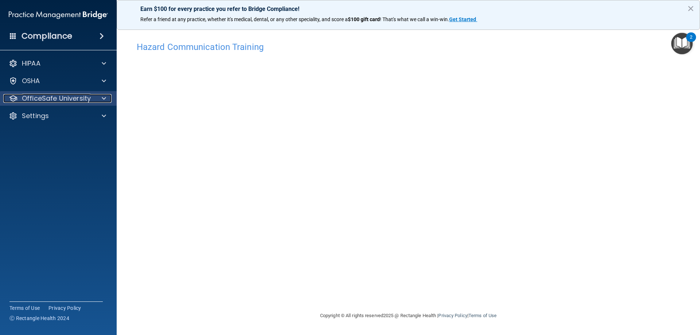
click at [70, 97] on p "OfficeSafe University" at bounding box center [56, 98] width 69 height 9
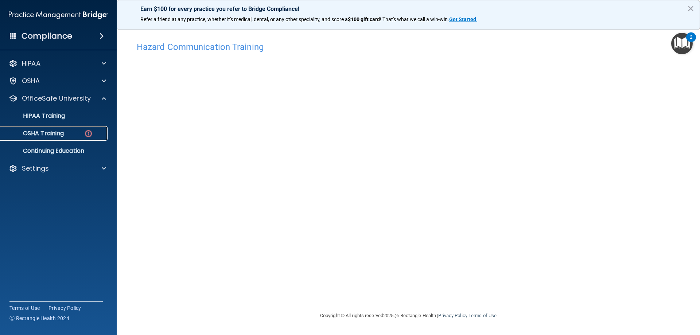
click at [72, 137] on link "OSHA Training" at bounding box center [50, 133] width 115 height 15
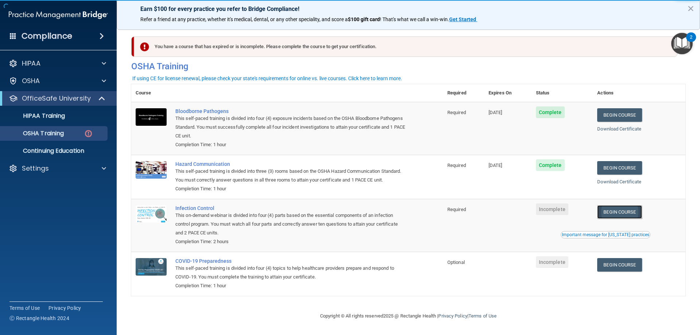
click at [620, 218] on link "Begin Course" at bounding box center [619, 211] width 44 height 13
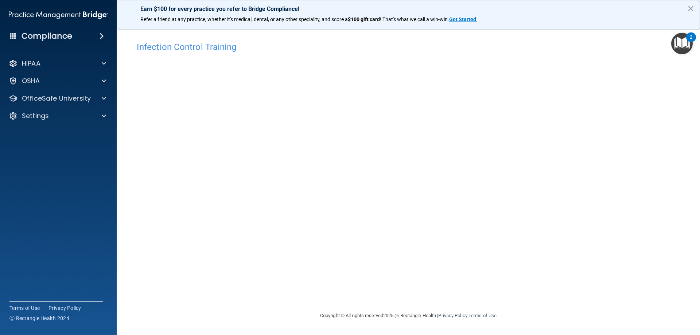
drag, startPoint x: 264, startPoint y: 55, endPoint x: 565, endPoint y: 88, distance: 302.0
click at [565, 88] on div "Infection Control Training This course doesn’t expire until . Are you sure you …" at bounding box center [408, 175] width 554 height 274
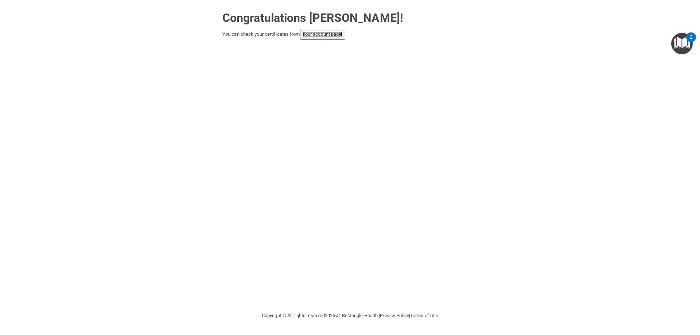
click at [337, 33] on link "your account page!" at bounding box center [323, 33] width 40 height 5
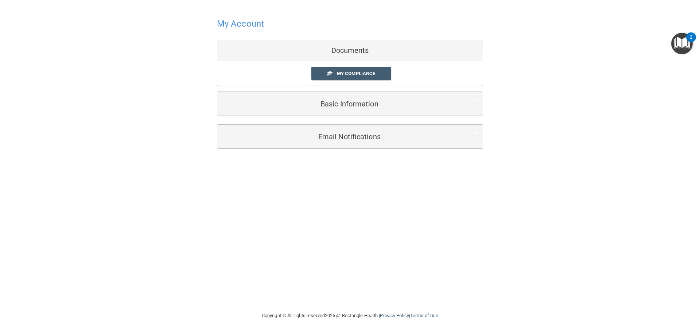
click at [243, 27] on h4 "My Account" at bounding box center [240, 23] width 47 height 9
click at [42, 8] on div "My Account Documents My Compliance My Compliance My BAA Basic Information Full …" at bounding box center [350, 82] width 671 height 150
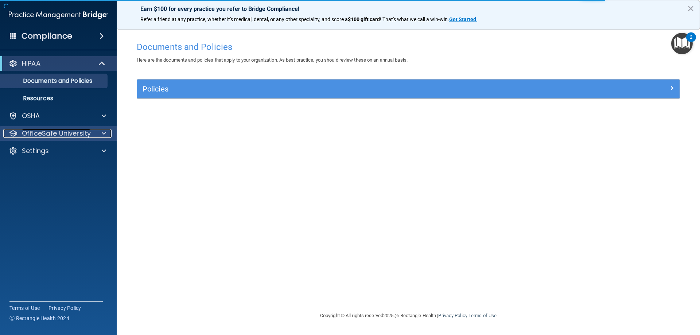
click at [64, 134] on p "OfficeSafe University" at bounding box center [56, 133] width 69 height 9
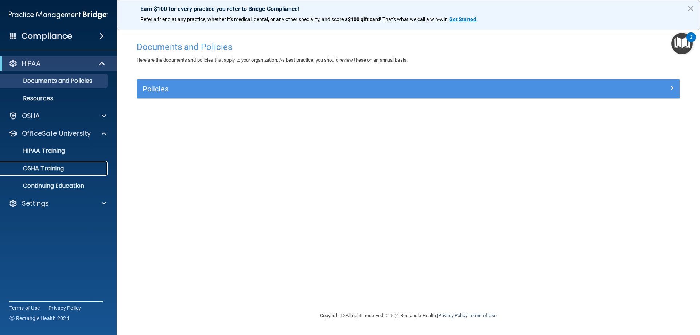
click at [65, 166] on div "OSHA Training" at bounding box center [55, 168] width 100 height 7
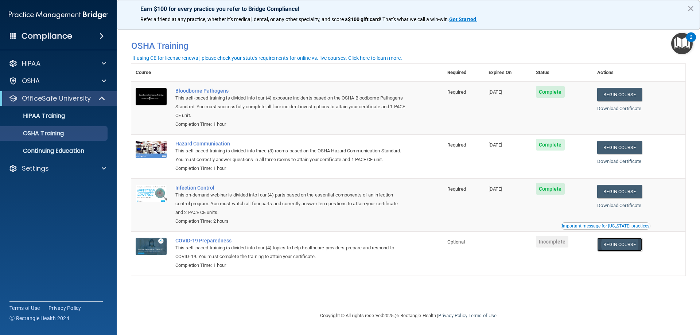
click at [626, 247] on link "Begin Course" at bounding box center [619, 244] width 44 height 13
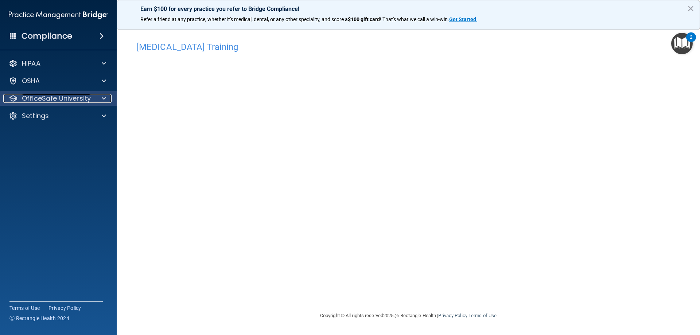
click at [58, 97] on p "OfficeSafe University" at bounding box center [56, 98] width 69 height 9
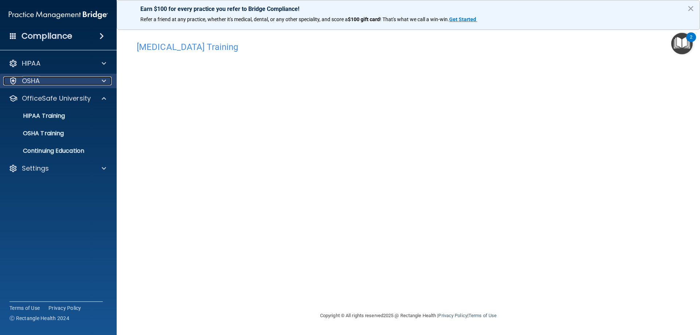
click at [56, 84] on div "OSHA" at bounding box center [48, 81] width 90 height 9
click at [59, 130] on p "OSHA Training" at bounding box center [34, 133] width 59 height 7
